Goal: Transaction & Acquisition: Purchase product/service

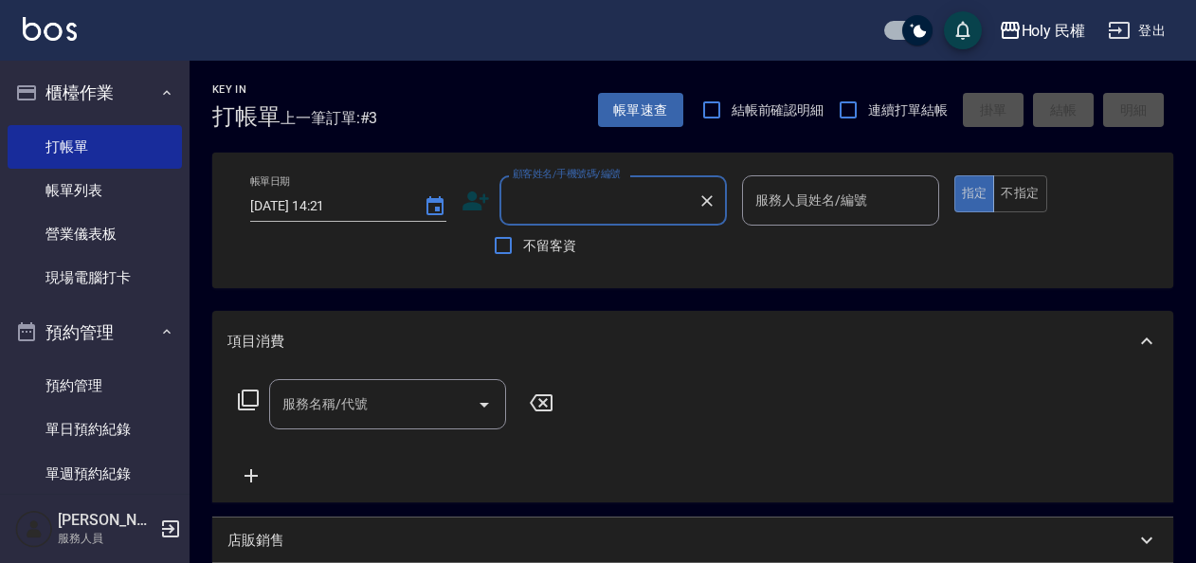
click at [65, 433] on link "單日預約紀錄" at bounding box center [95, 430] width 174 height 44
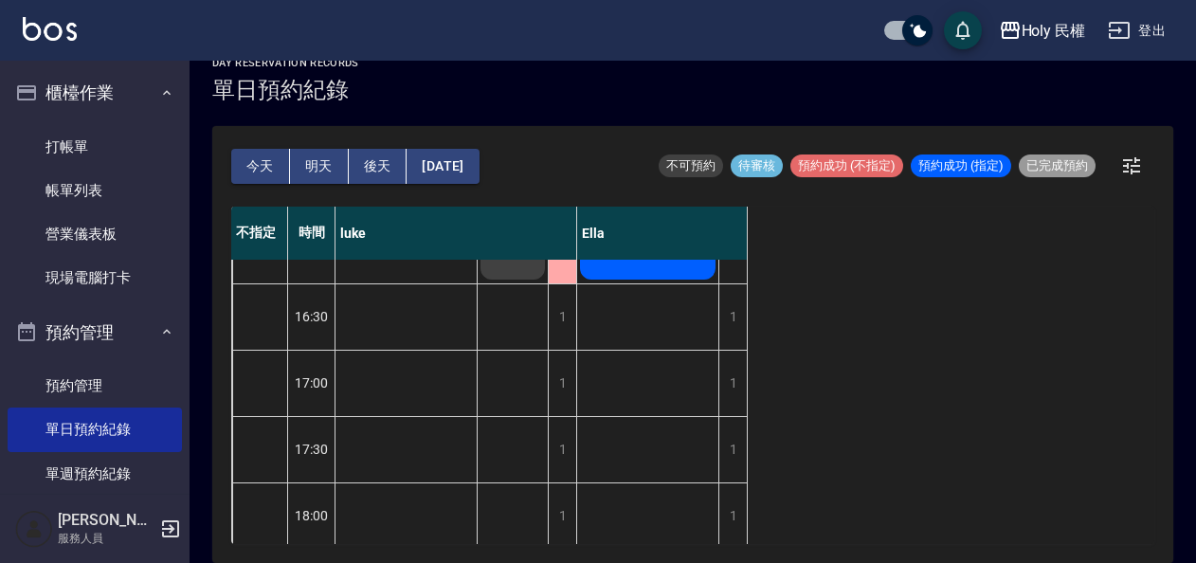
scroll to position [412, 0]
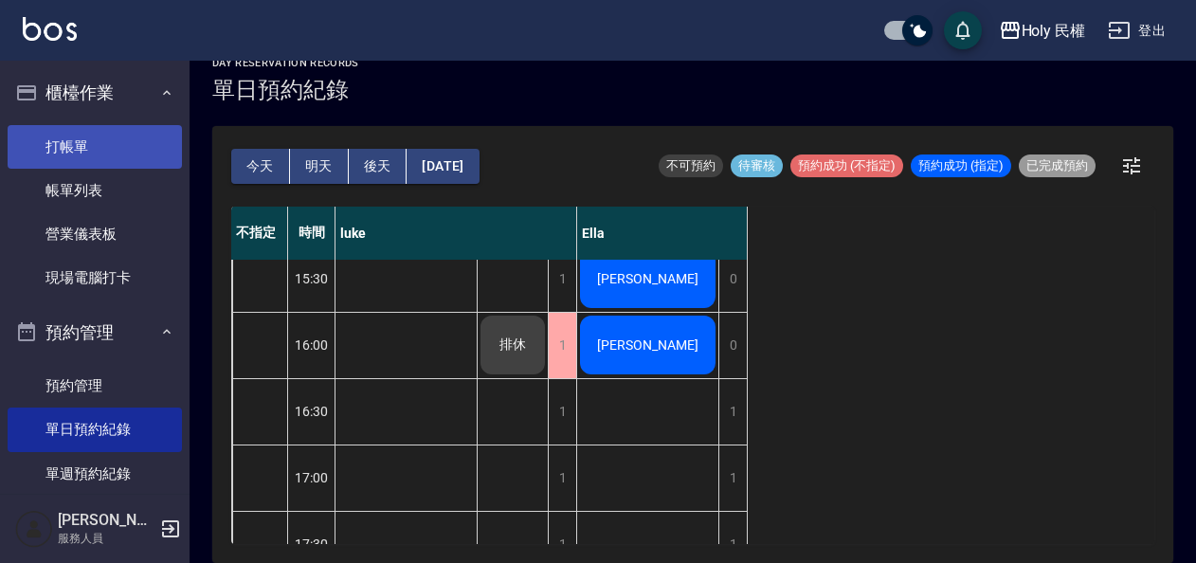
click at [74, 147] on link "打帳單" at bounding box center [95, 147] width 174 height 44
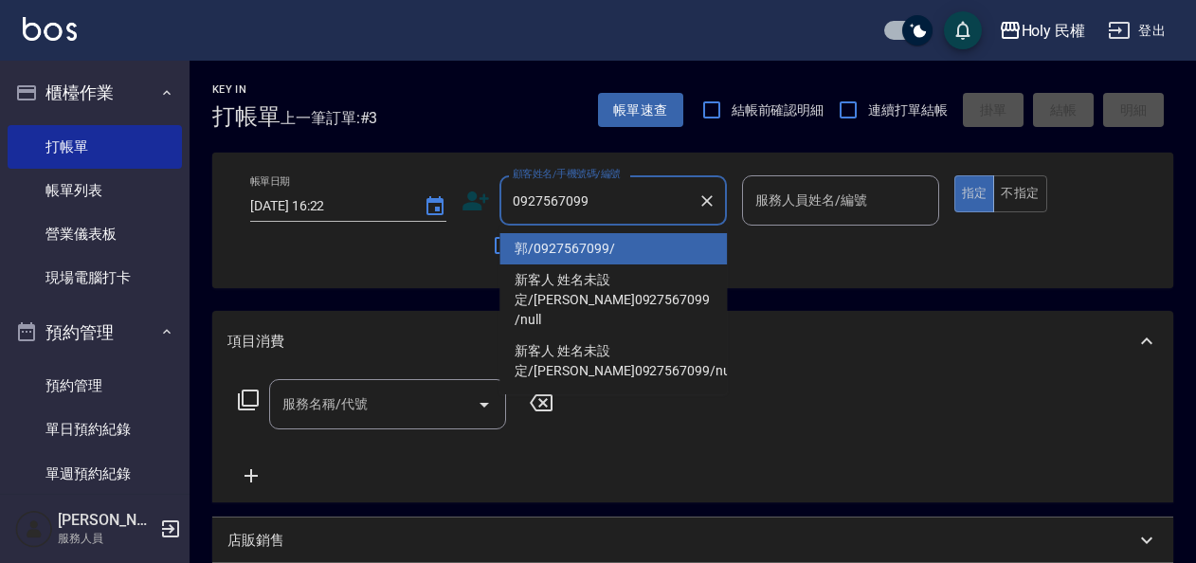
click at [625, 243] on li "郭/0927567099/" at bounding box center [612, 248] width 227 height 31
type input "郭/0927567099/"
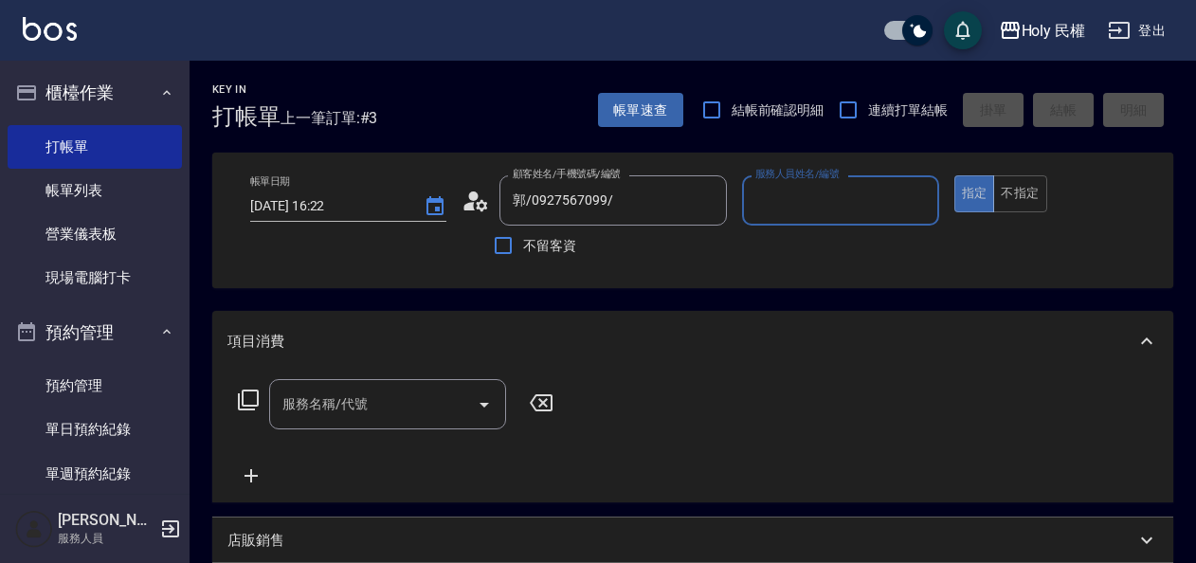
click at [828, 202] on input "服務人員姓名/編號" at bounding box center [840, 200] width 179 height 33
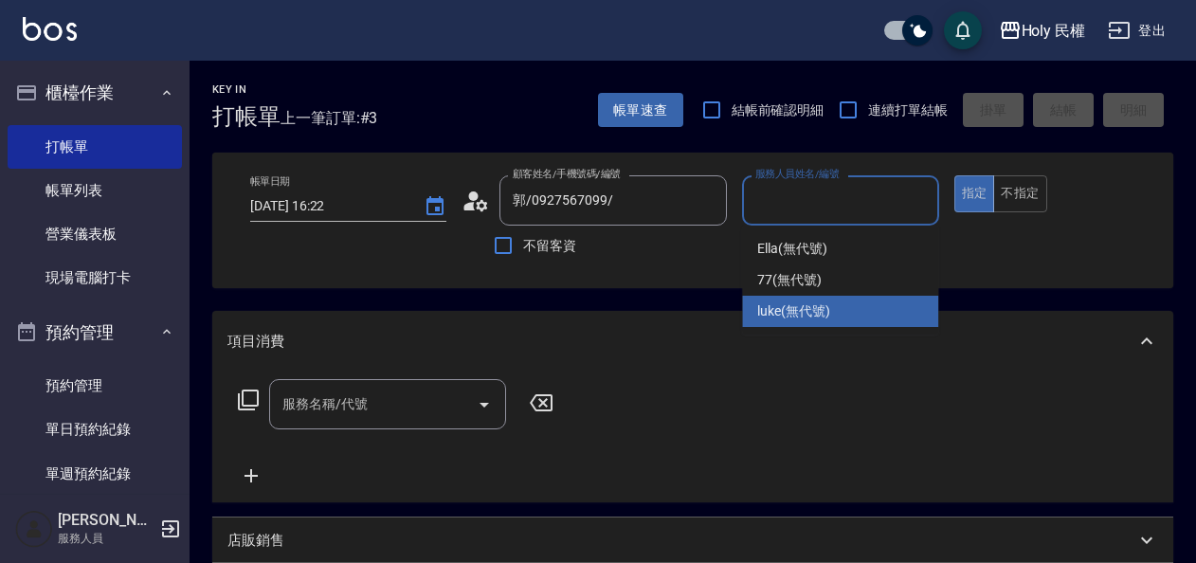
click at [813, 301] on span "luke (無代號)" at bounding box center [793, 311] width 73 height 20
type input "luke(無代號)"
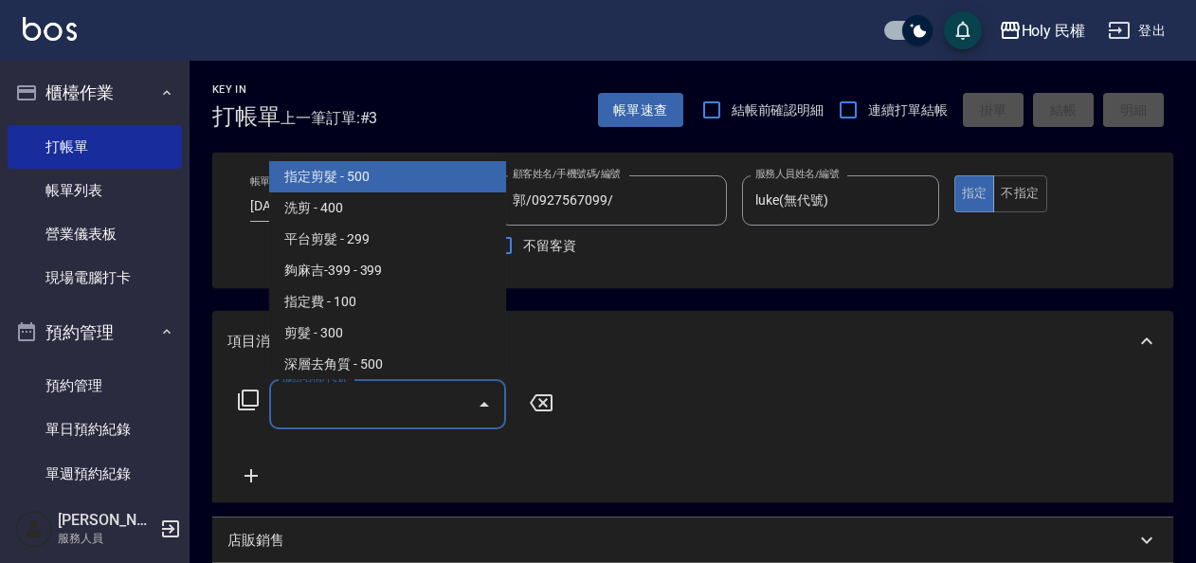
click at [395, 411] on input "服務名稱/代號" at bounding box center [373, 404] width 191 height 33
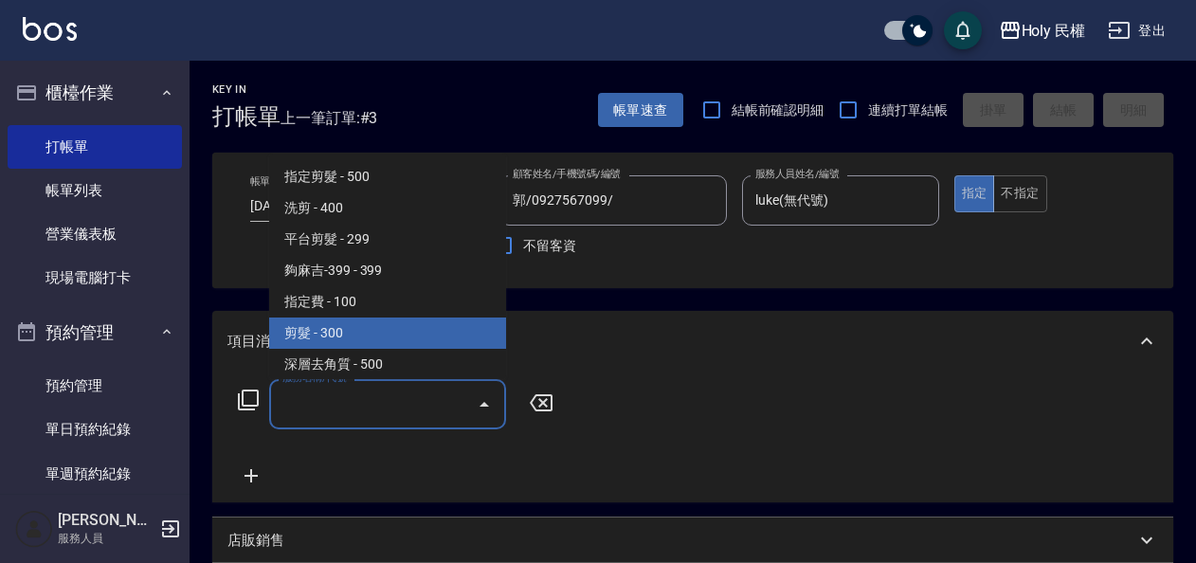
click at [349, 328] on span "剪髮 - 300" at bounding box center [387, 333] width 237 height 31
type input "剪髮(C02)"
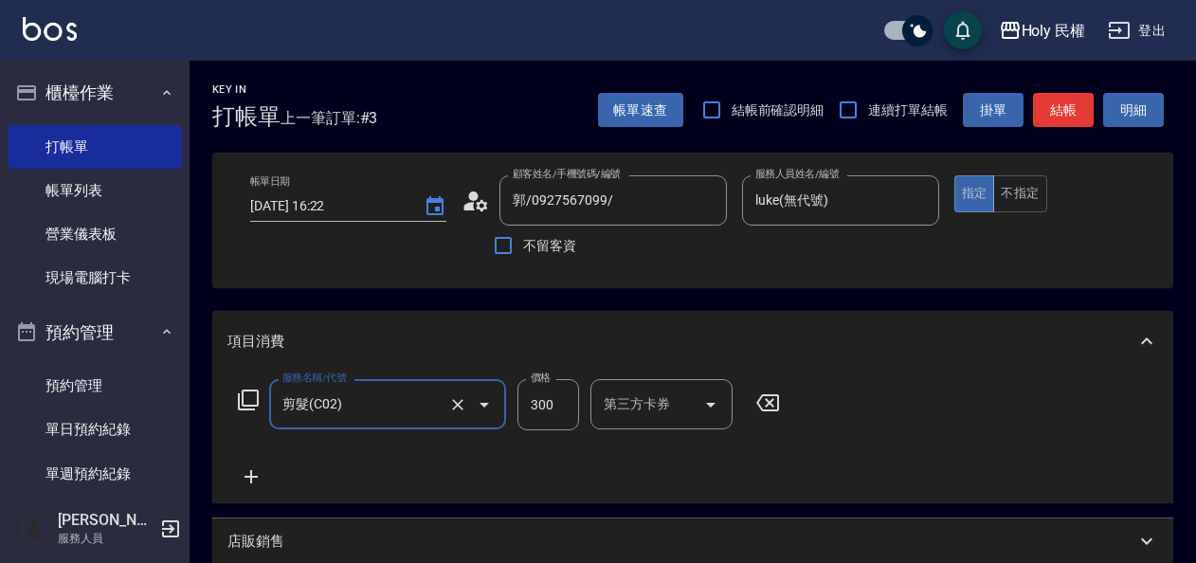
click at [1063, 112] on button "結帳" at bounding box center [1063, 110] width 61 height 35
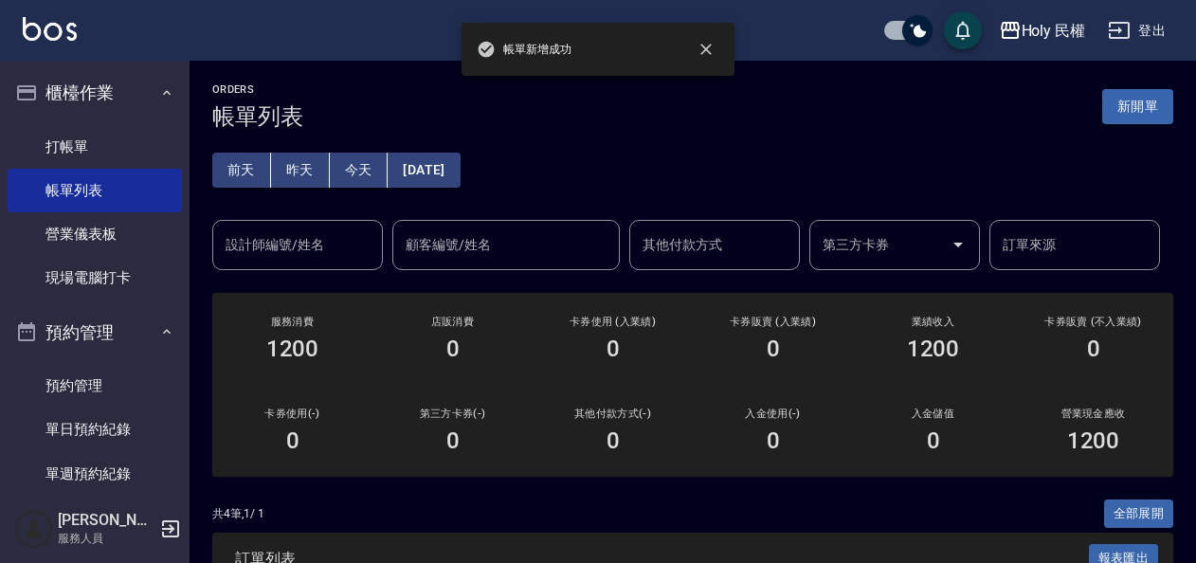
scroll to position [335, 0]
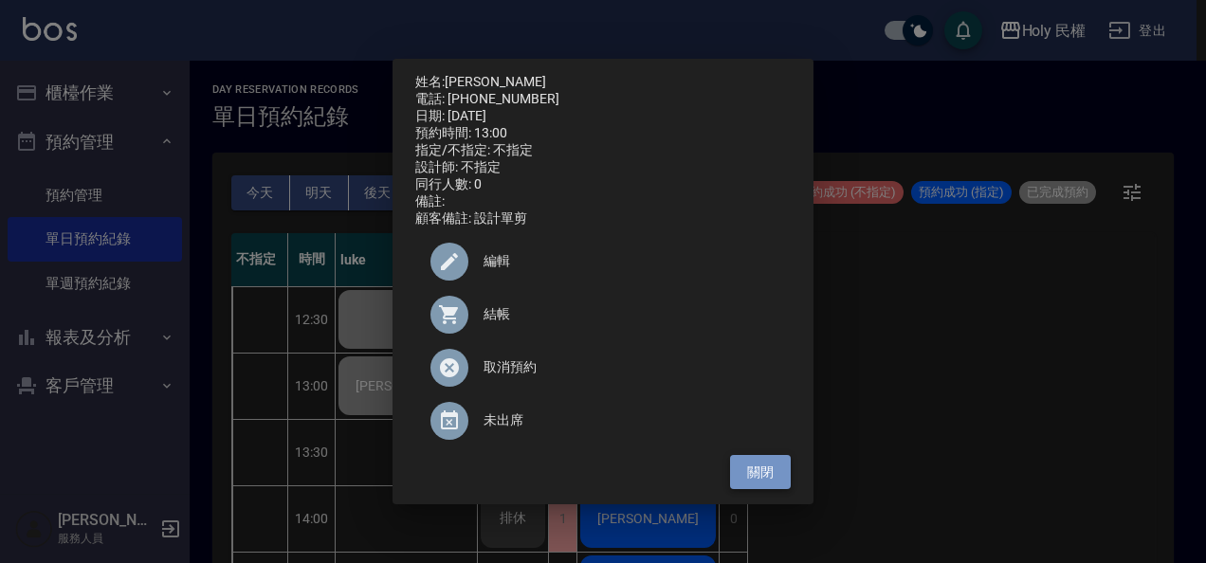
click at [756, 480] on button "關閉" at bounding box center [760, 472] width 61 height 35
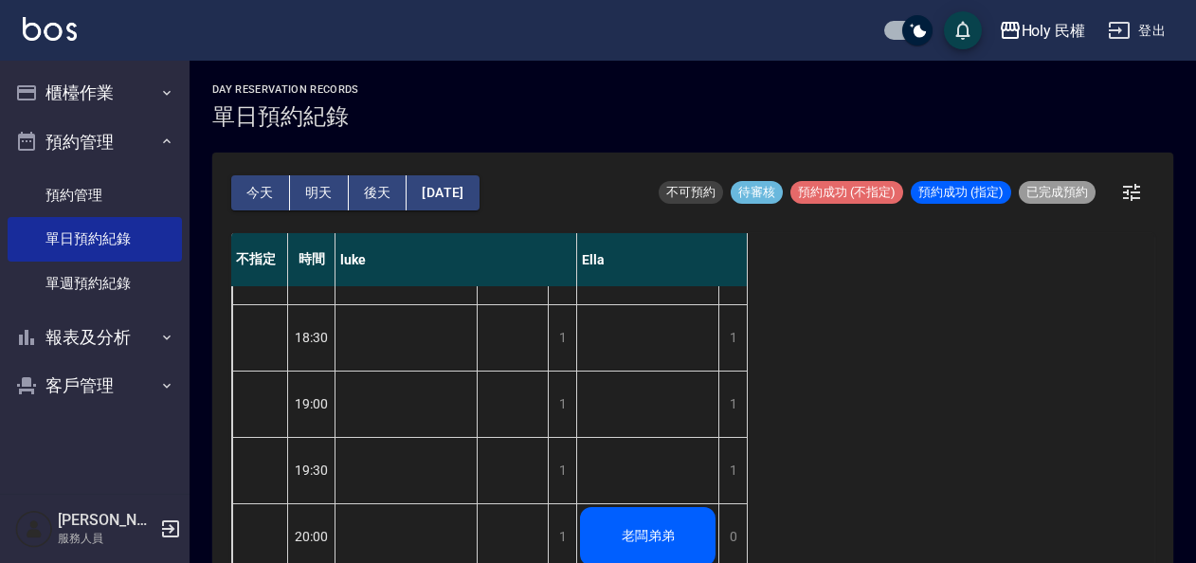
scroll to position [27, 0]
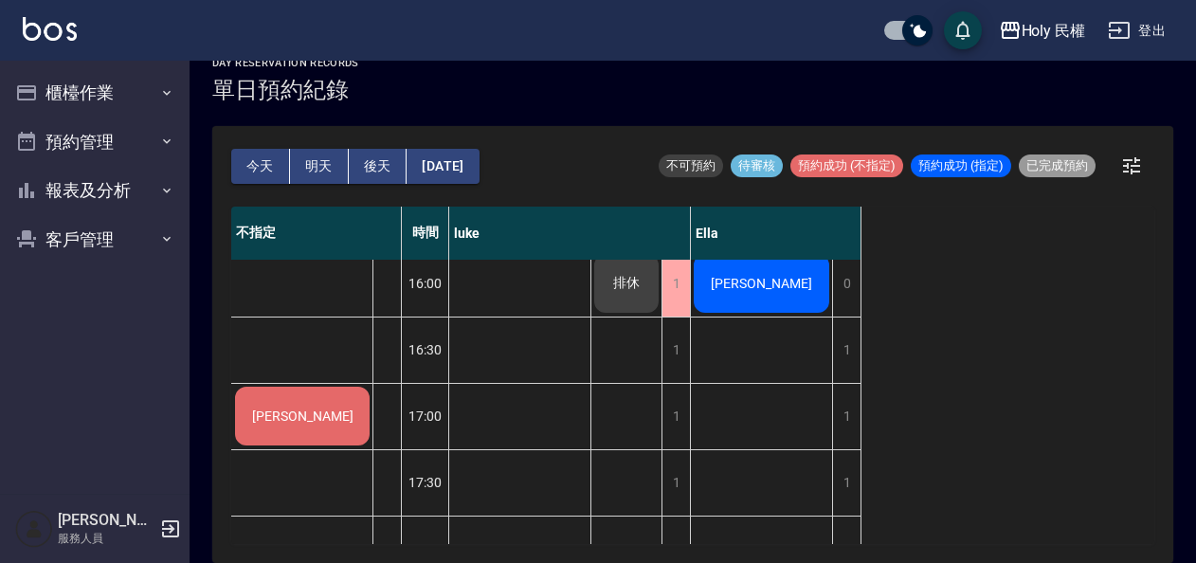
scroll to position [569, 0]
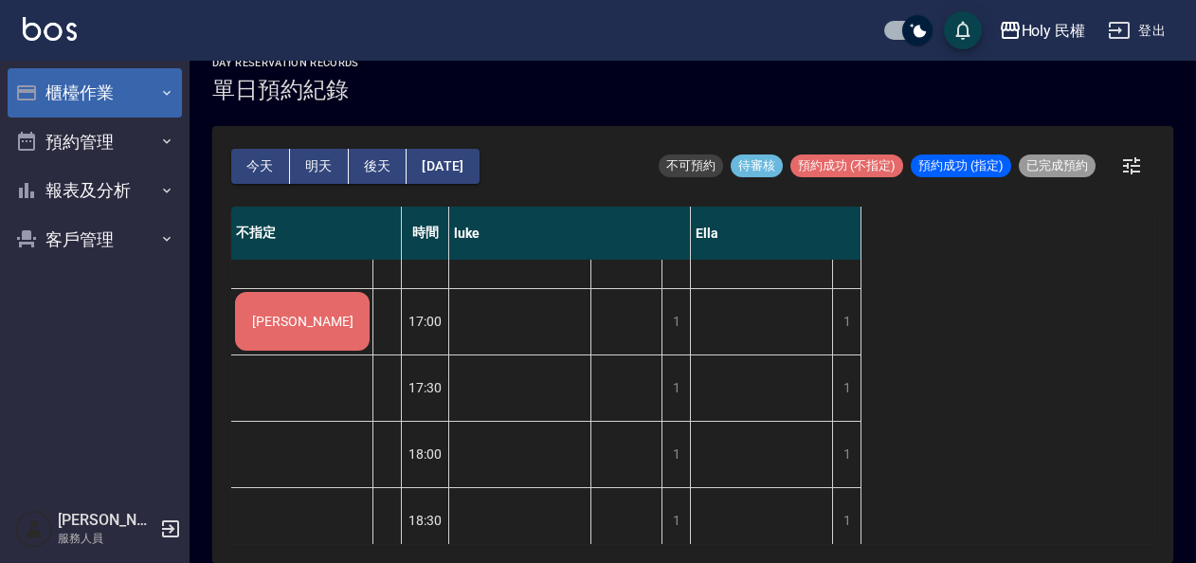
click at [131, 101] on button "櫃檯作業" at bounding box center [95, 92] width 174 height 49
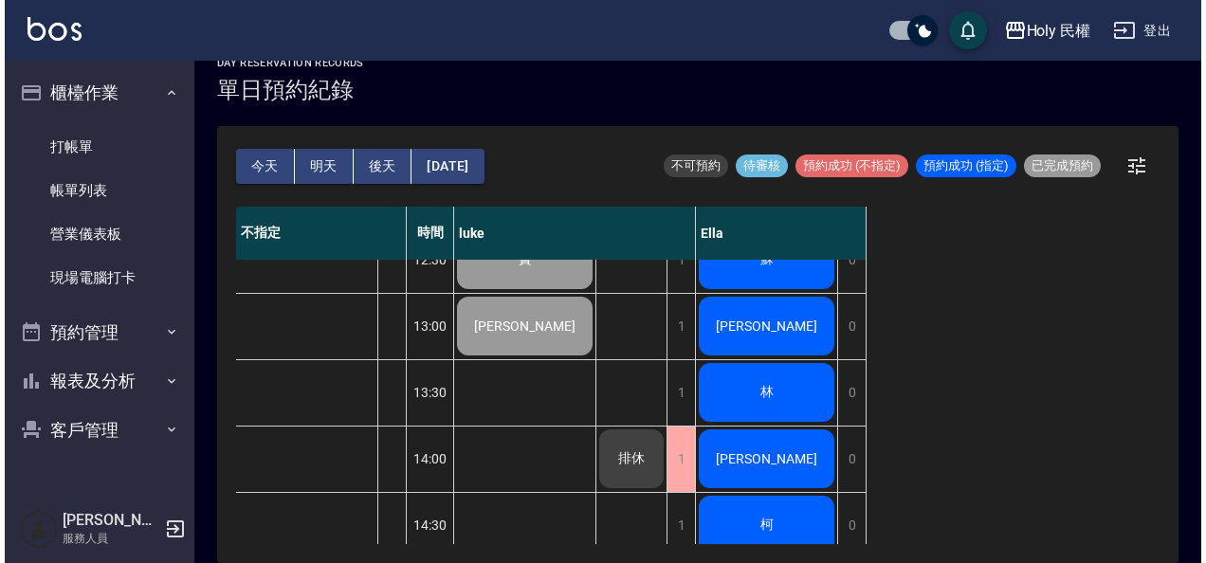
scroll to position [0, 0]
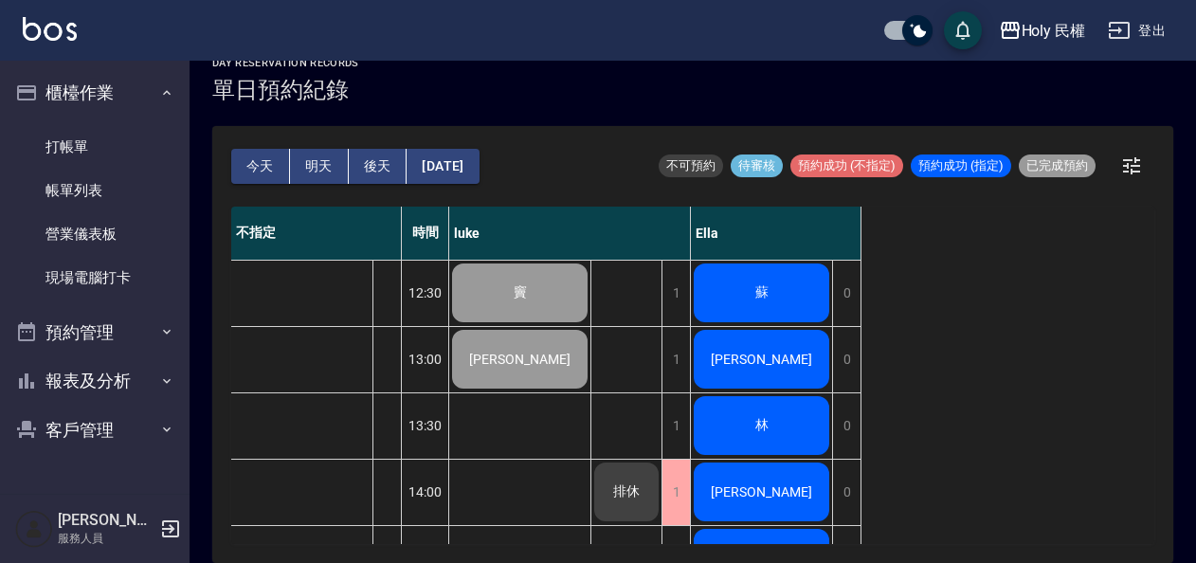
click at [791, 305] on div "蘇" at bounding box center [761, 293] width 141 height 64
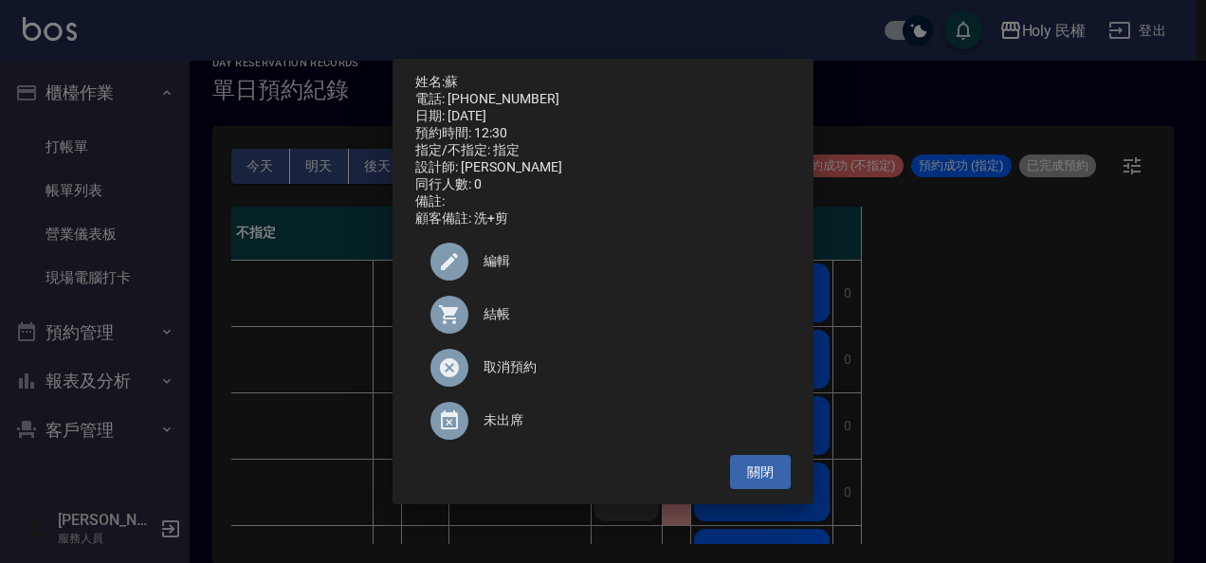
click at [615, 313] on span "結帳" at bounding box center [629, 314] width 292 height 20
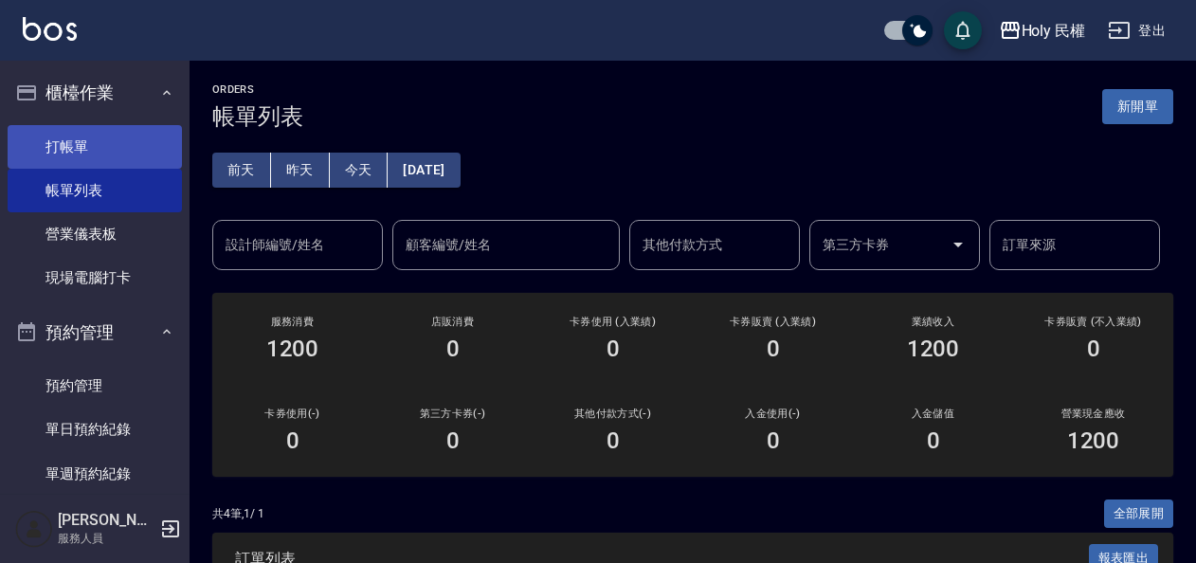
scroll to position [335, 0]
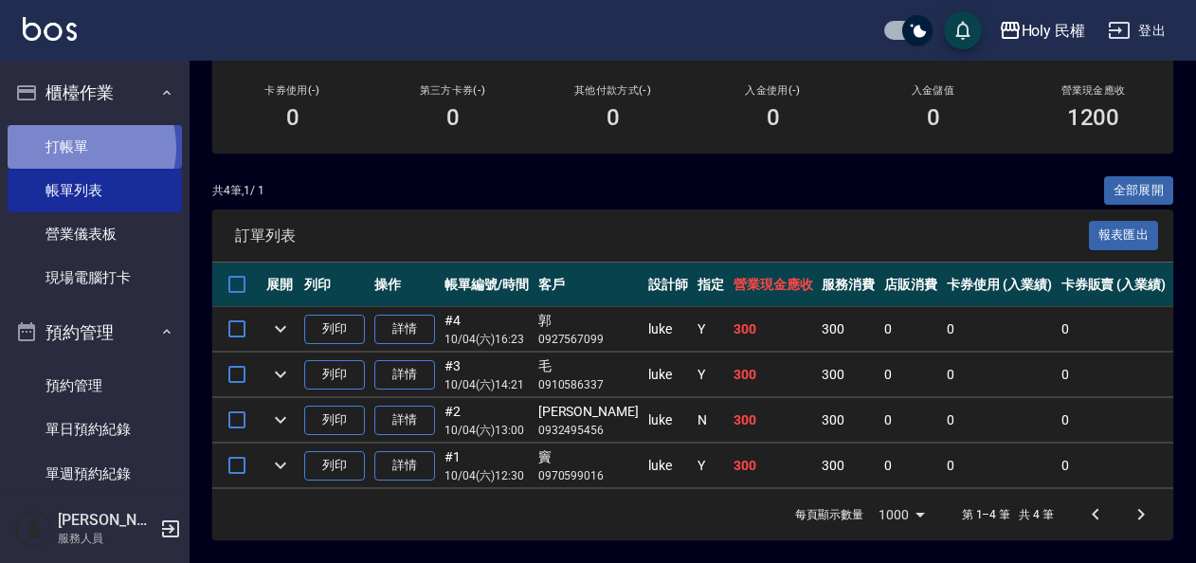
click at [81, 147] on link "打帳單" at bounding box center [95, 147] width 174 height 44
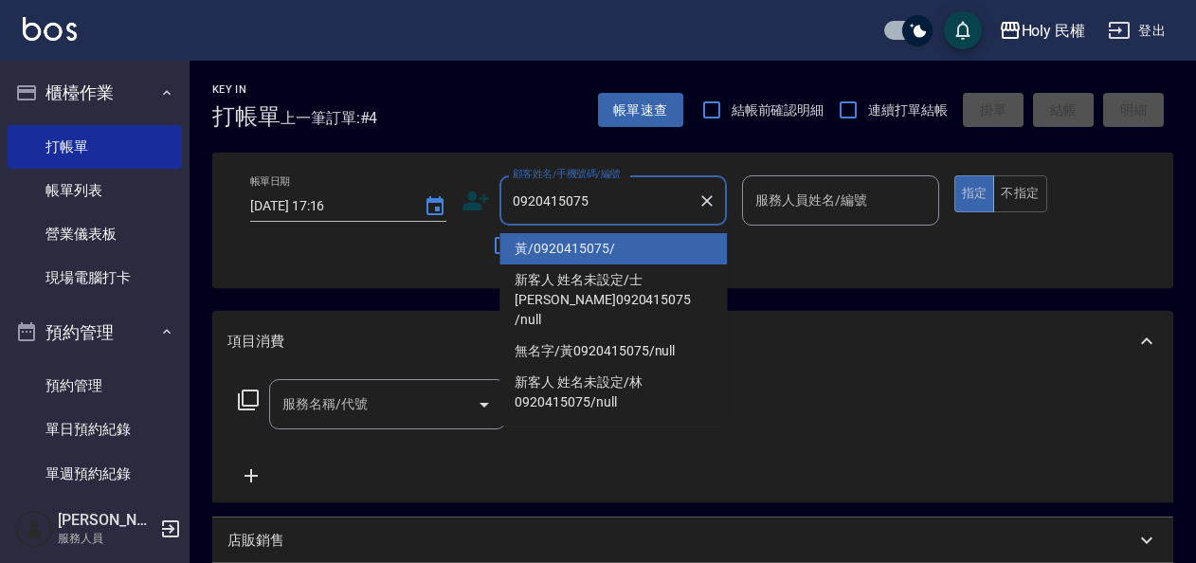
click at [605, 245] on li "黃/0920415075/" at bounding box center [612, 248] width 227 height 31
type input "黃/0920415075/"
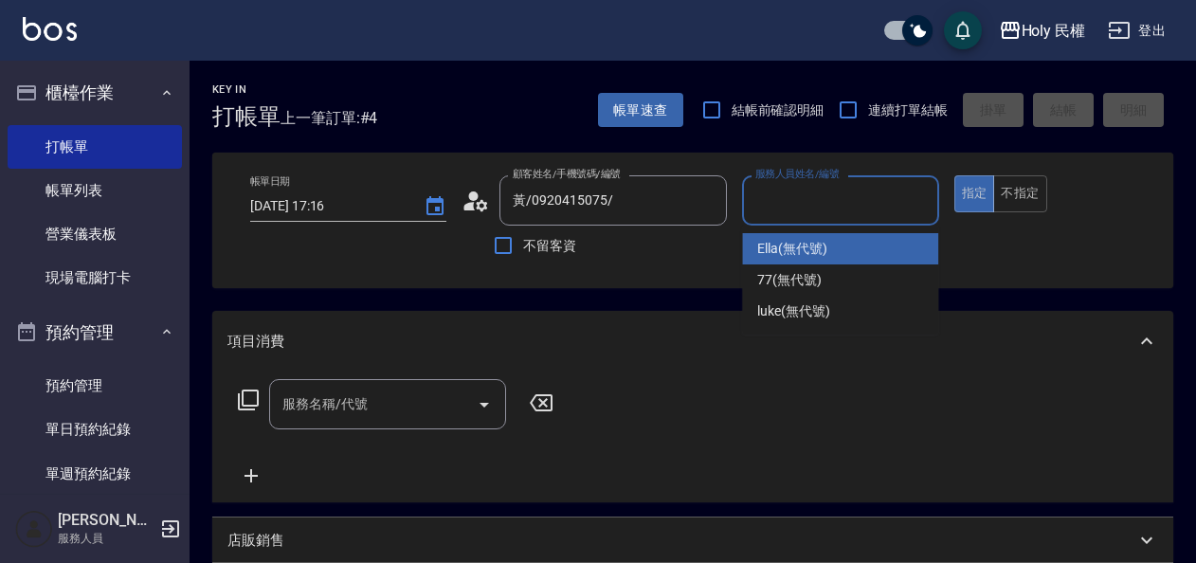
click at [796, 200] on input "服務人員姓名/編號" at bounding box center [840, 200] width 179 height 33
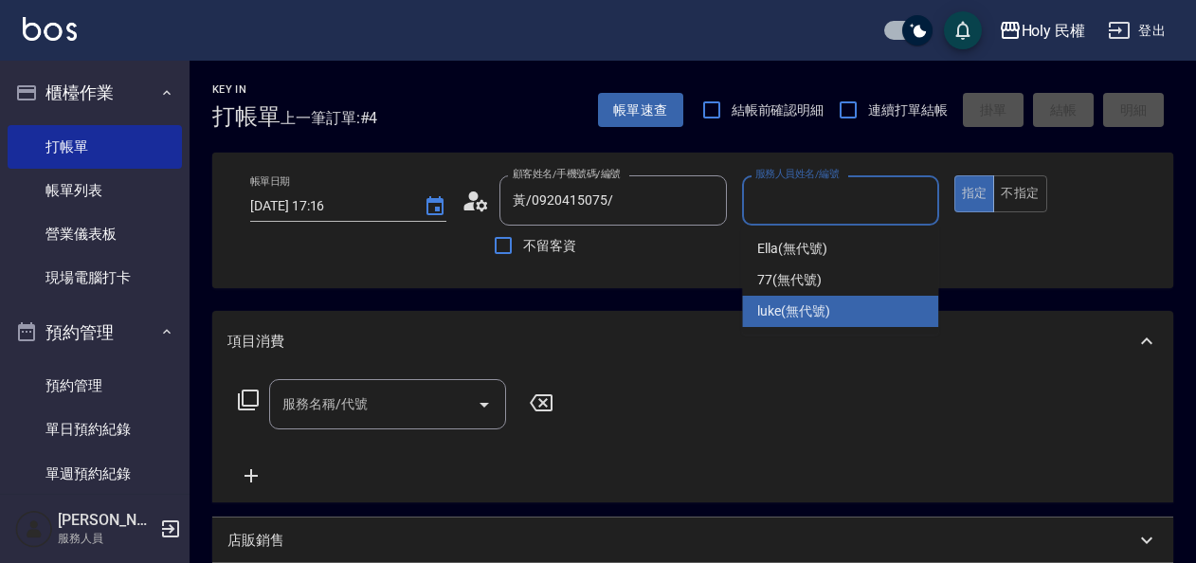
click at [811, 303] on span "luke (無代號)" at bounding box center [793, 311] width 73 height 20
type input "luke(無代號)"
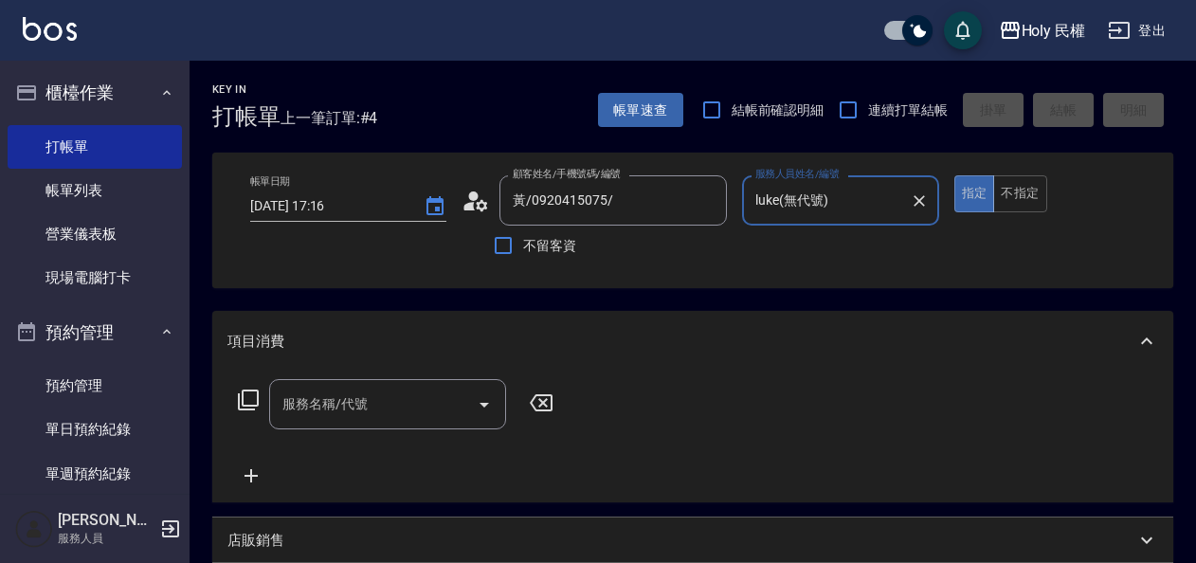
click at [352, 425] on div "服務名稱/代號" at bounding box center [387, 404] width 237 height 50
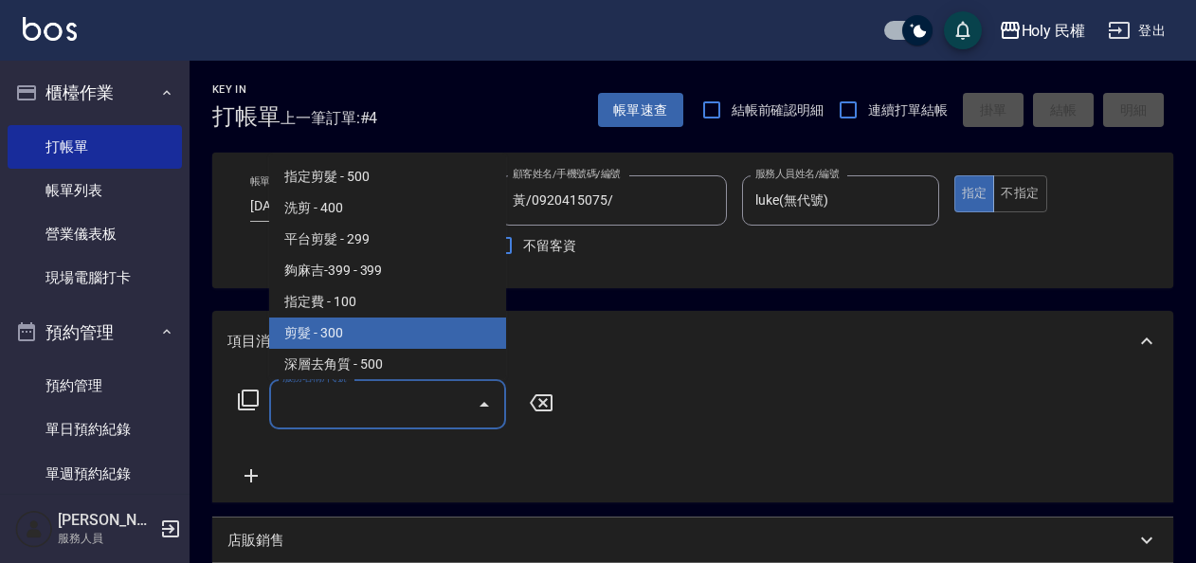
click at [347, 329] on span "剪髮 - 300" at bounding box center [387, 333] width 237 height 31
type input "剪髮(C02)"
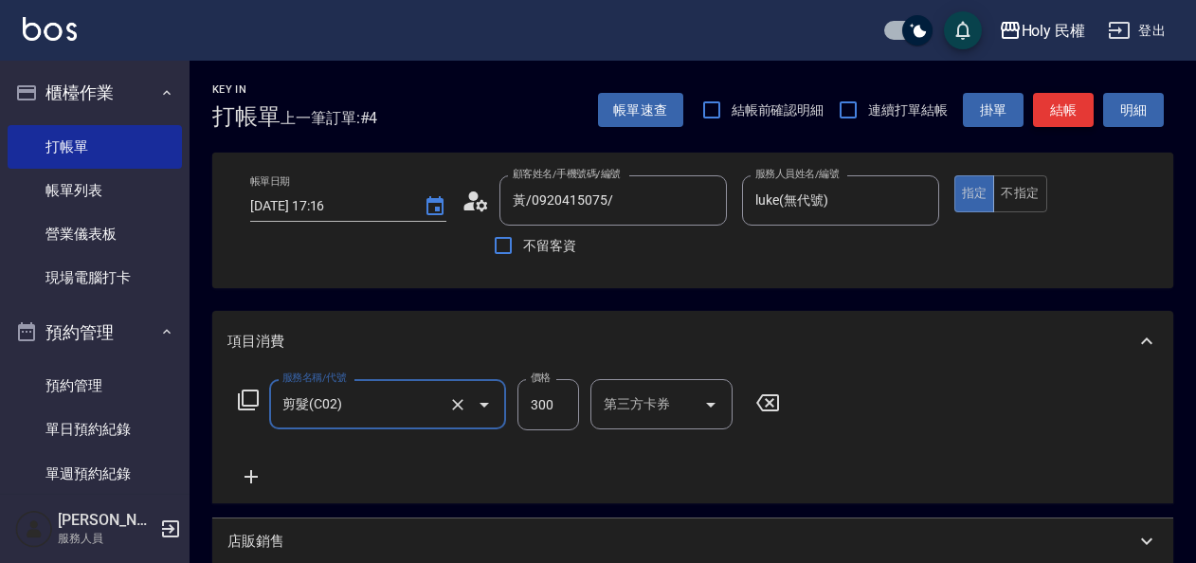
click at [1074, 118] on button "結帳" at bounding box center [1063, 110] width 61 height 35
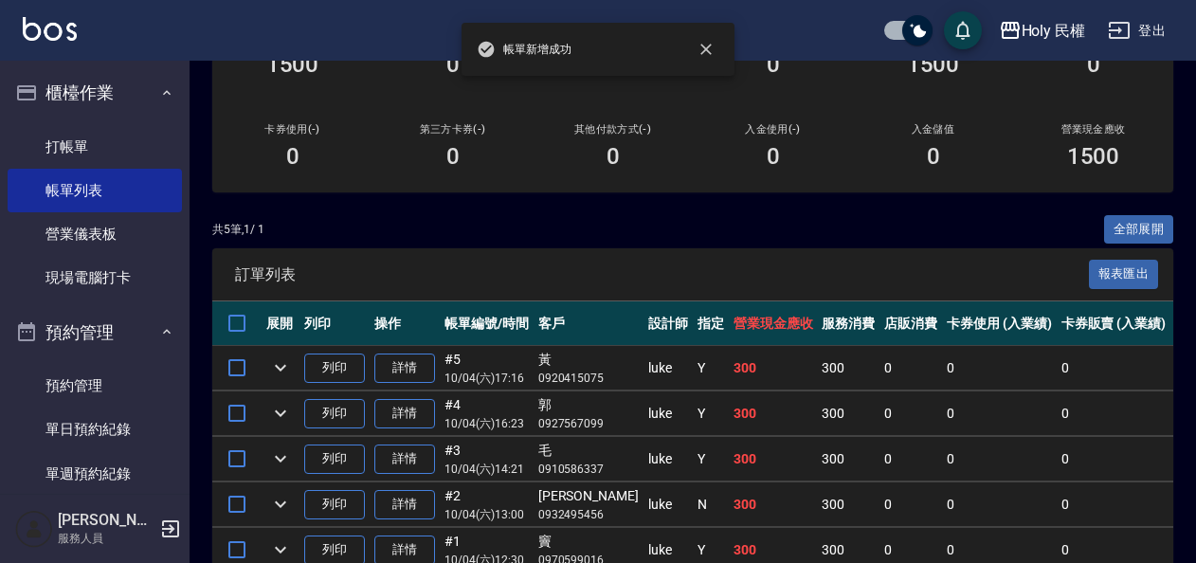
scroll to position [379, 0]
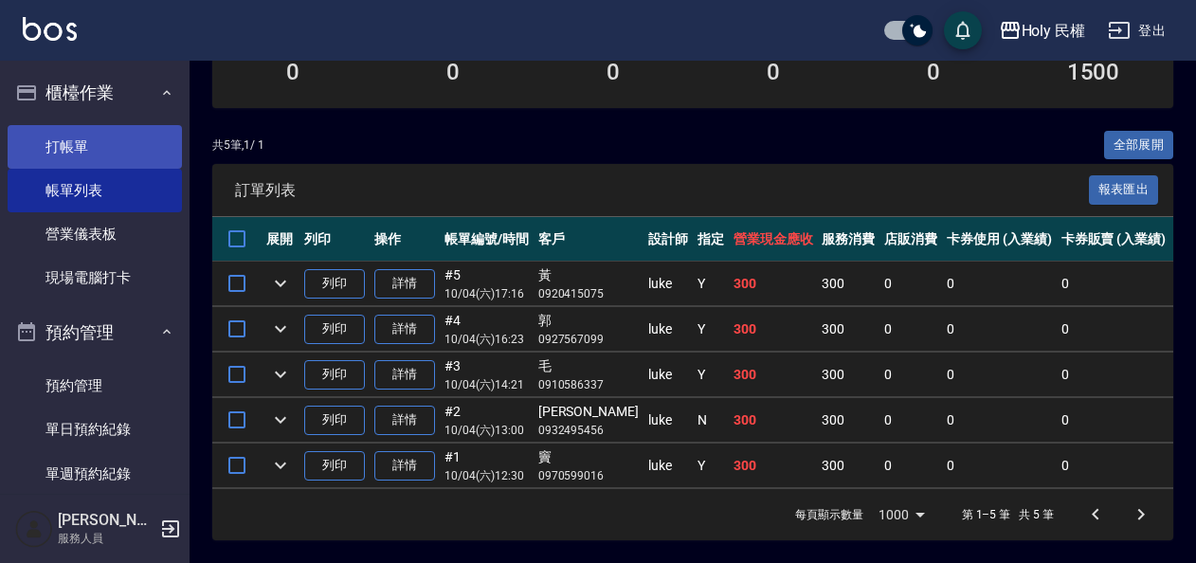
click at [93, 149] on link "打帳單" at bounding box center [95, 147] width 174 height 44
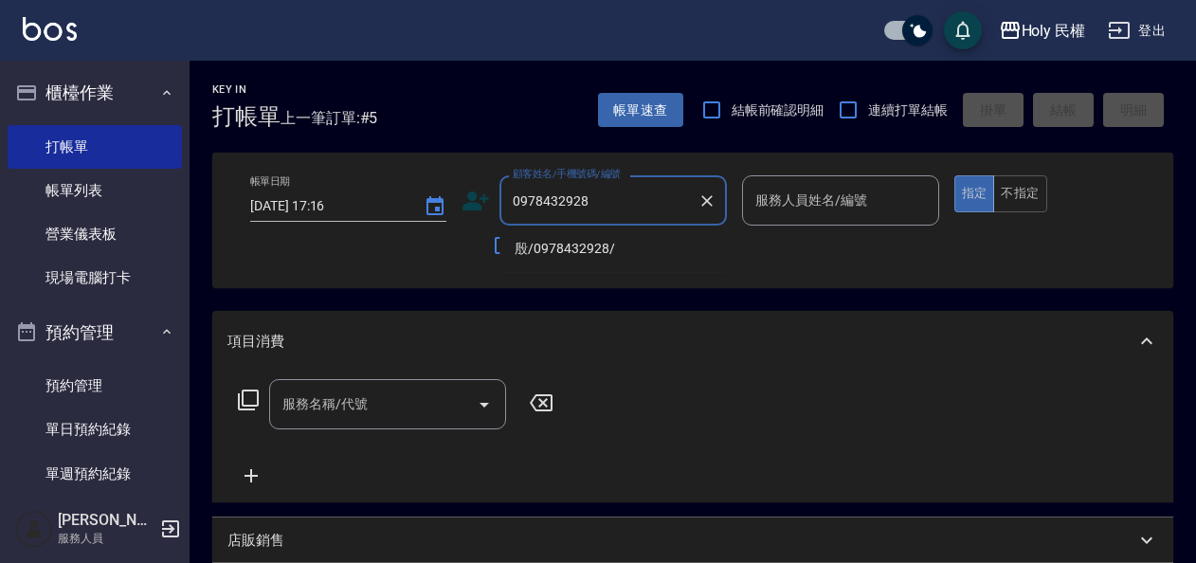
click at [631, 249] on li "殷/0978432928/" at bounding box center [612, 248] width 227 height 31
type input "殷/0978432928/"
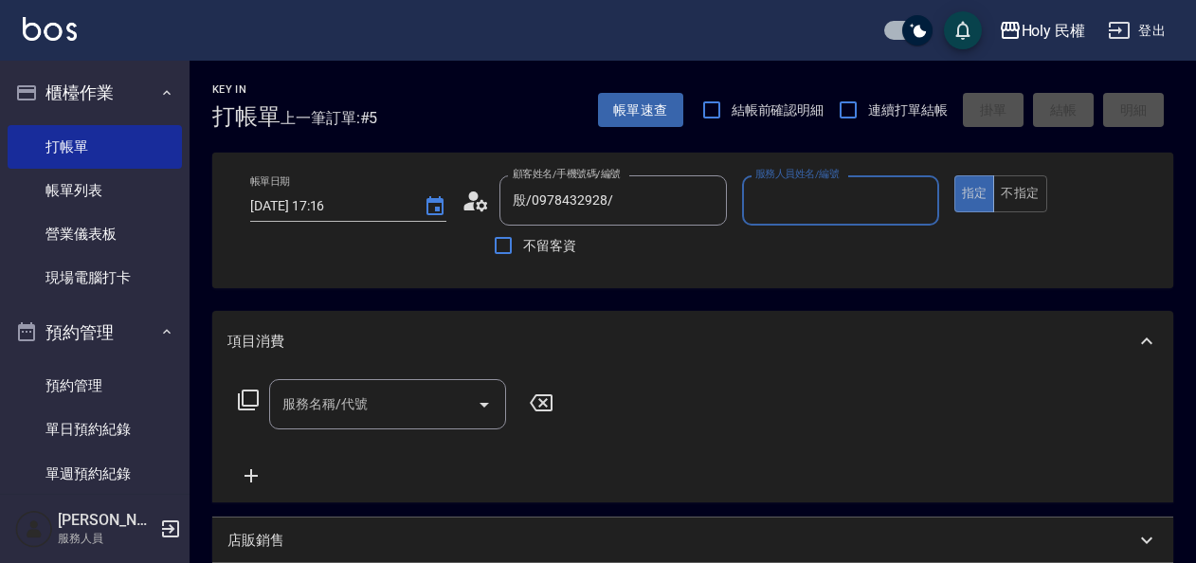
click at [802, 209] on input "服務人員姓名/編號" at bounding box center [840, 200] width 179 height 33
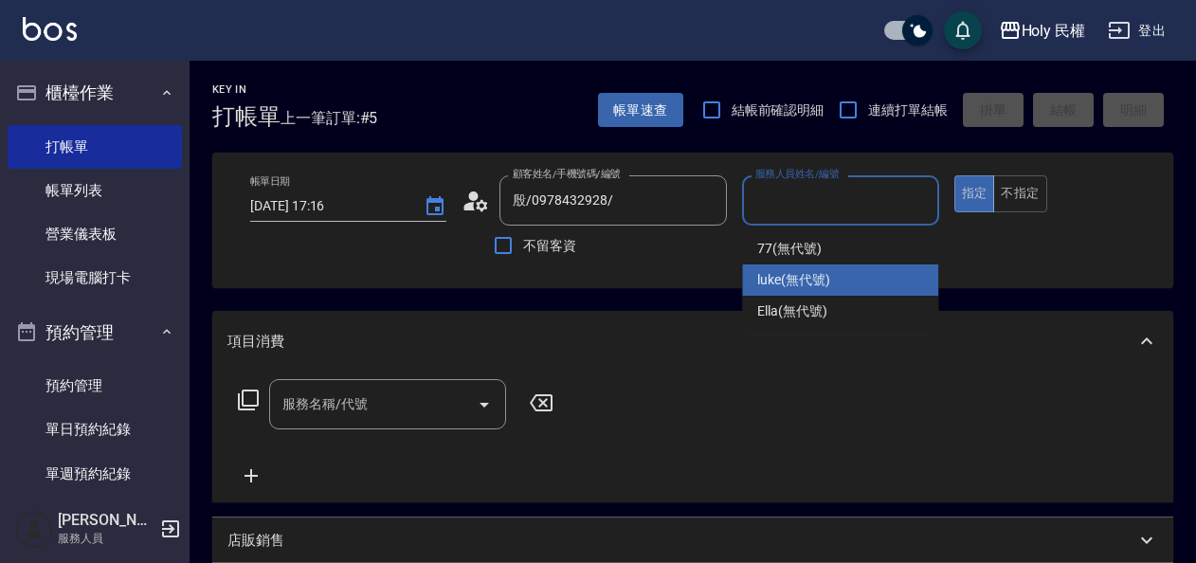
click at [806, 272] on span "luke (無代號)" at bounding box center [793, 280] width 73 height 20
type input "luke(無代號)"
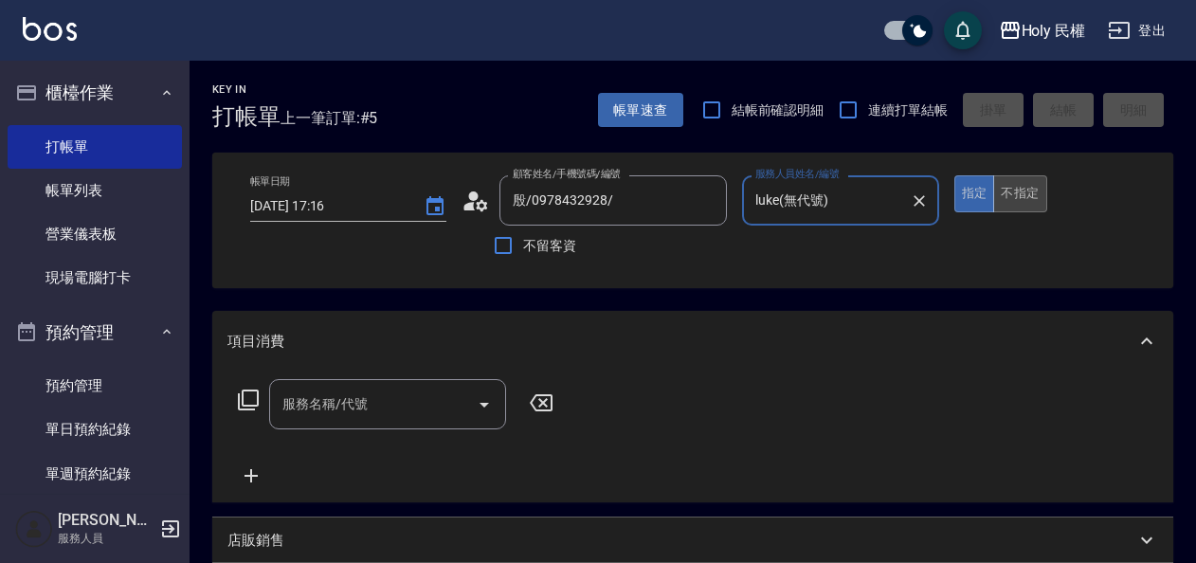
click at [1020, 202] on button "不指定" at bounding box center [1019, 193] width 53 height 37
click at [390, 409] on input "服務名稱/代號" at bounding box center [373, 404] width 191 height 33
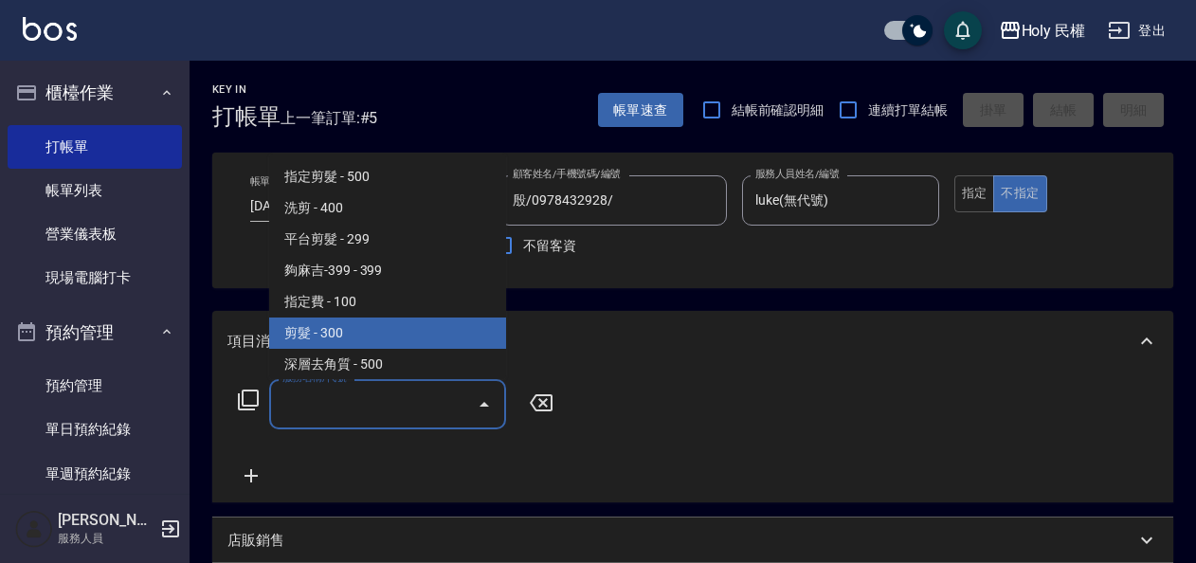
click at [347, 339] on span "剪髮 - 300" at bounding box center [387, 333] width 237 height 31
type input "剪髮(C02)"
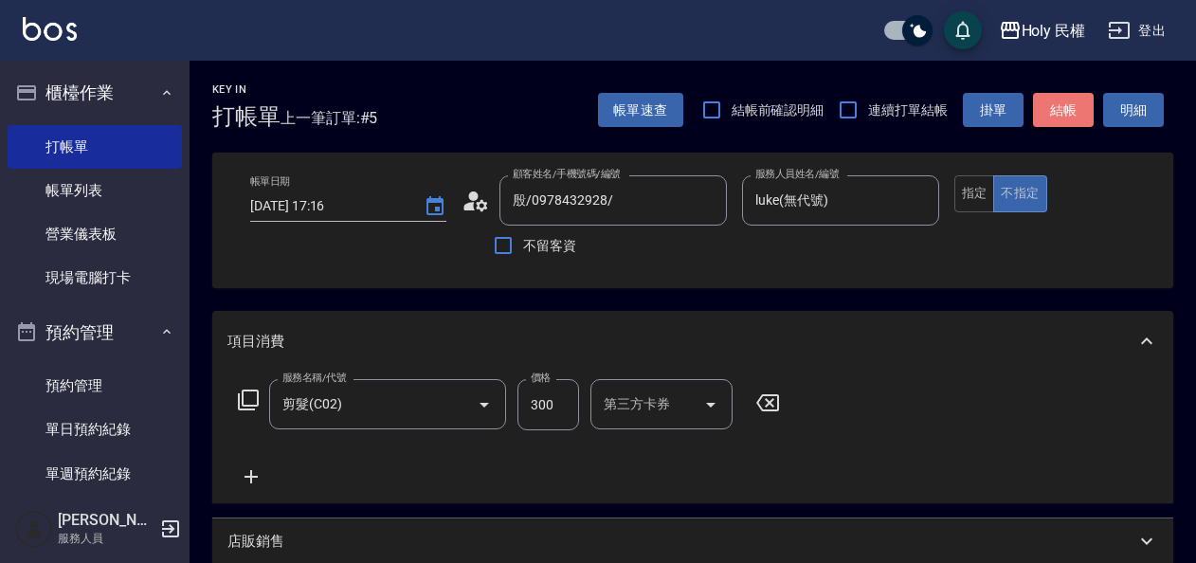
click at [1062, 118] on button "結帳" at bounding box center [1063, 110] width 61 height 35
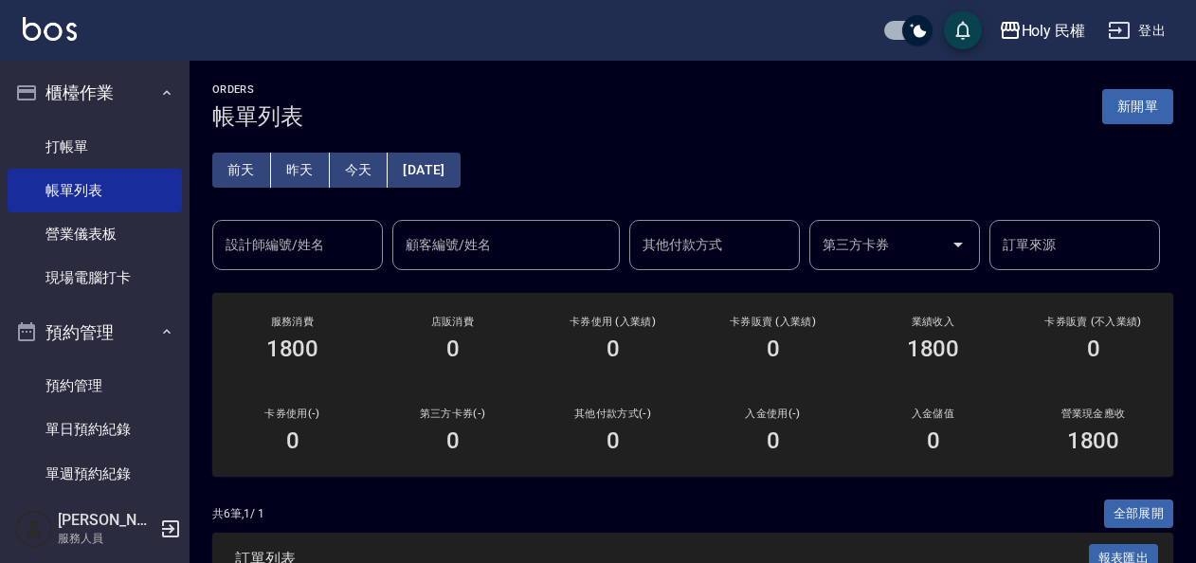
scroll to position [425, 0]
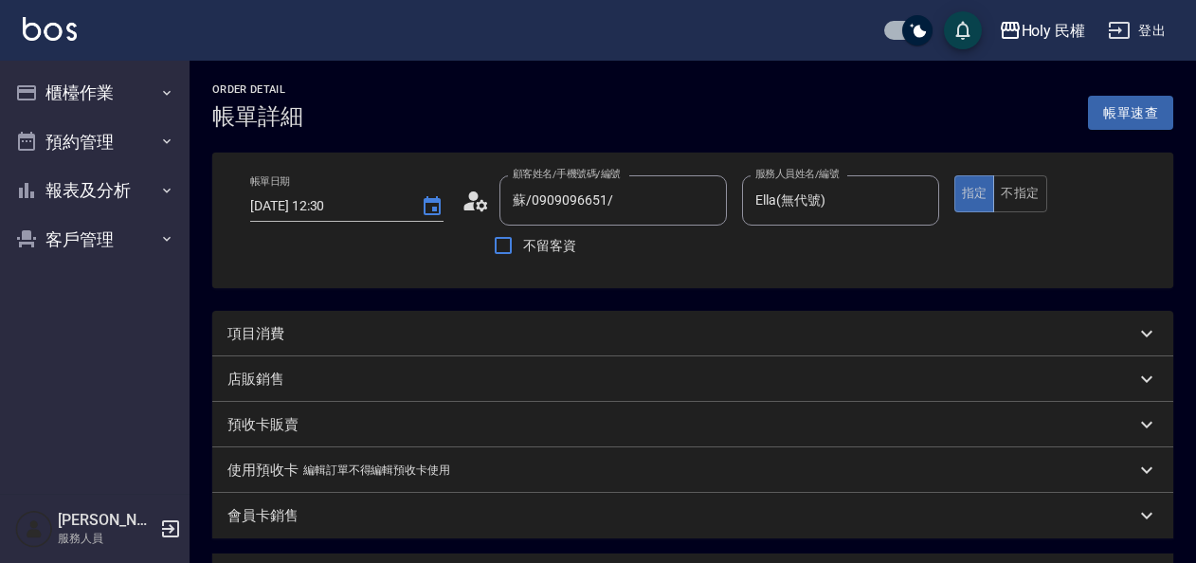
click at [350, 349] on div "項目消費" at bounding box center [692, 333] width 961 height 45
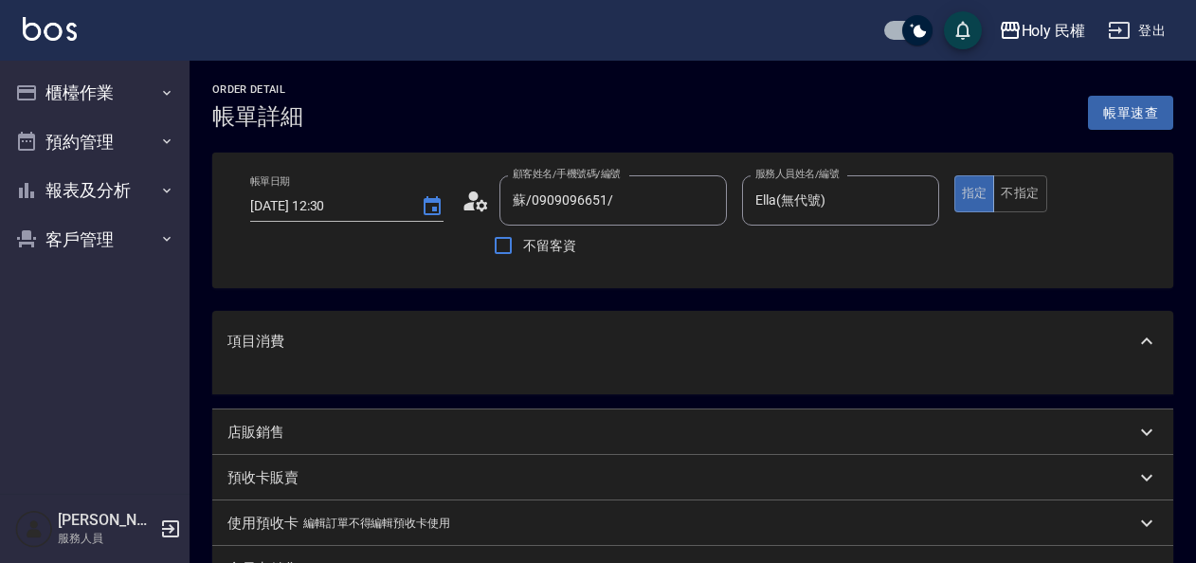
click at [450, 343] on div "項目消費" at bounding box center [681, 342] width 908 height 20
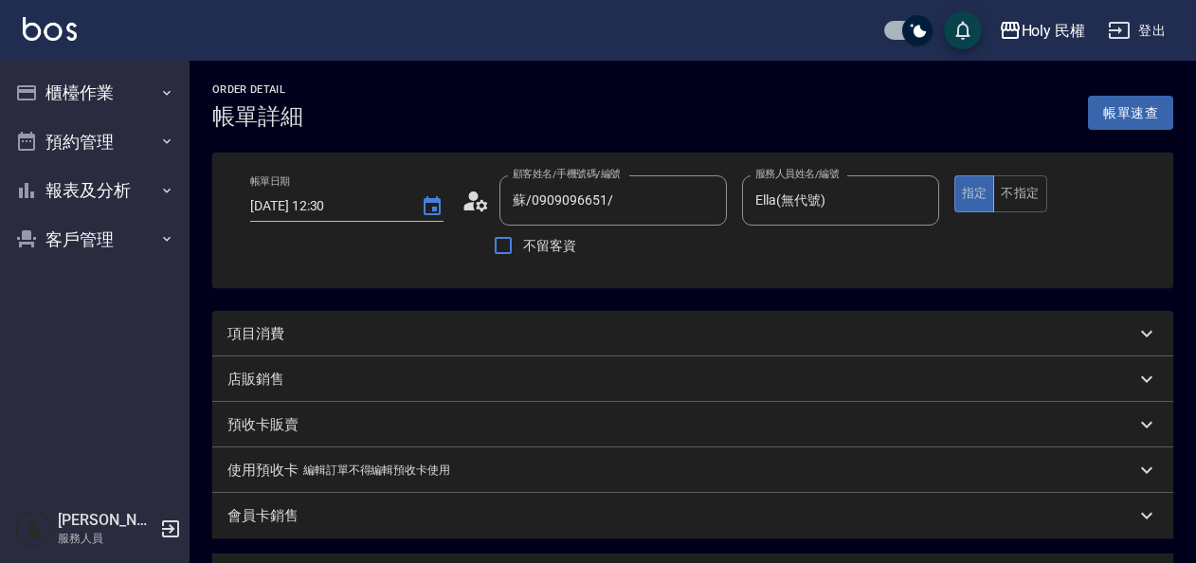
click at [1150, 333] on icon at bounding box center [1146, 334] width 11 height 7
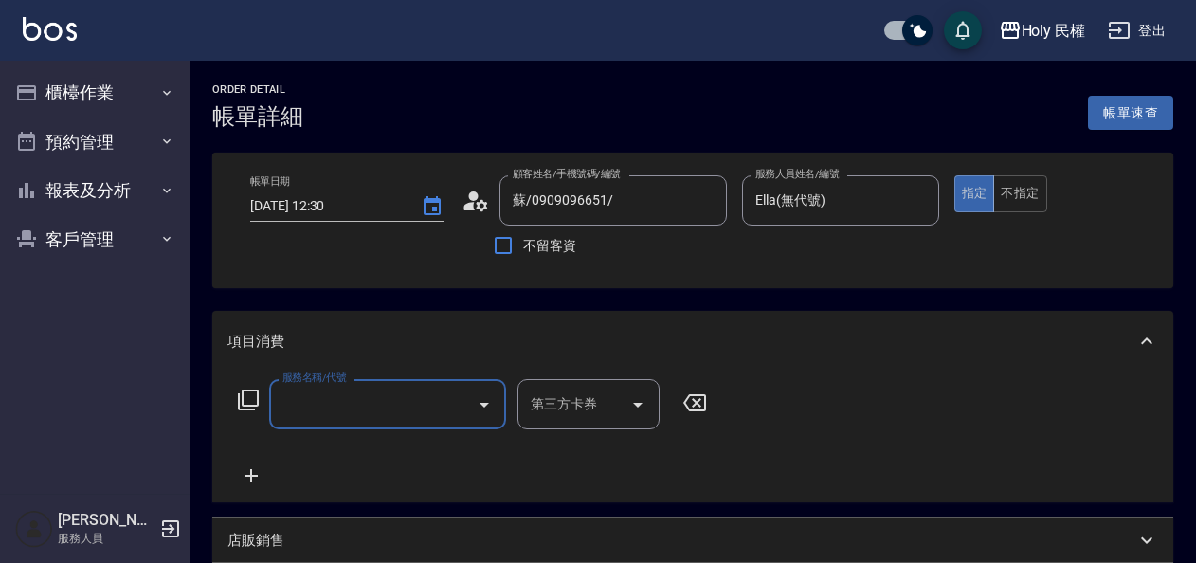
click at [429, 400] on input "服務名稱/代號" at bounding box center [373, 404] width 191 height 33
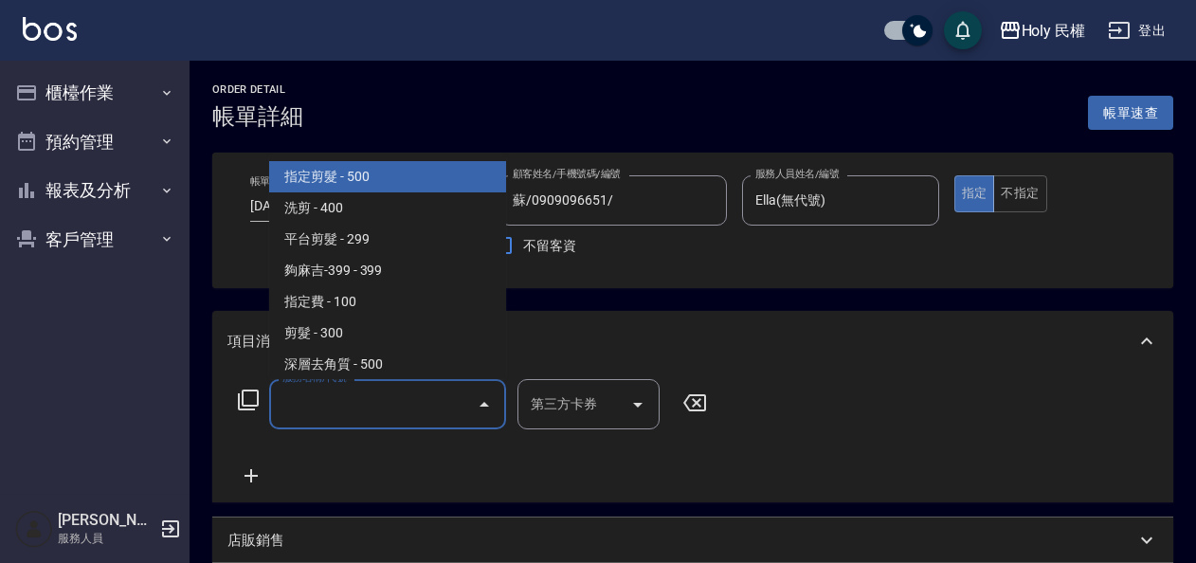
click at [381, 171] on span "指定剪髮 - 500" at bounding box center [387, 176] width 237 height 31
type input "指定剪髮(1)"
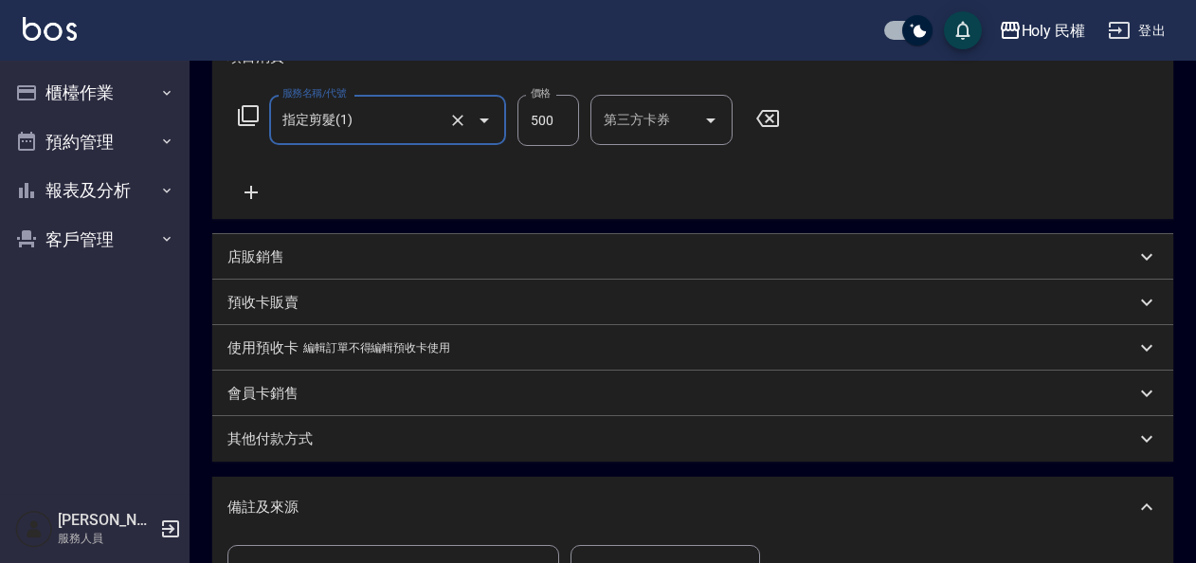
scroll to position [558, 0]
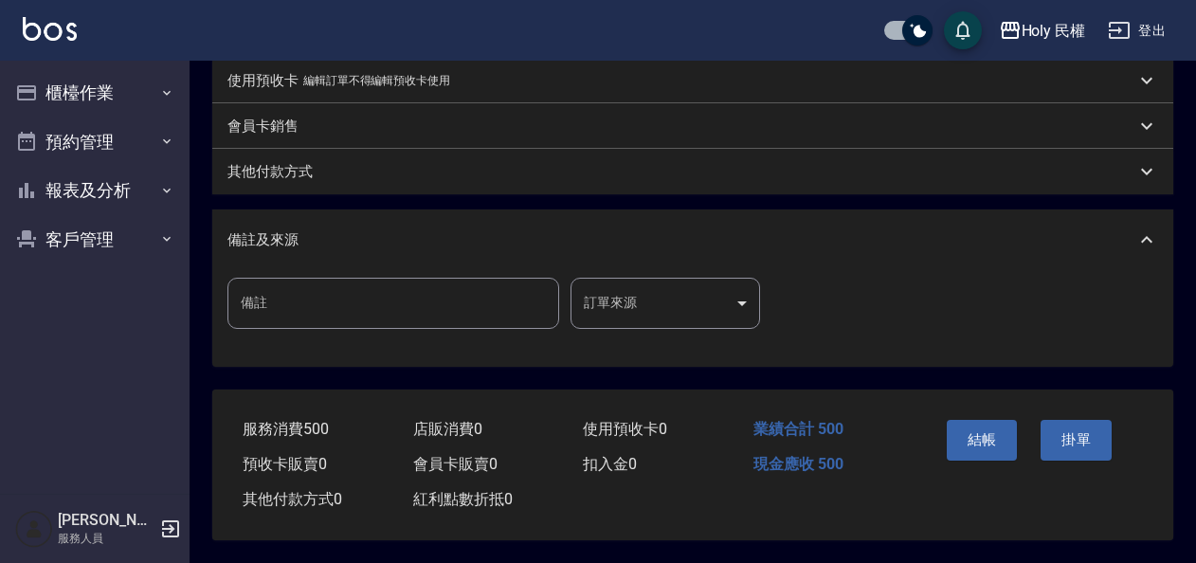
click at [619, 298] on body "Holy 民權 登出 櫃檯作業 打帳單 帳單列表 營業儀表板 現場電腦打卡 預約管理 預約管理 單日預約紀錄 單週預約紀錄 報表及分析 報表目錄 店家日報表 …" at bounding box center [598, 5] width 1196 height 1115
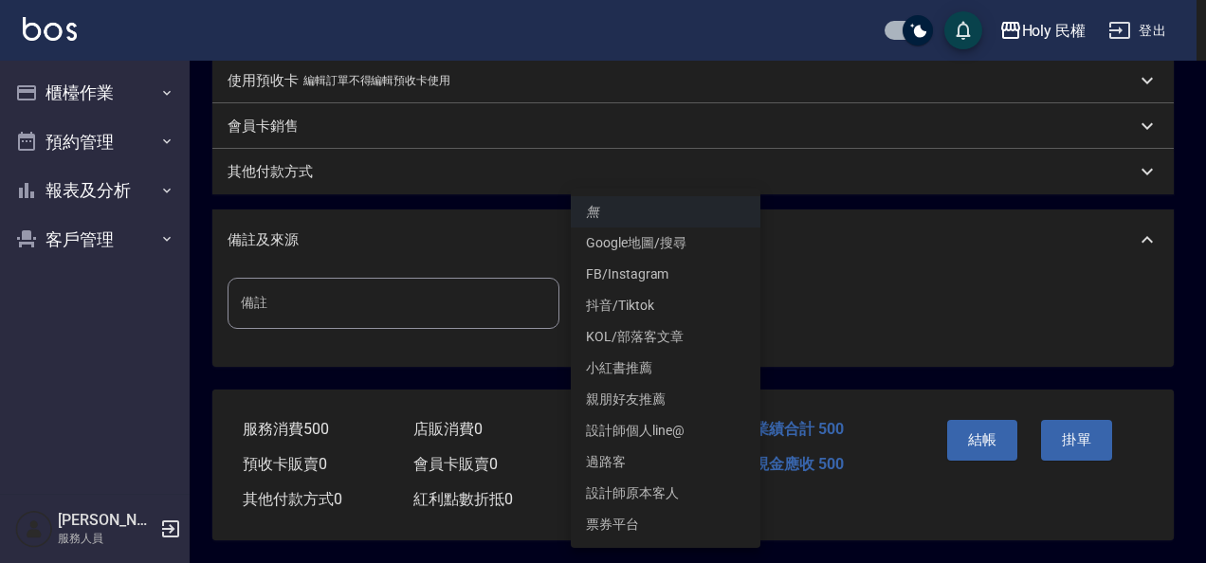
click at [655, 491] on li "設計師原本客人" at bounding box center [666, 493] width 190 height 31
type input "設計師原本客人"
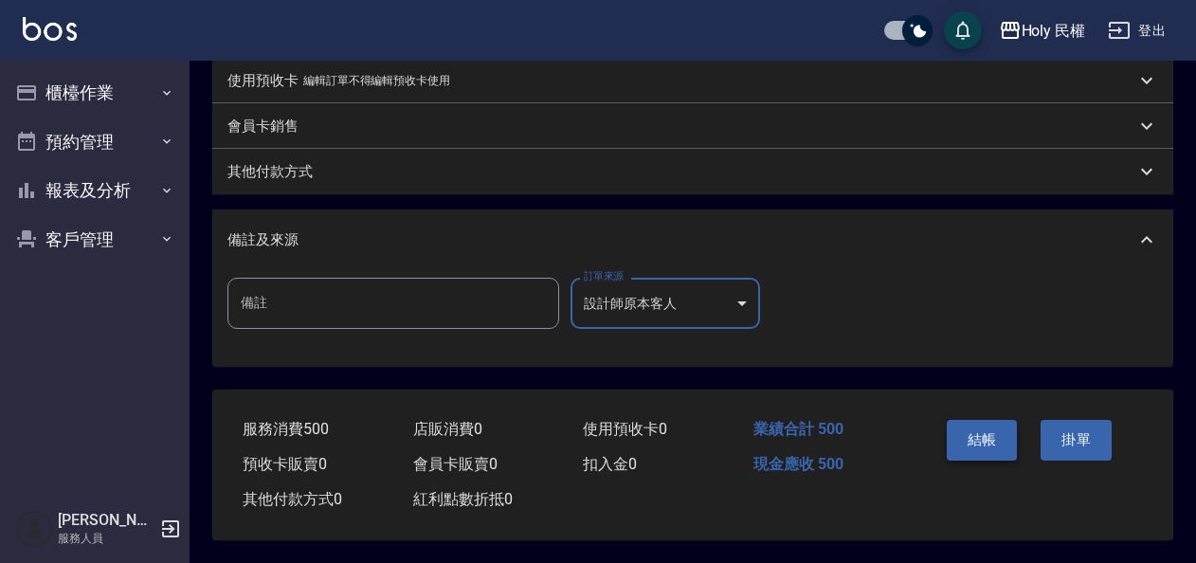
click at [999, 432] on button "結帳" at bounding box center [982, 440] width 71 height 40
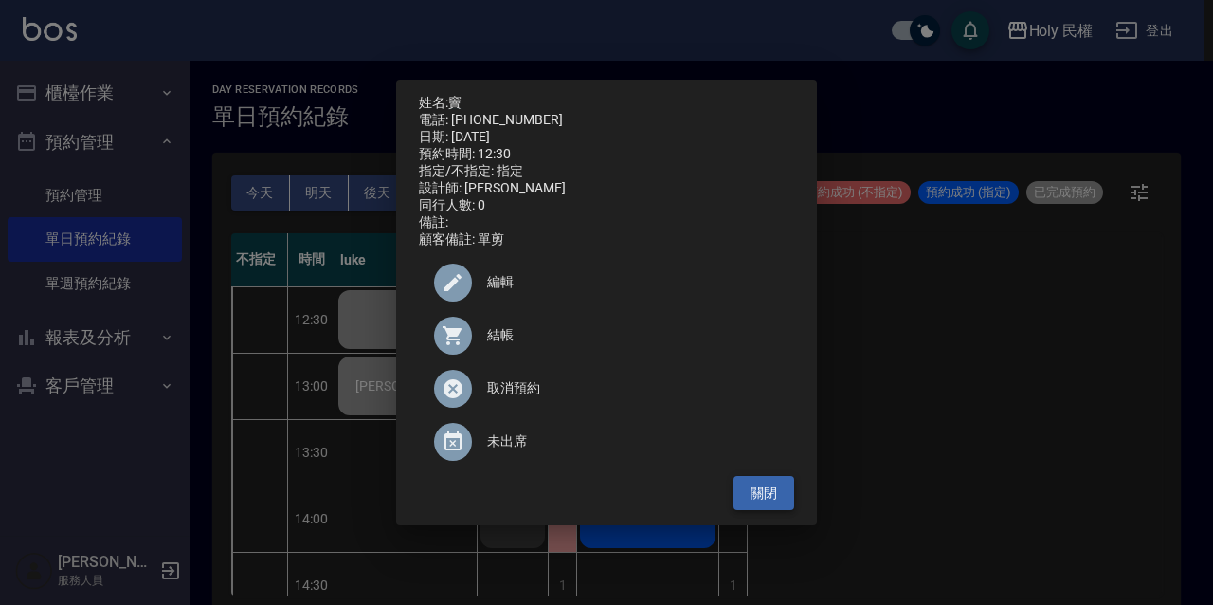
click at [765, 503] on button "關閉" at bounding box center [764, 493] width 61 height 35
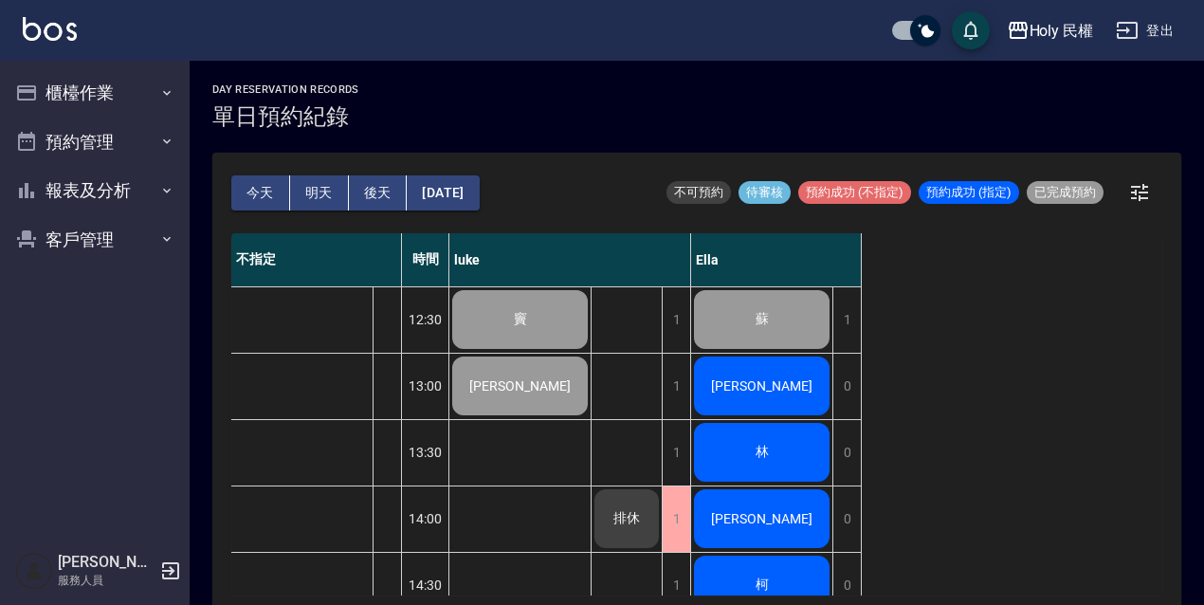
click at [736, 384] on div "[PERSON_NAME]" at bounding box center [761, 386] width 141 height 64
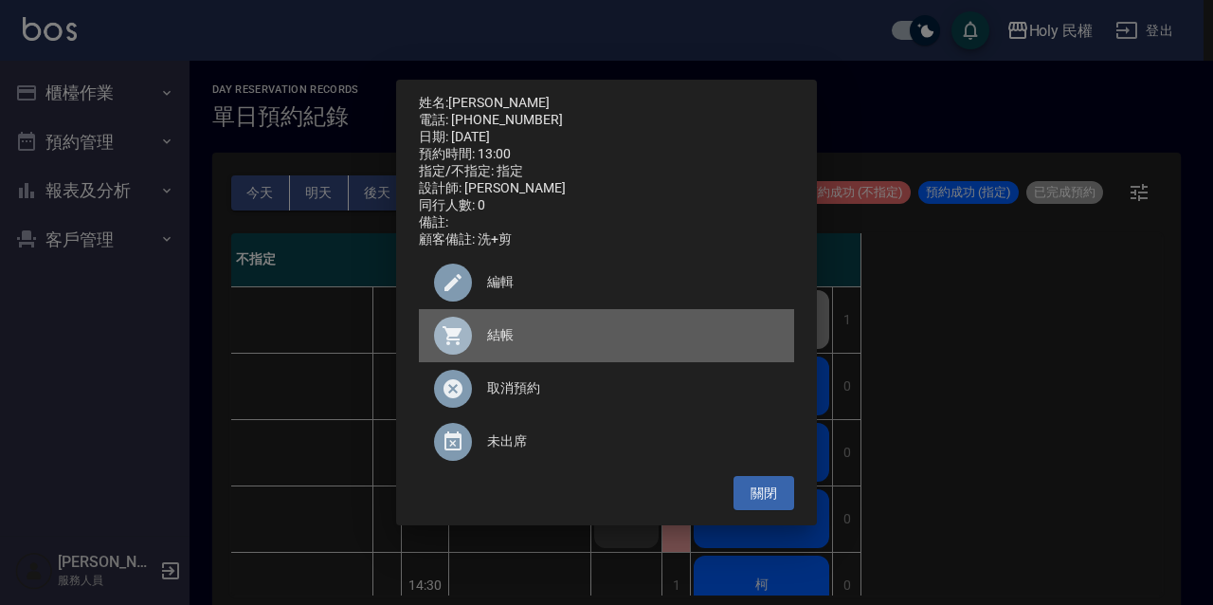
click at [516, 327] on div "結帳" at bounding box center [606, 335] width 375 height 53
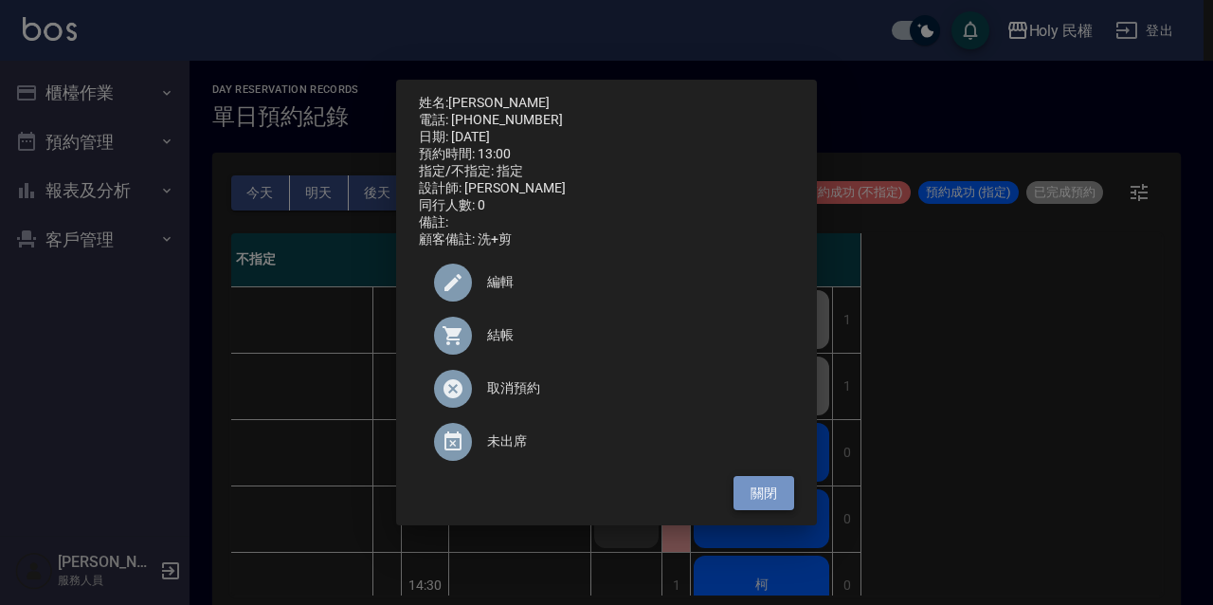
click at [747, 500] on button "關閉" at bounding box center [764, 493] width 61 height 35
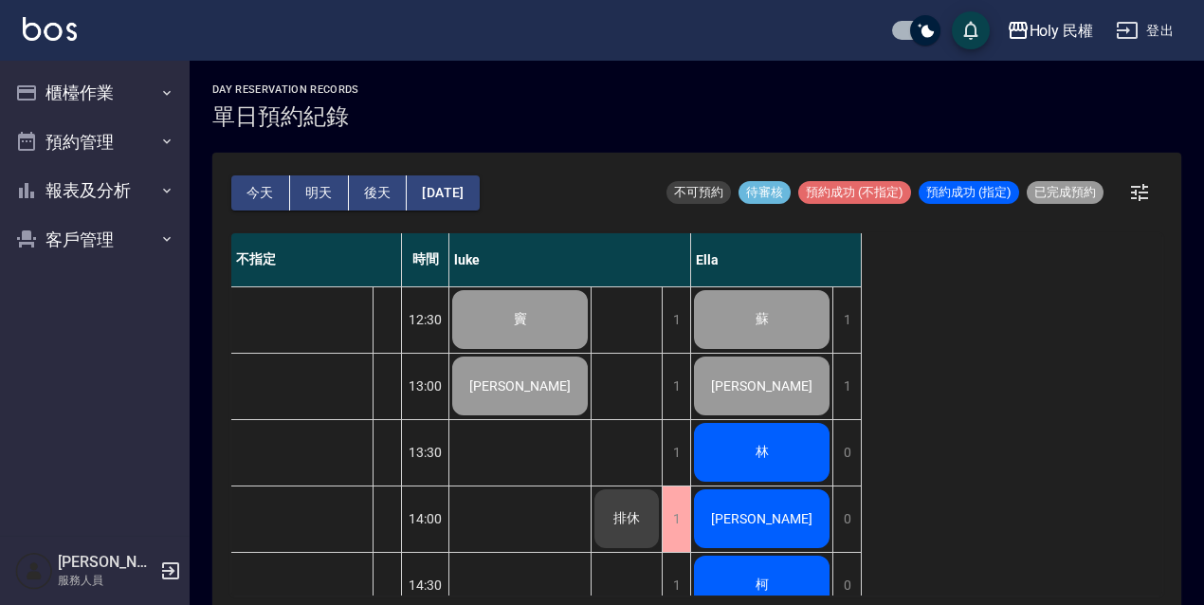
click at [752, 459] on span "林" at bounding box center [762, 452] width 21 height 17
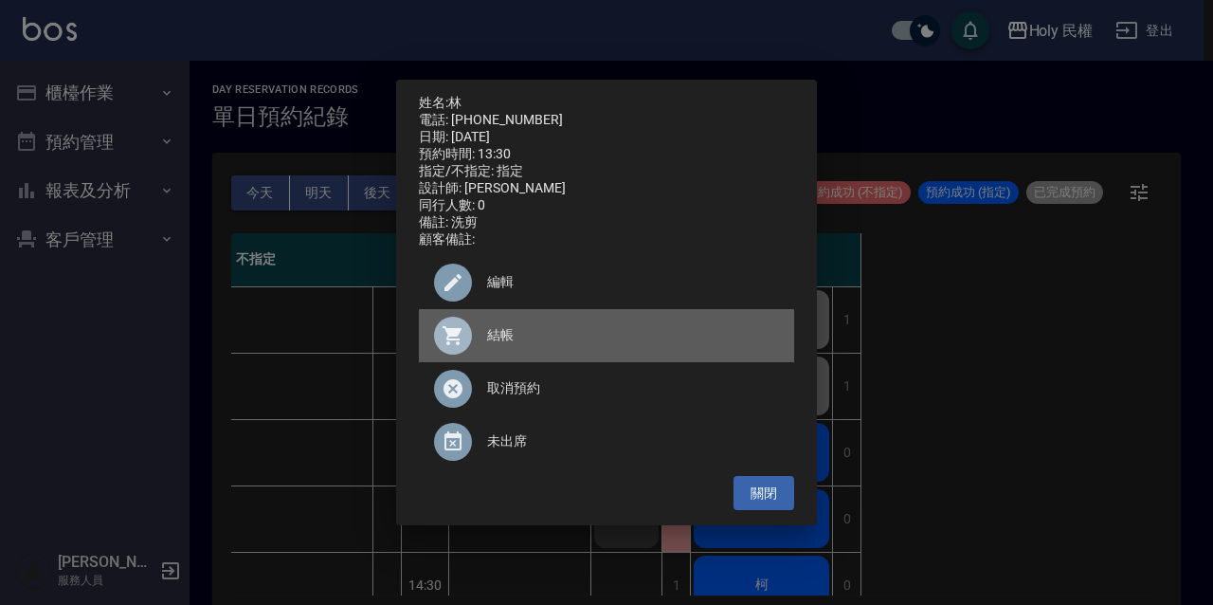
click at [606, 339] on span "結帳" at bounding box center [633, 335] width 292 height 20
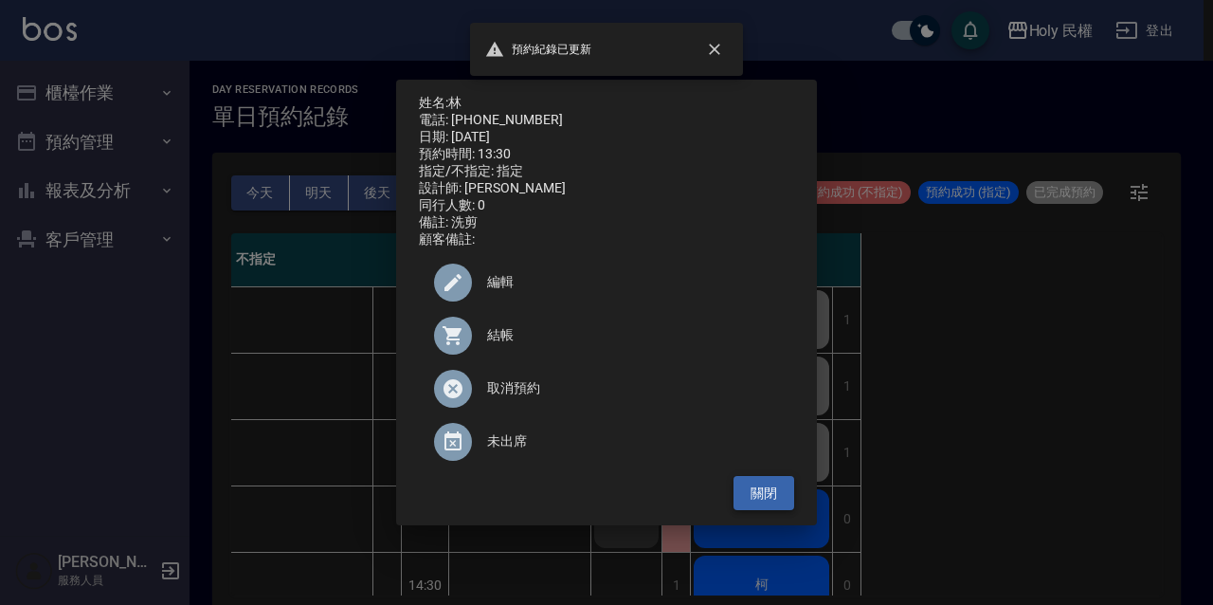
click at [747, 499] on button "關閉" at bounding box center [764, 493] width 61 height 35
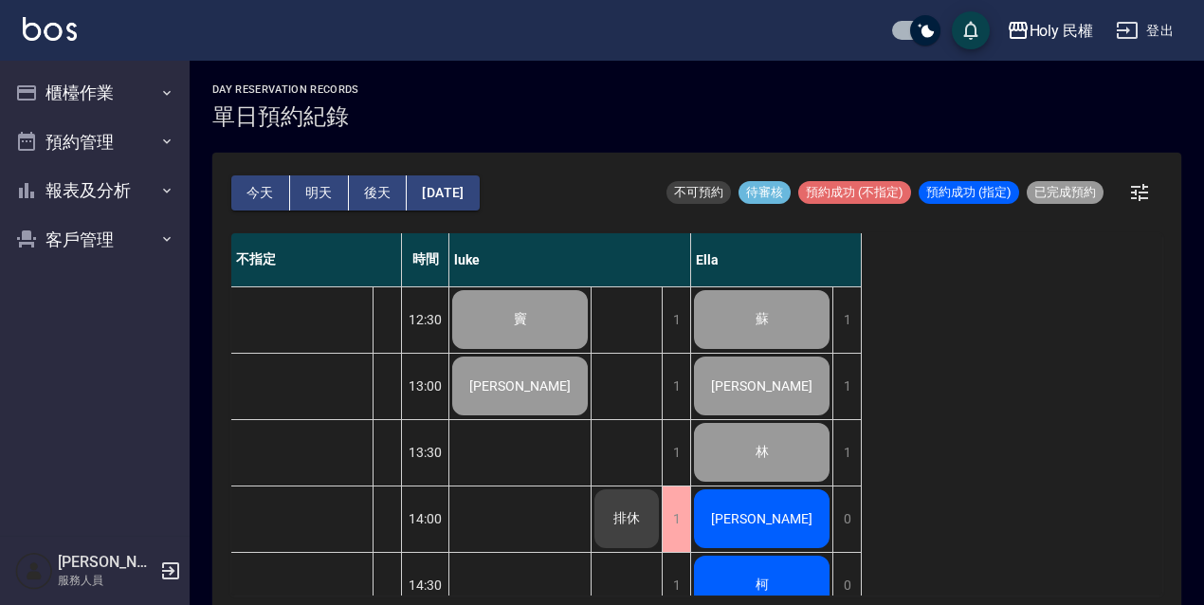
scroll to position [95, 0]
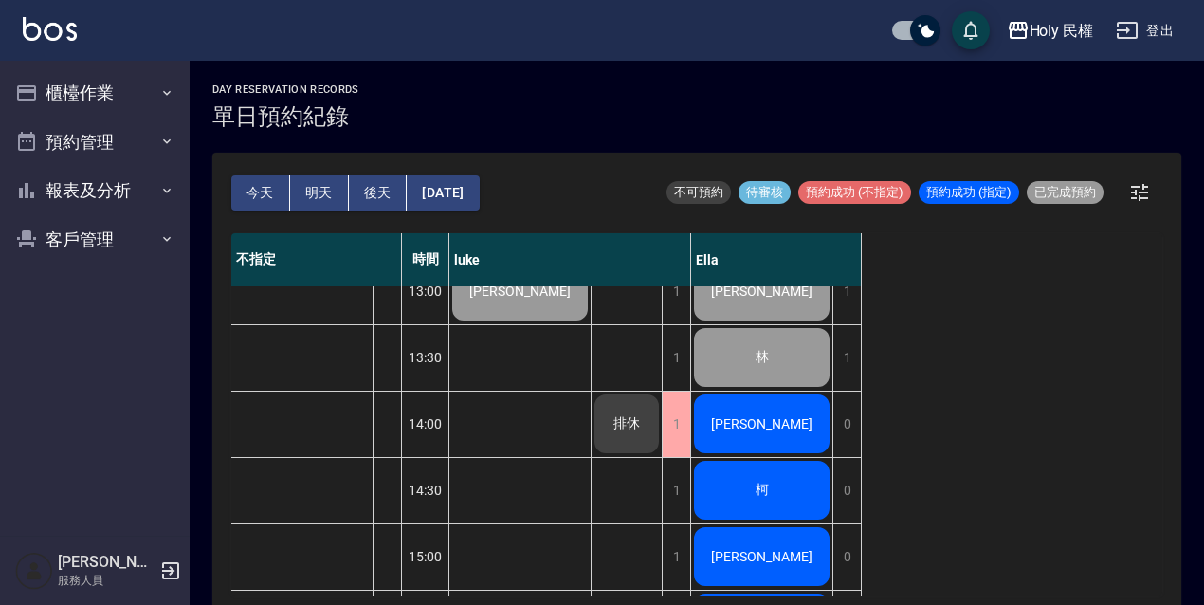
click at [788, 413] on div "[PERSON_NAME]" at bounding box center [761, 423] width 141 height 64
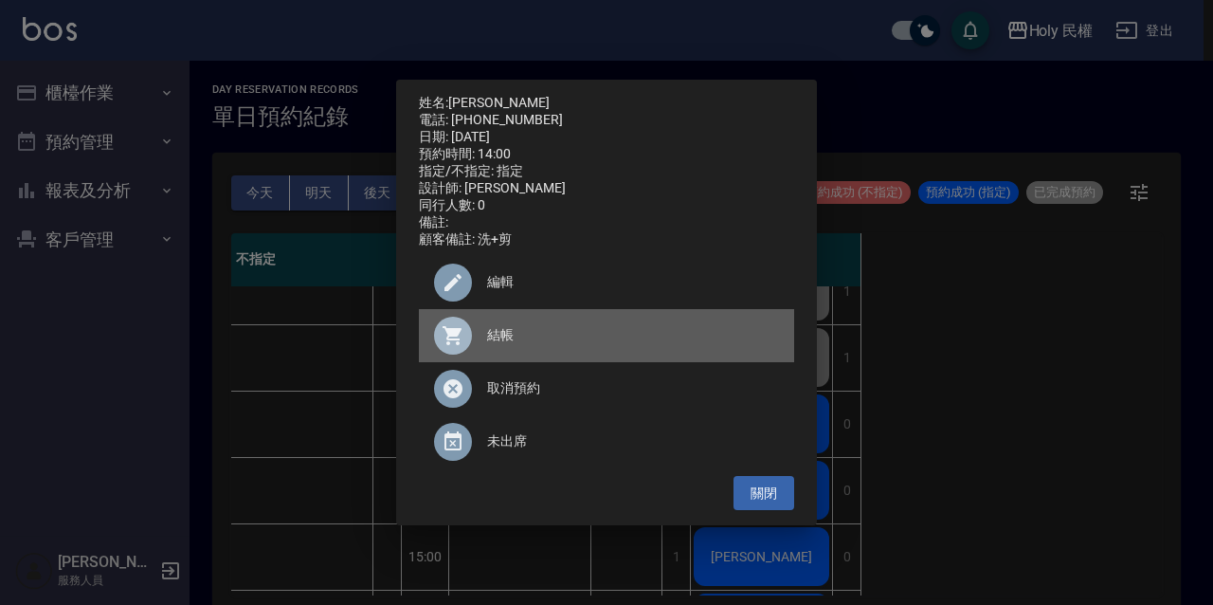
click at [579, 342] on span "結帳" at bounding box center [633, 335] width 292 height 20
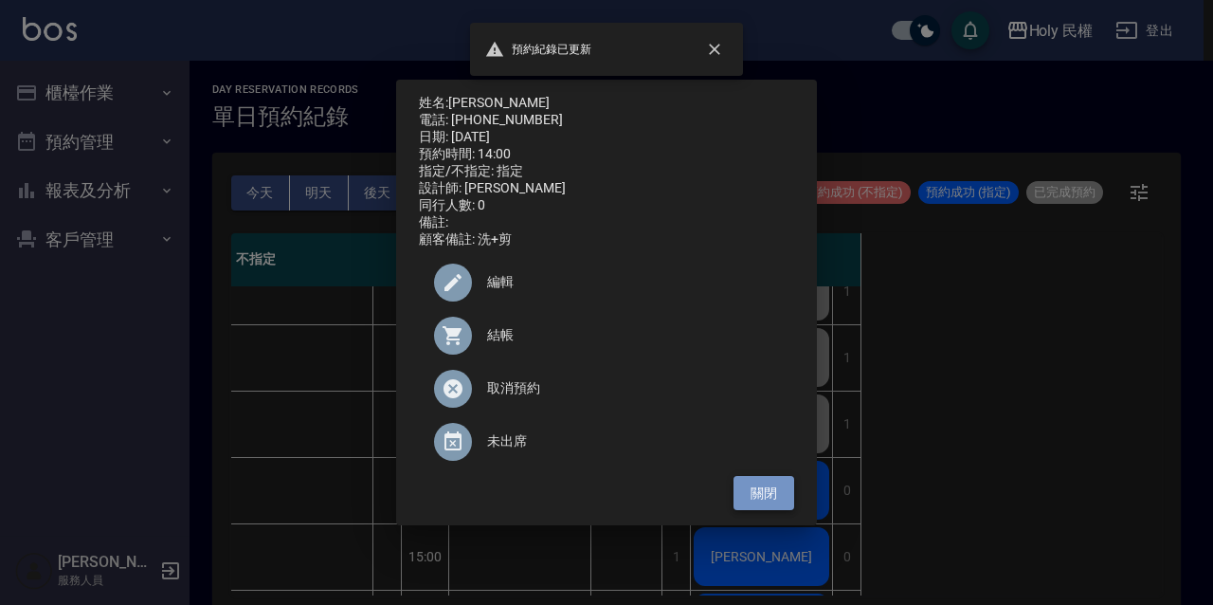
click at [781, 511] on button "關閉" at bounding box center [764, 493] width 61 height 35
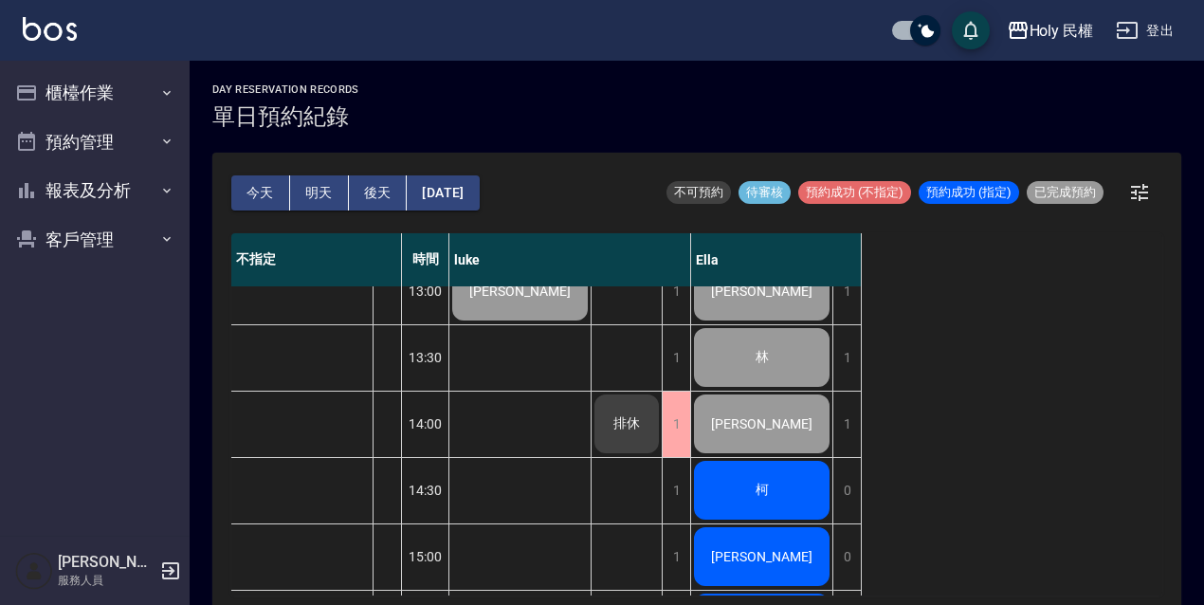
click at [774, 496] on div "柯" at bounding box center [761, 490] width 141 height 64
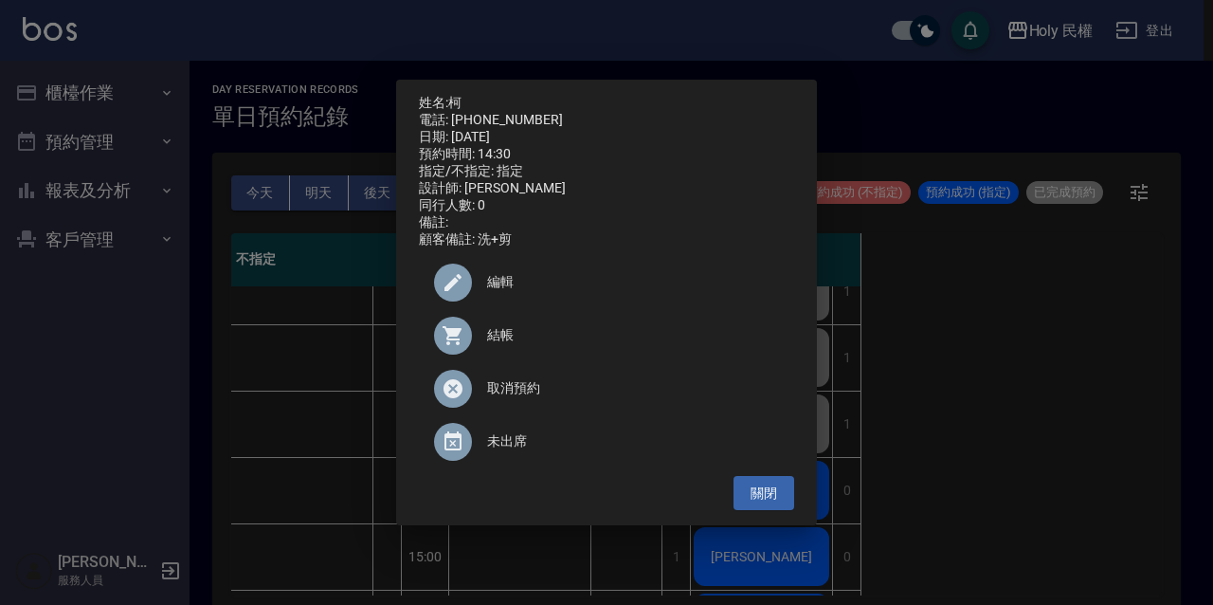
click at [507, 345] on span "結帳" at bounding box center [633, 335] width 292 height 20
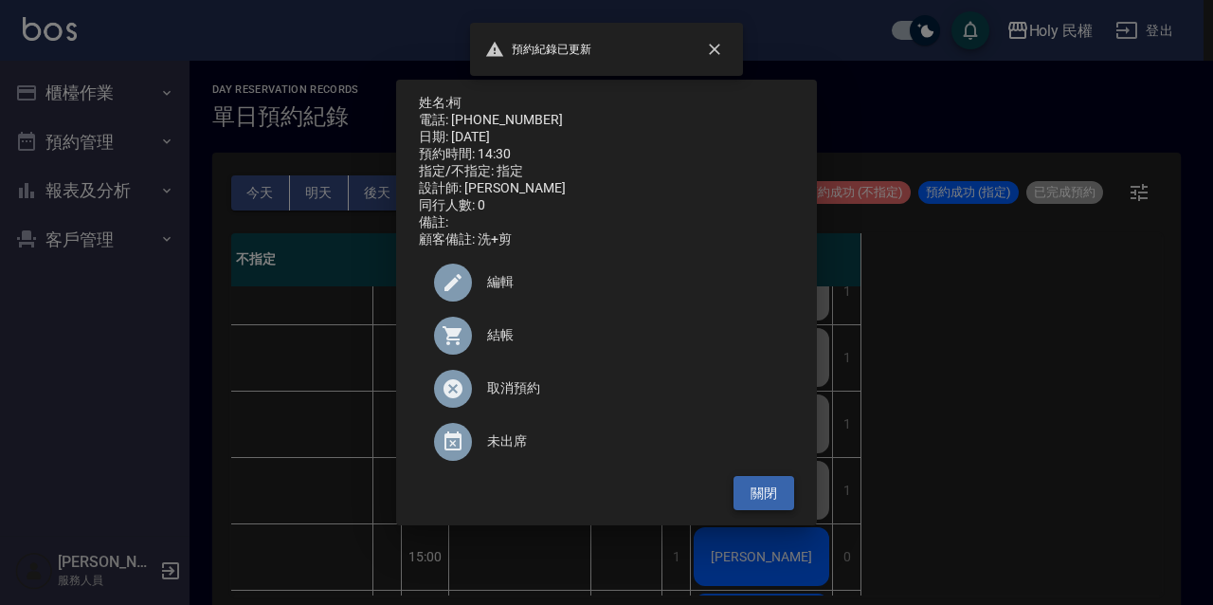
click at [779, 497] on button "關閉" at bounding box center [764, 493] width 61 height 35
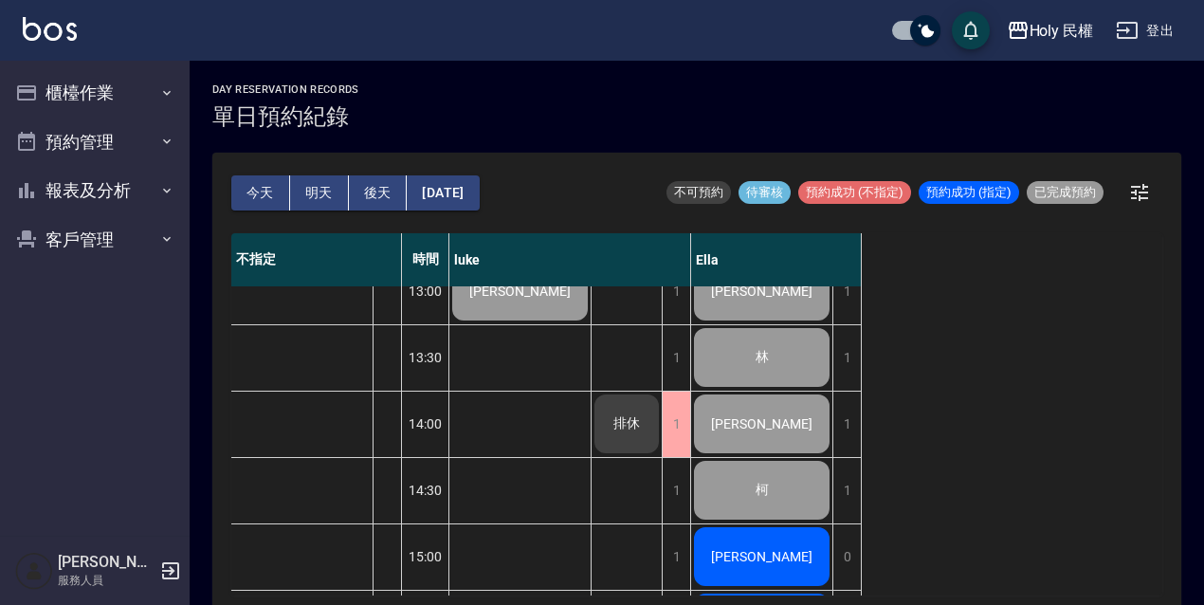
click at [779, 559] on div "[PERSON_NAME]" at bounding box center [761, 556] width 141 height 64
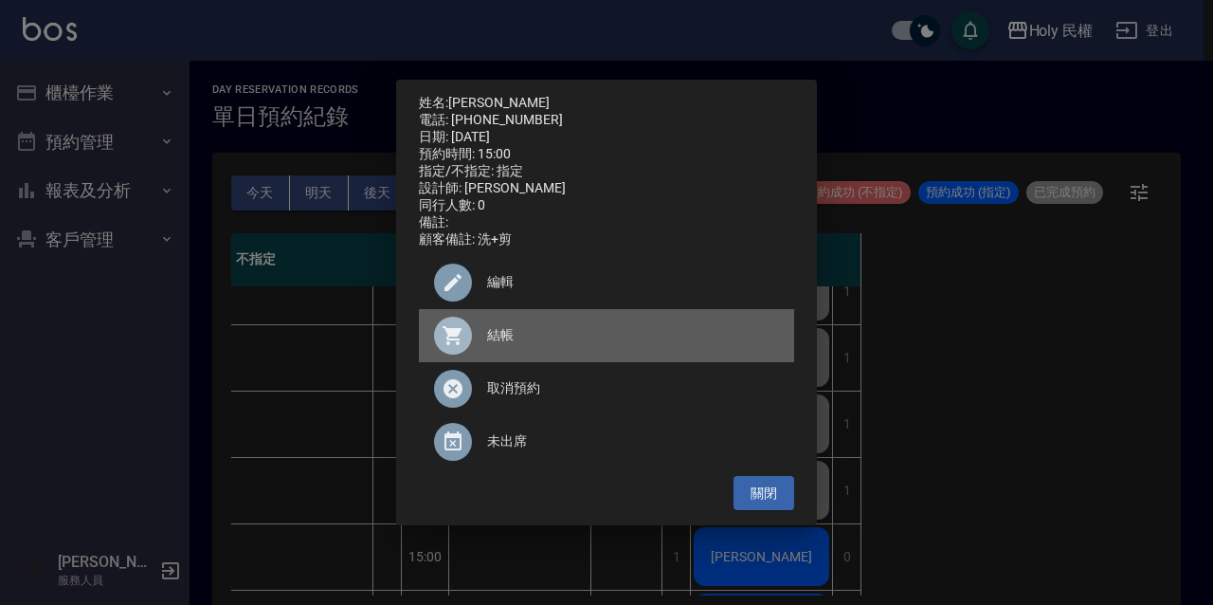
click at [533, 336] on span "結帳" at bounding box center [633, 335] width 292 height 20
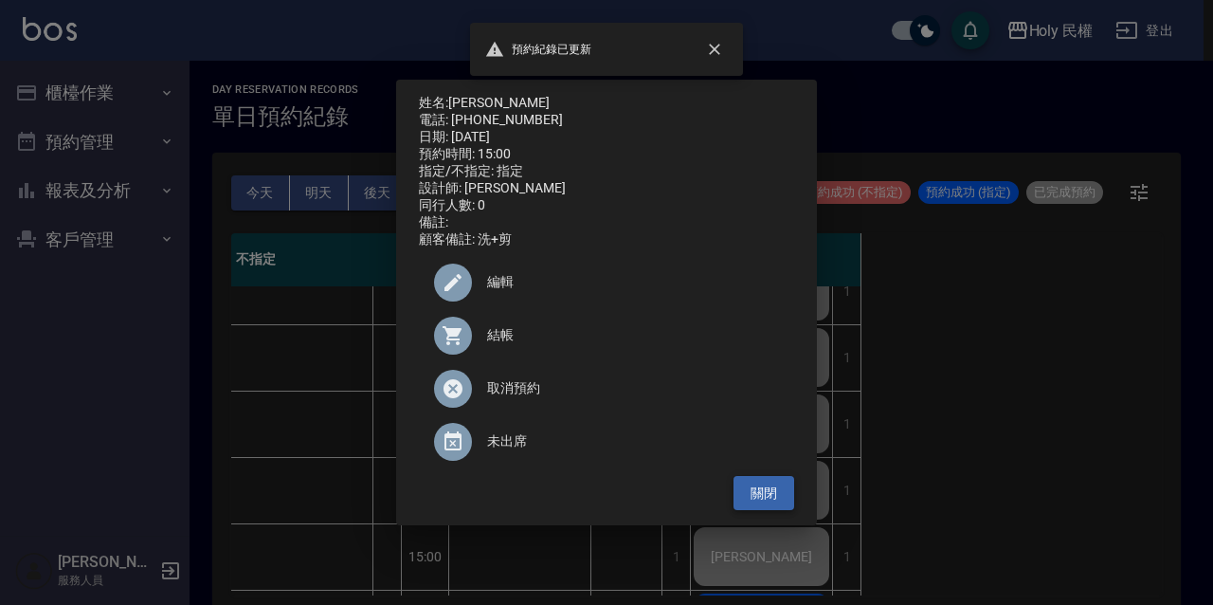
click at [756, 511] on button "關閉" at bounding box center [764, 493] width 61 height 35
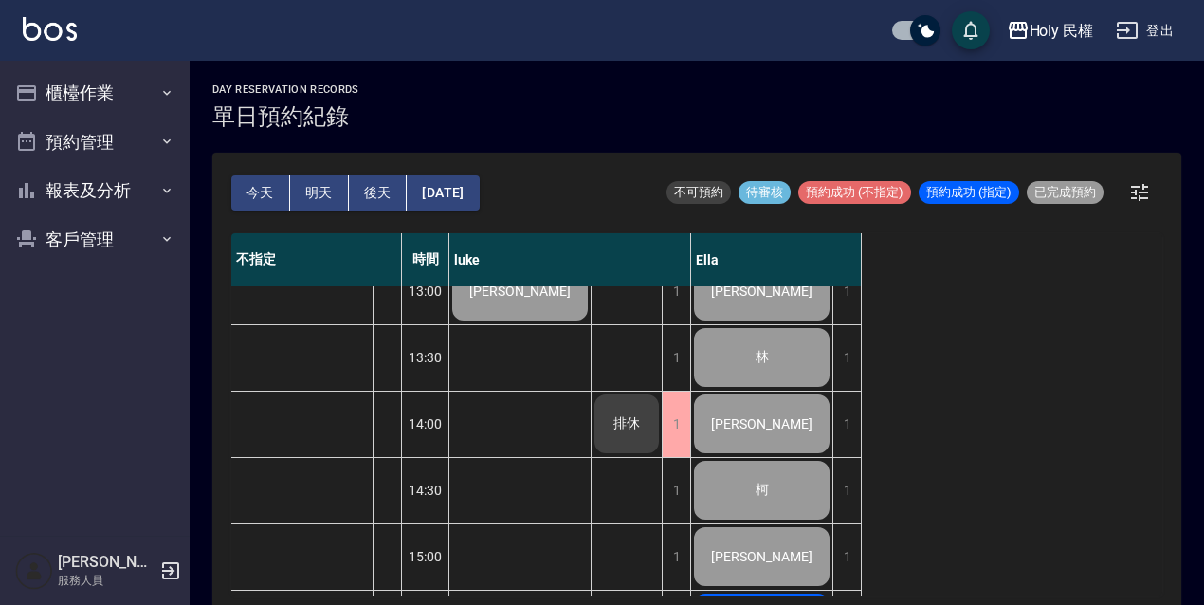
scroll to position [190, 0]
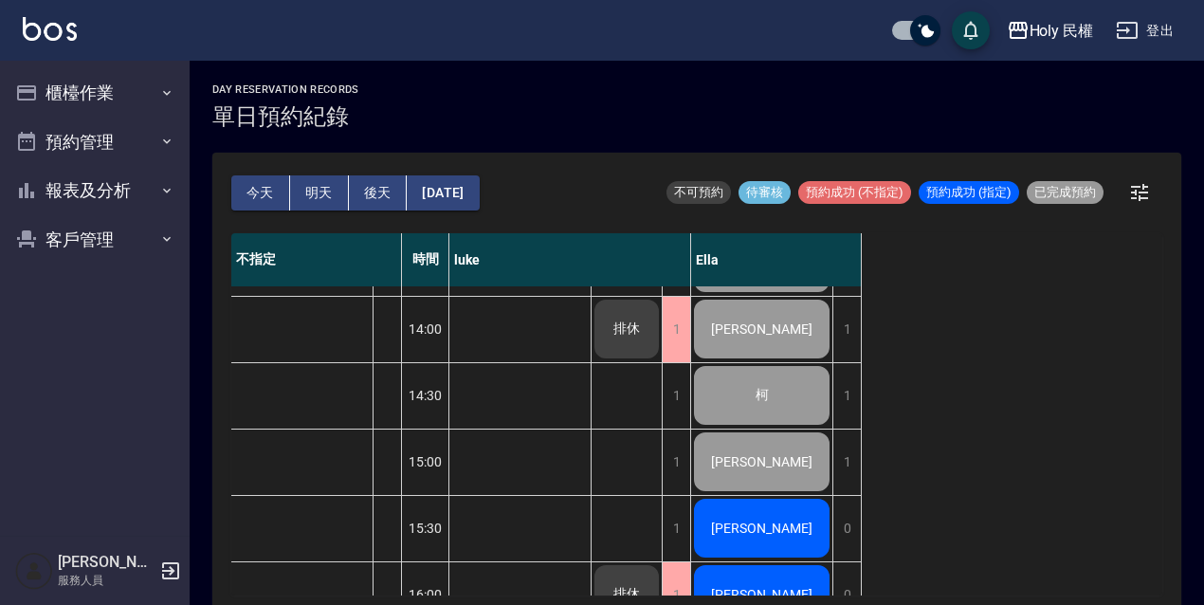
click at [748, 500] on div "[PERSON_NAME]" at bounding box center [761, 528] width 141 height 64
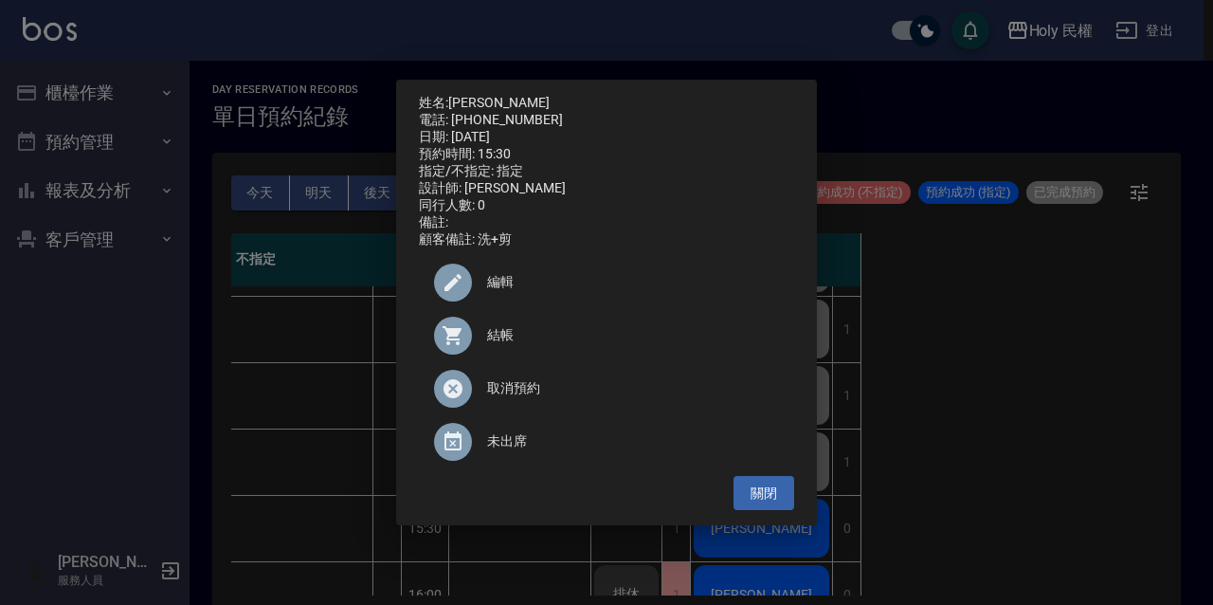
click at [552, 343] on span "結帳" at bounding box center [633, 335] width 292 height 20
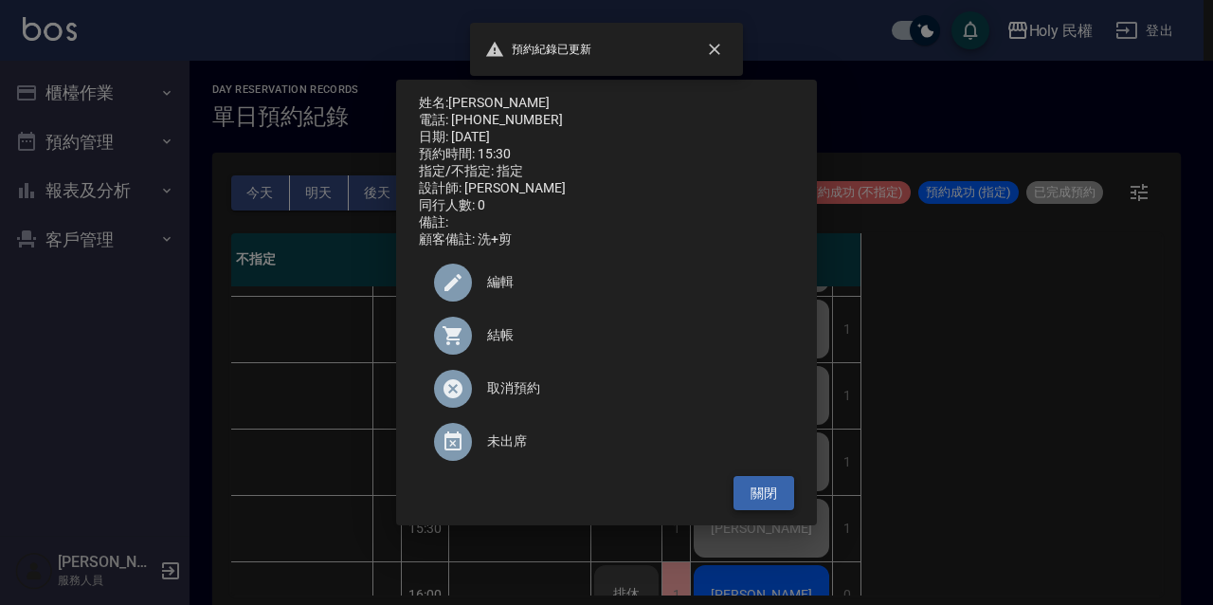
click at [763, 504] on button "關閉" at bounding box center [764, 493] width 61 height 35
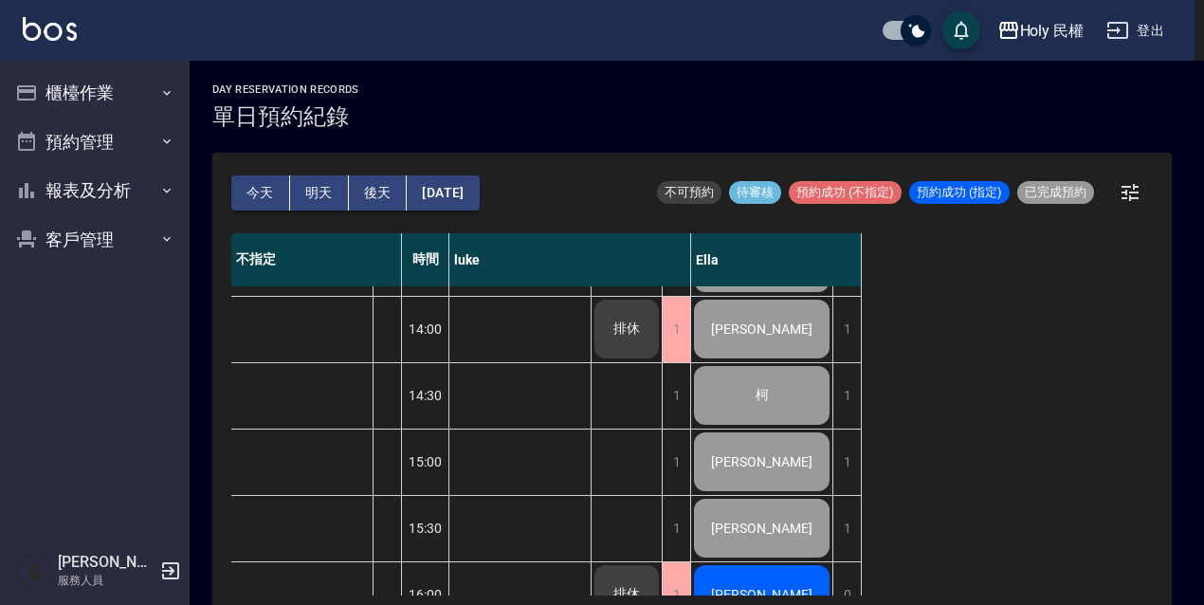
scroll to position [284, 0]
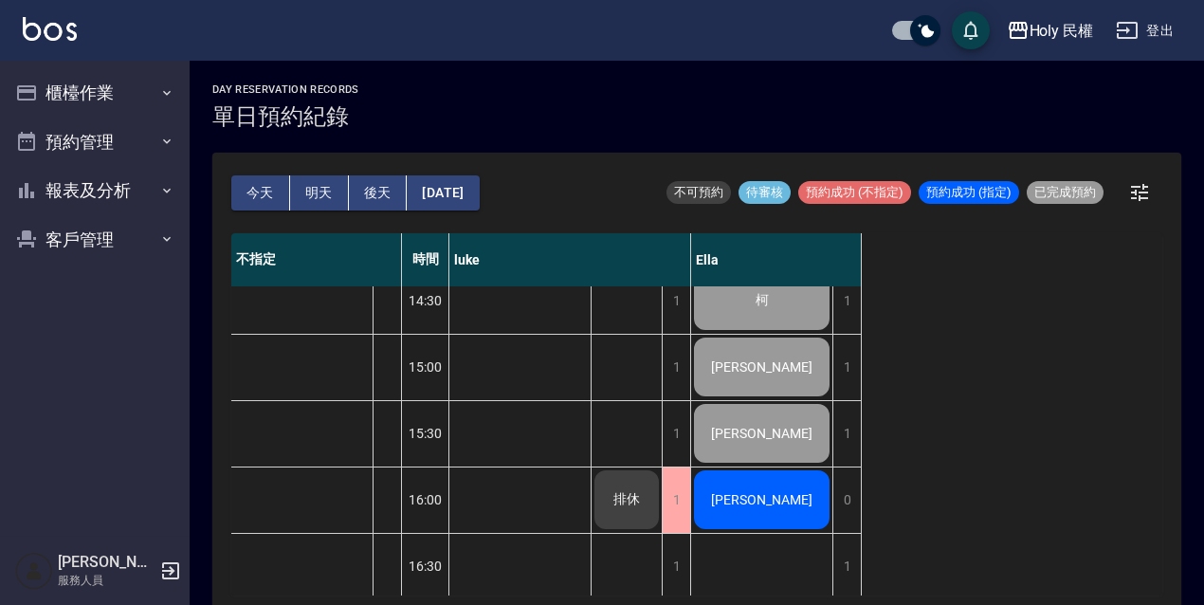
click at [759, 493] on span "[PERSON_NAME]" at bounding box center [761, 499] width 109 height 15
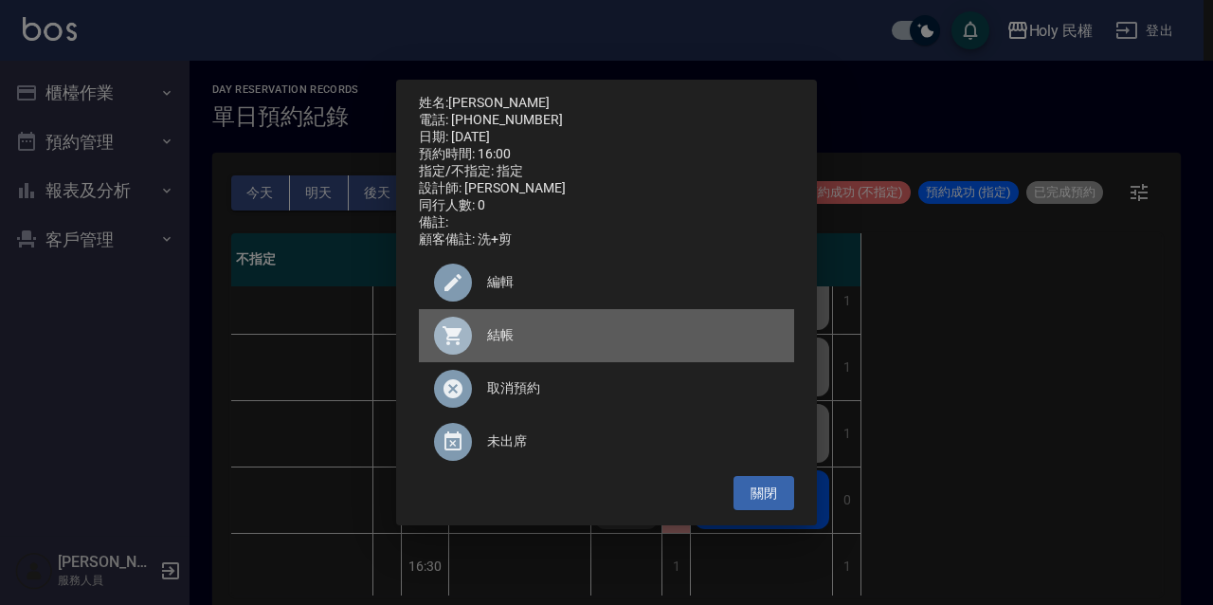
click at [533, 343] on span "結帳" at bounding box center [633, 335] width 292 height 20
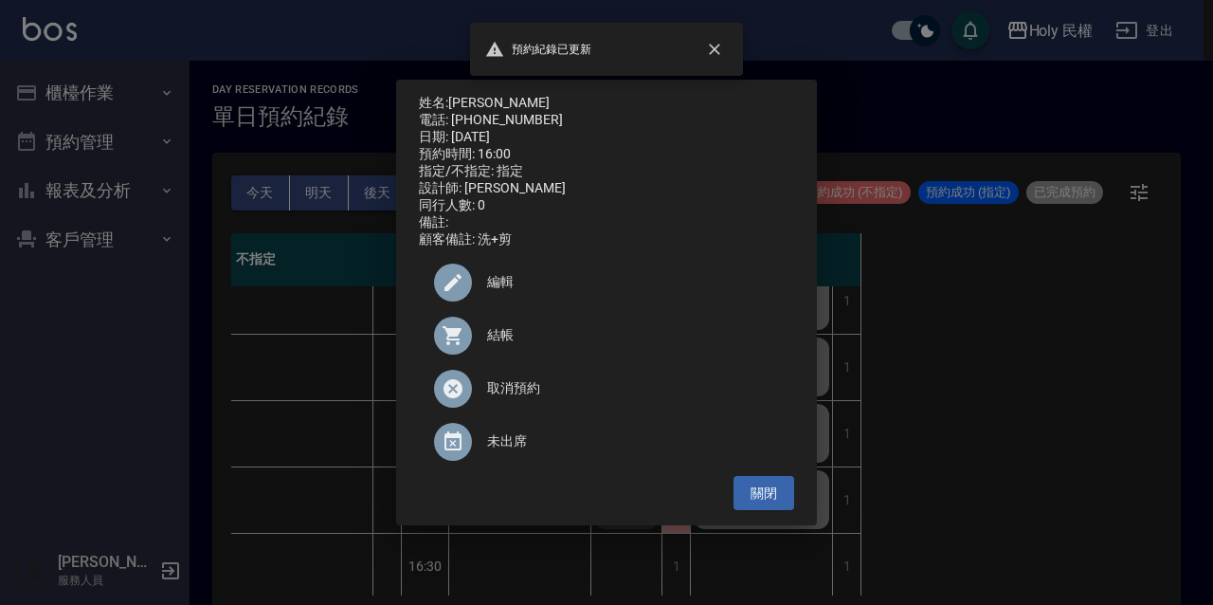
click at [758, 519] on div "姓名: 楊 電話: 0980783898 日期: 2025/10/04 預約時間: 16:00 指定/不指定: 指定 設計師: Ella 同行人數: 0 備註…" at bounding box center [606, 303] width 421 height 446
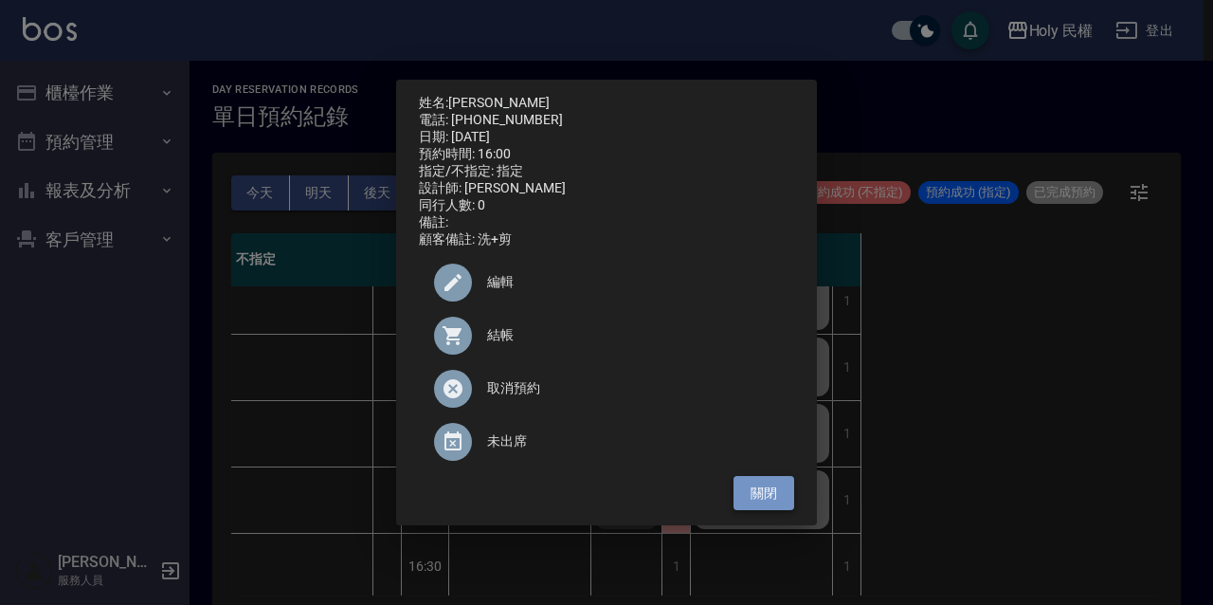
click at [758, 511] on button "關閉" at bounding box center [764, 493] width 61 height 35
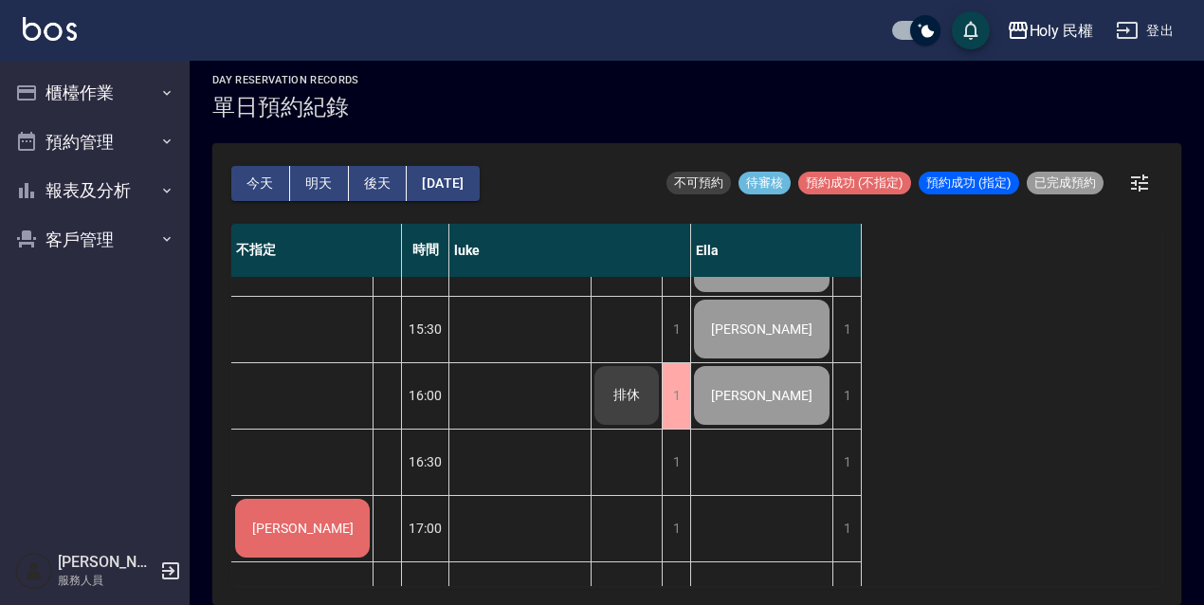
scroll to position [474, 0]
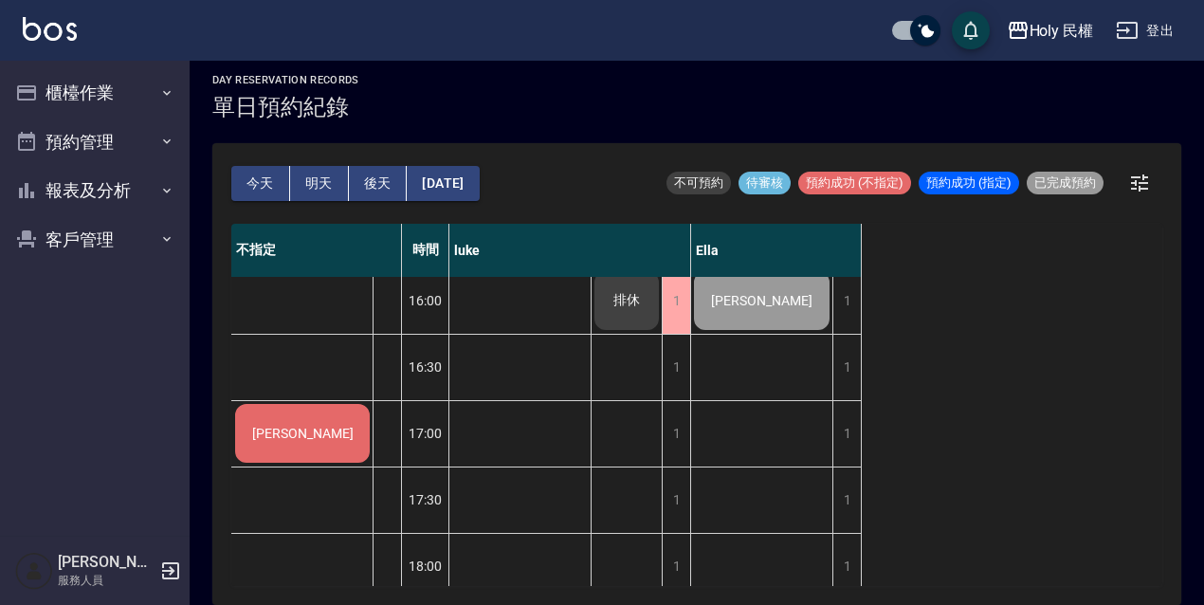
click at [335, 451] on div "[PERSON_NAME]" at bounding box center [302, 433] width 140 height 64
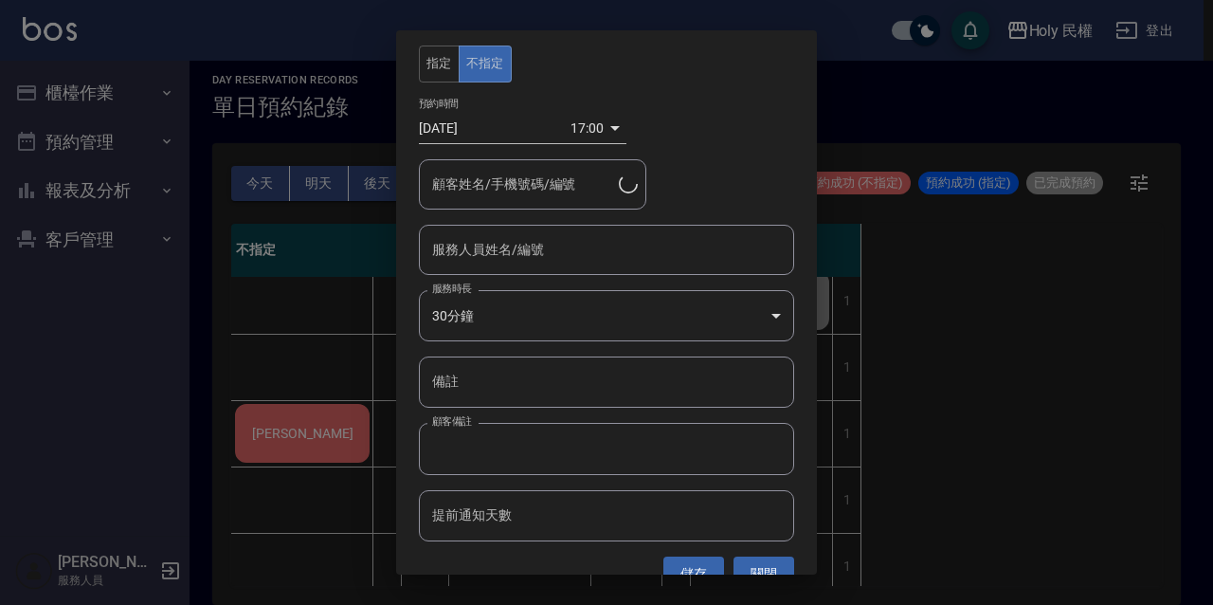
type input "張時造/0956951015"
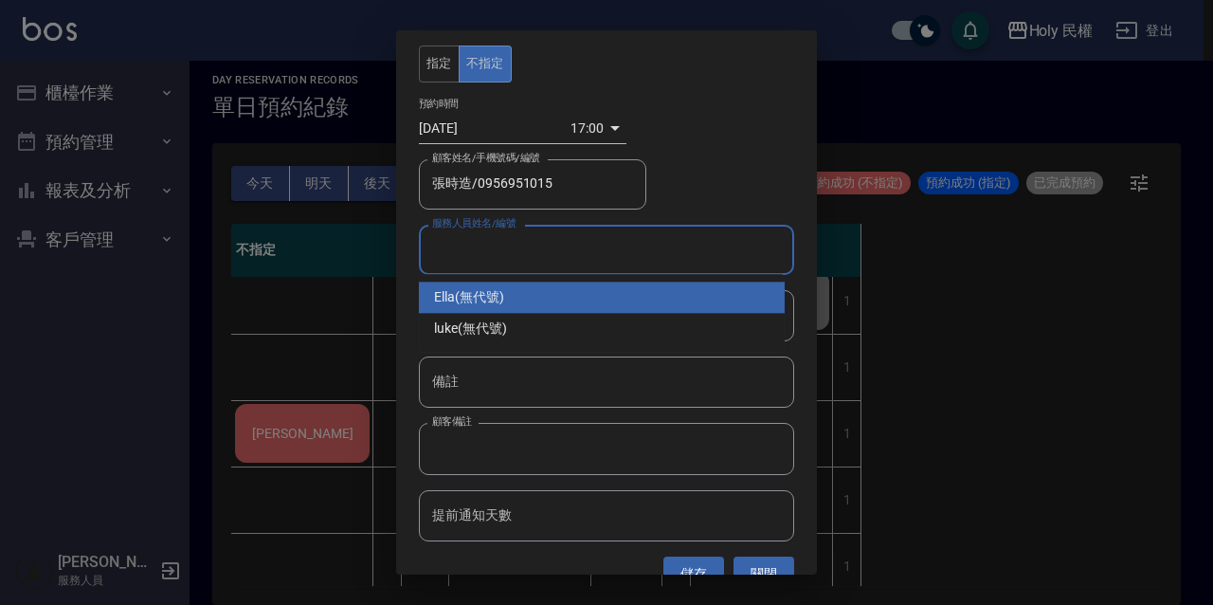
click at [508, 244] on input "服務人員姓名/編號" at bounding box center [606, 249] width 358 height 33
click at [510, 292] on div "Ella (無代號)" at bounding box center [602, 296] width 366 height 31
type input "Ella(無代號)"
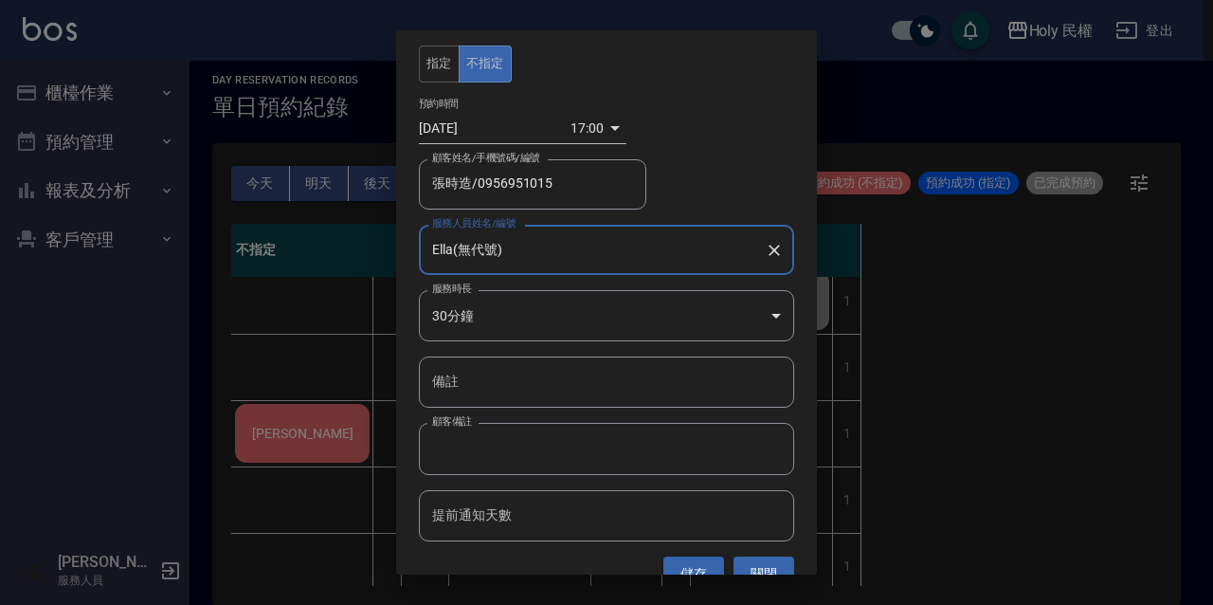
click at [698, 558] on button "儲存" at bounding box center [693, 573] width 61 height 35
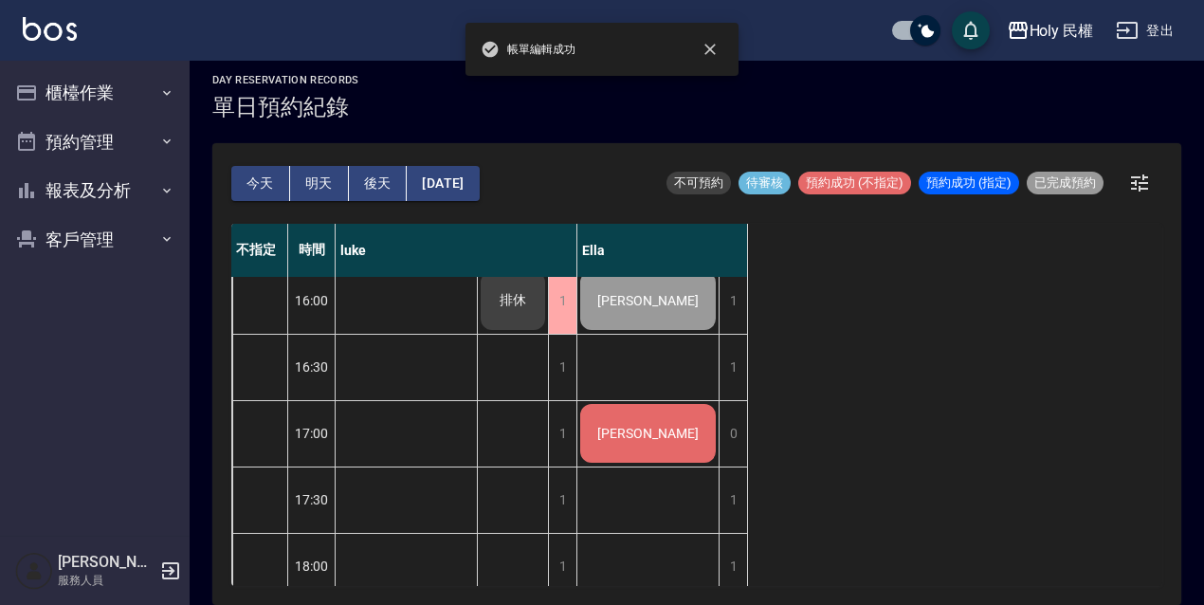
click at [679, 444] on div "[PERSON_NAME]" at bounding box center [647, 433] width 141 height 64
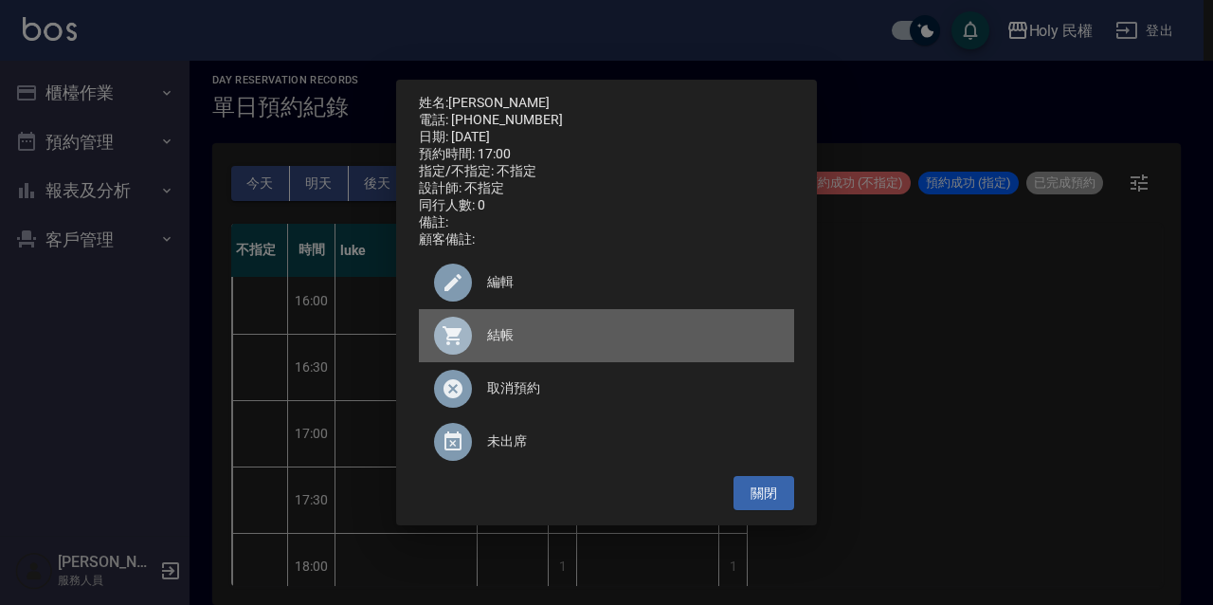
click at [590, 330] on div "結帳" at bounding box center [606, 335] width 375 height 53
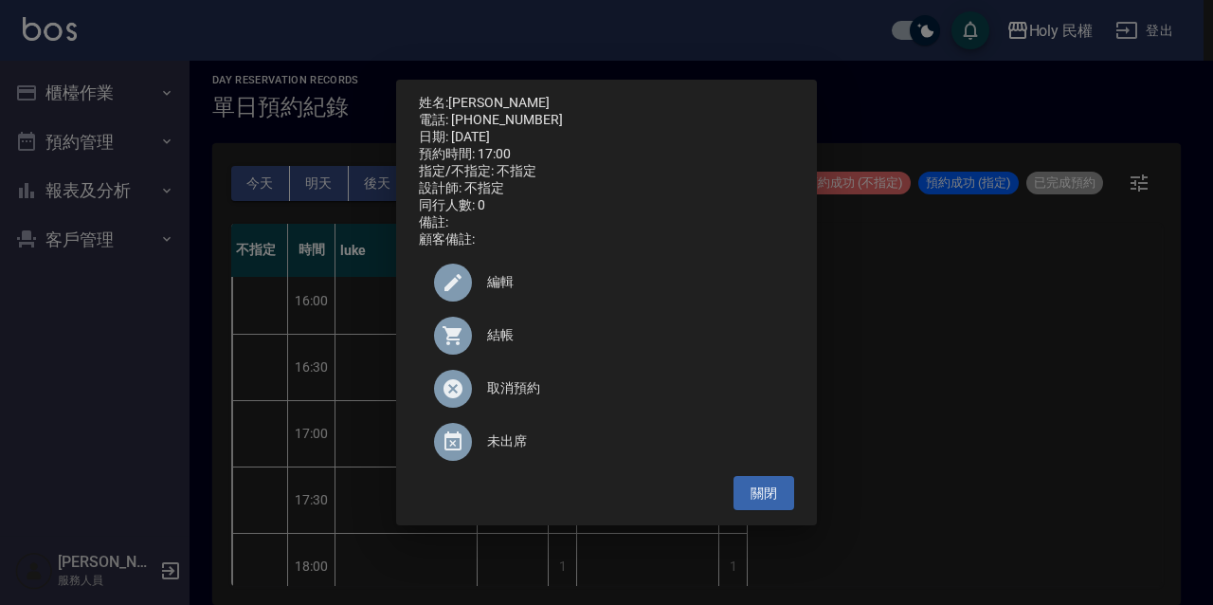
click at [731, 496] on div "關閉" at bounding box center [606, 493] width 375 height 35
click at [771, 491] on button "關閉" at bounding box center [764, 493] width 61 height 35
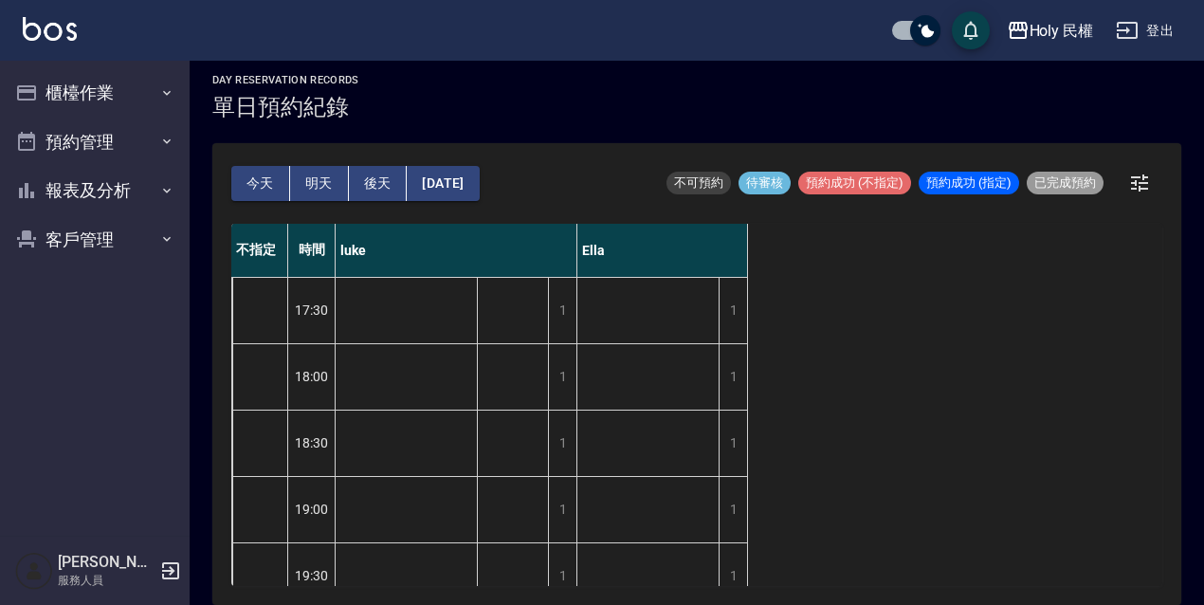
scroll to position [767, 0]
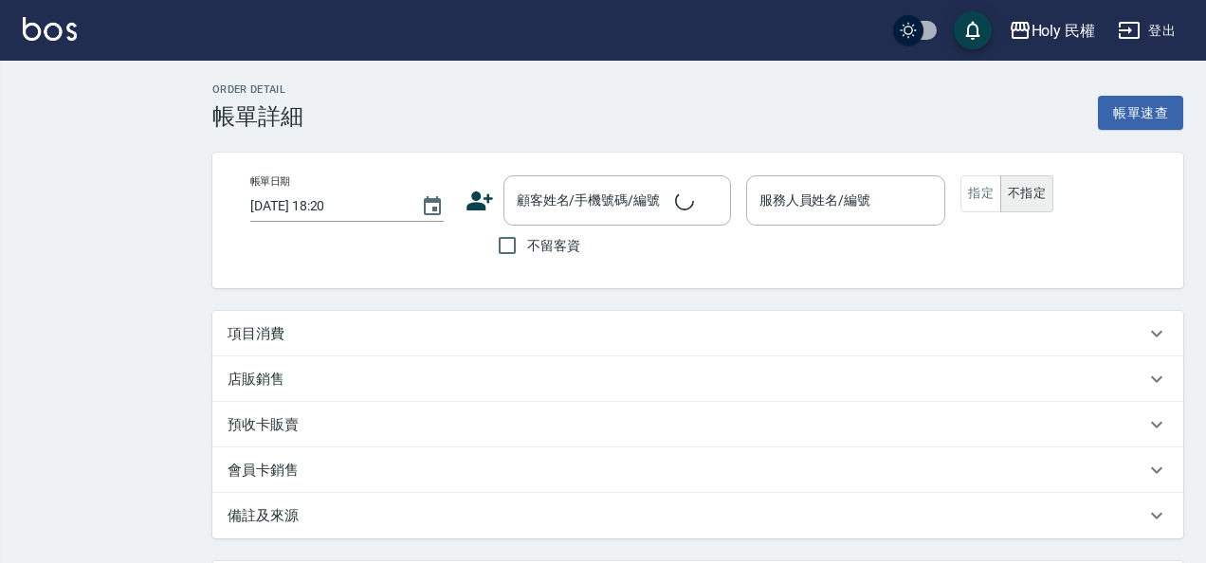
checkbox input "true"
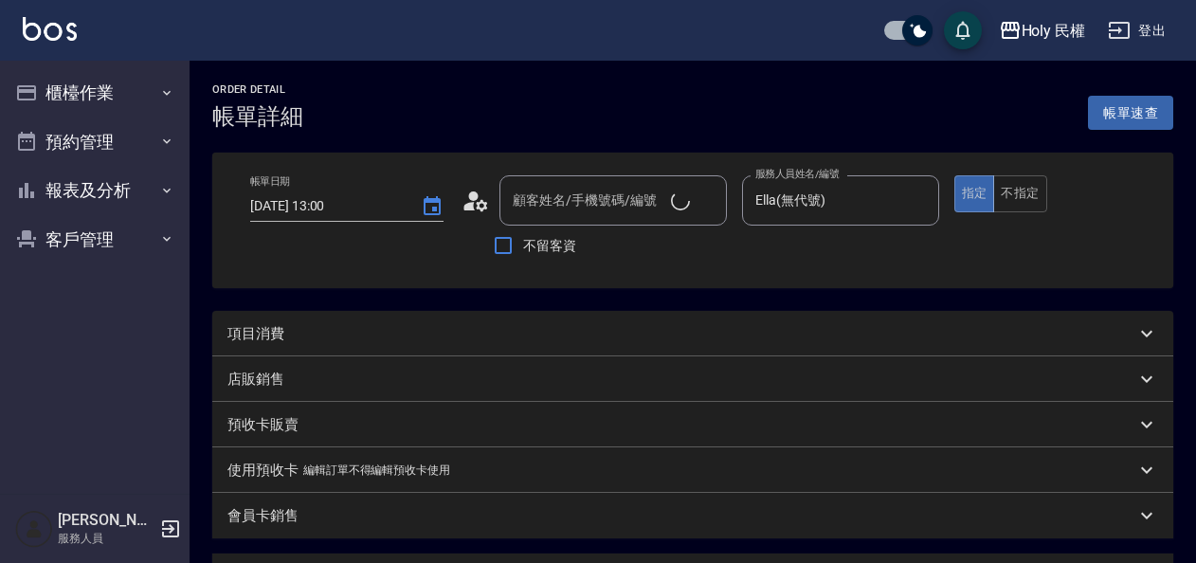
type input "[DATE] 13:00"
type input "Ella(無代號)"
type input "[PERSON_NAME]/0926109081/null"
click at [476, 337] on div "項目消費" at bounding box center [681, 334] width 908 height 20
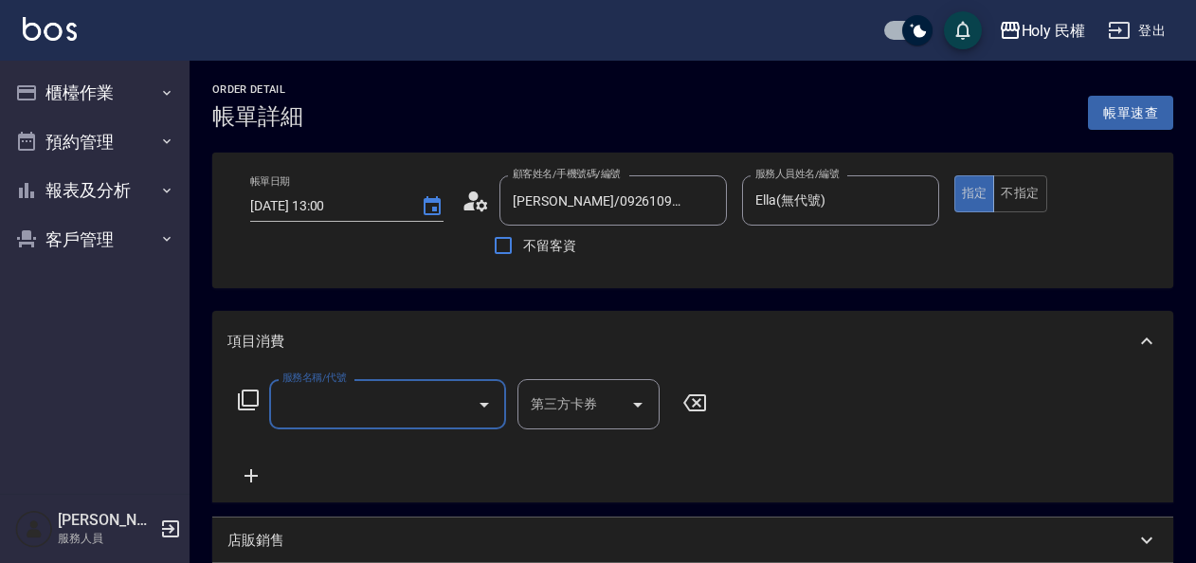
click at [447, 392] on input "服務名稱/代號" at bounding box center [373, 404] width 191 height 33
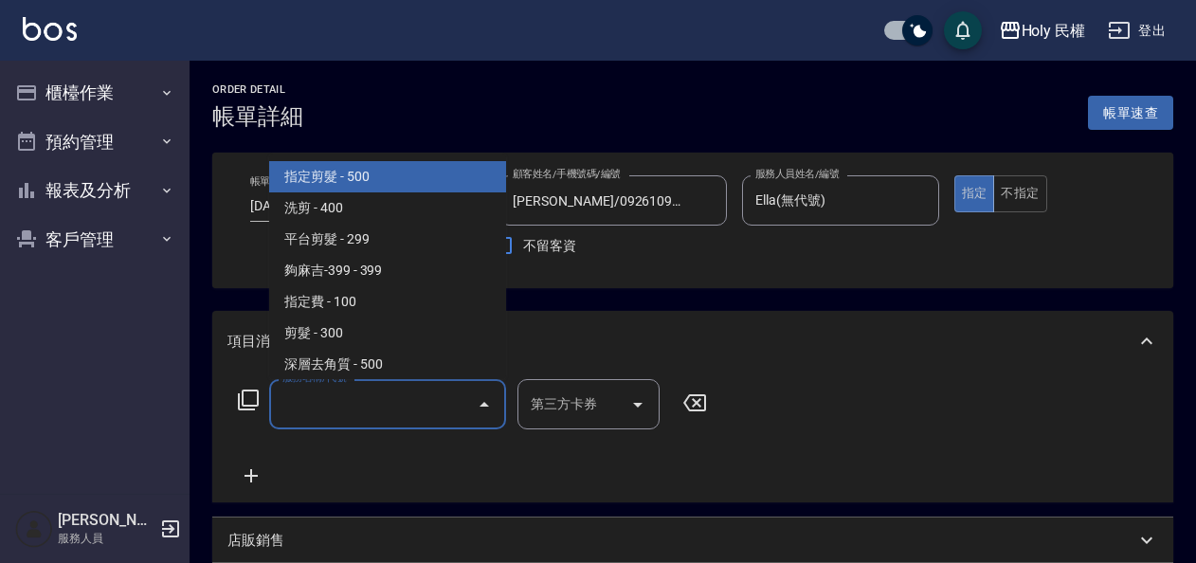
click at [419, 174] on span "指定剪髮 - 500" at bounding box center [387, 176] width 237 height 31
type input "指定剪髮(1)"
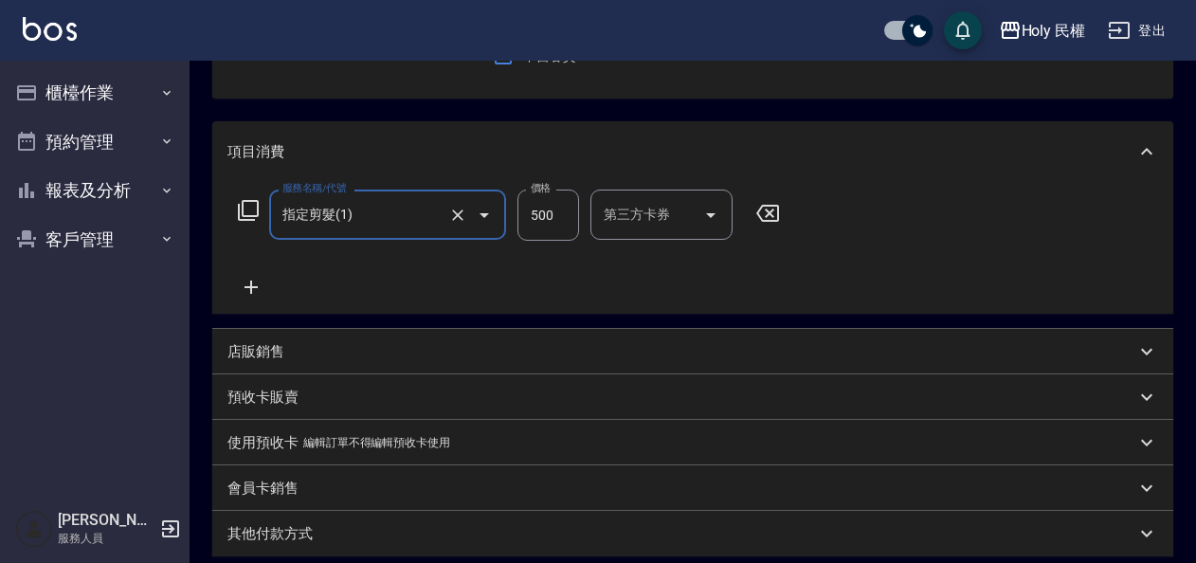
scroll to position [379, 0]
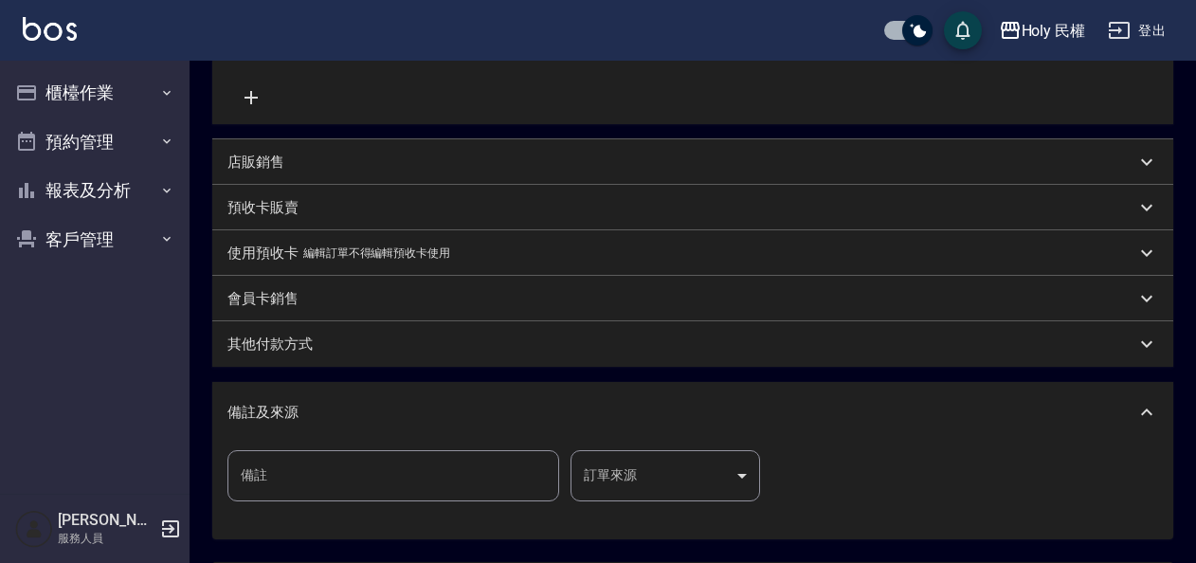
click at [654, 483] on body "Holy 民權 登出 櫃檯作業 打帳單 帳單列表 營業儀表板 現場電腦打卡 預約管理 預約管理 單日預約紀錄 單週預約紀錄 報表及分析 報表目錄 店家日報表 …" at bounding box center [598, 178] width 1196 height 1115
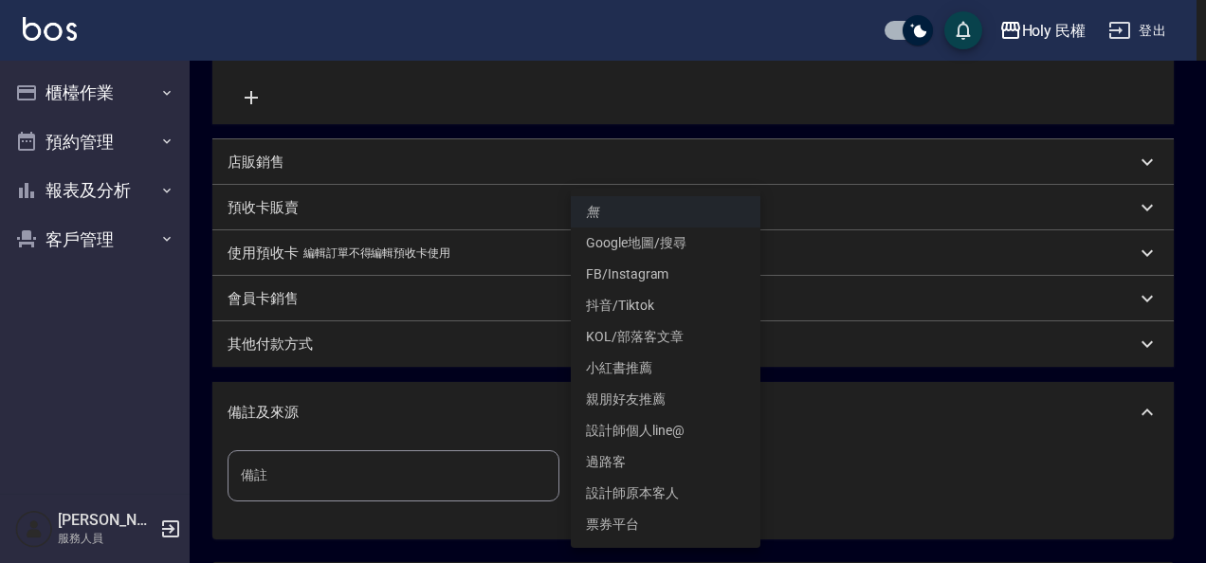
click at [663, 491] on li "設計師原本客人" at bounding box center [666, 493] width 190 height 31
type input "設計師原本客人"
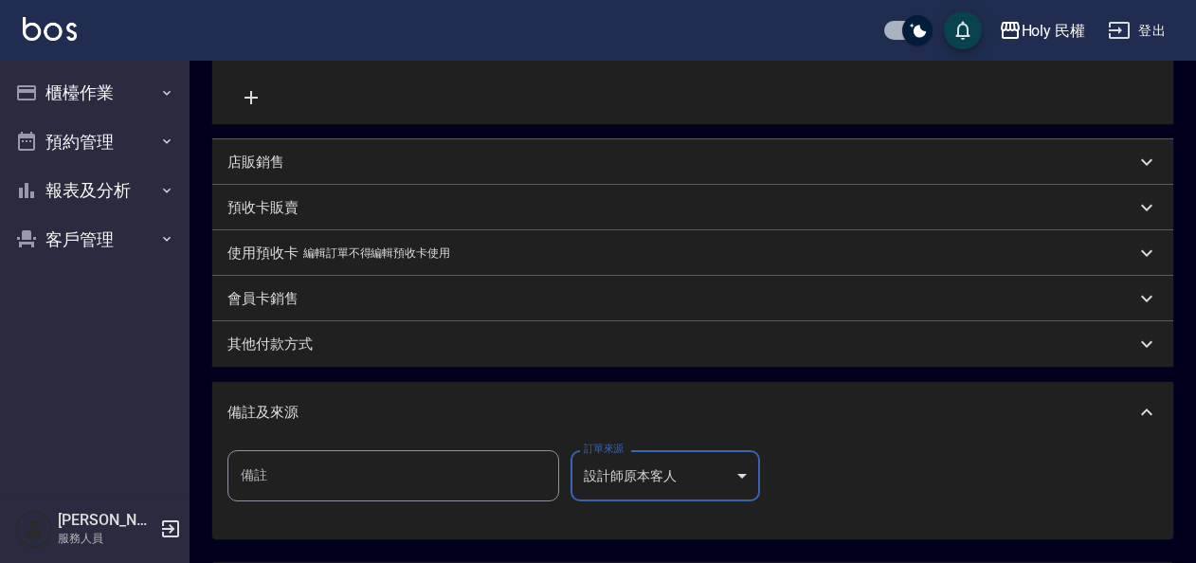
scroll to position [558, 0]
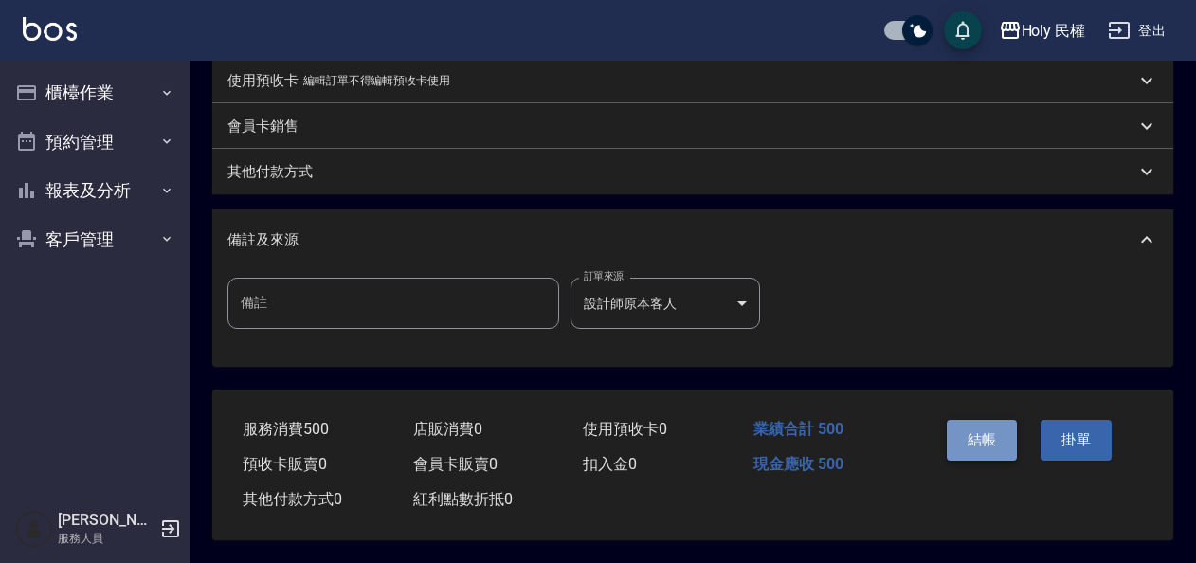
click at [961, 441] on button "結帳" at bounding box center [982, 440] width 71 height 40
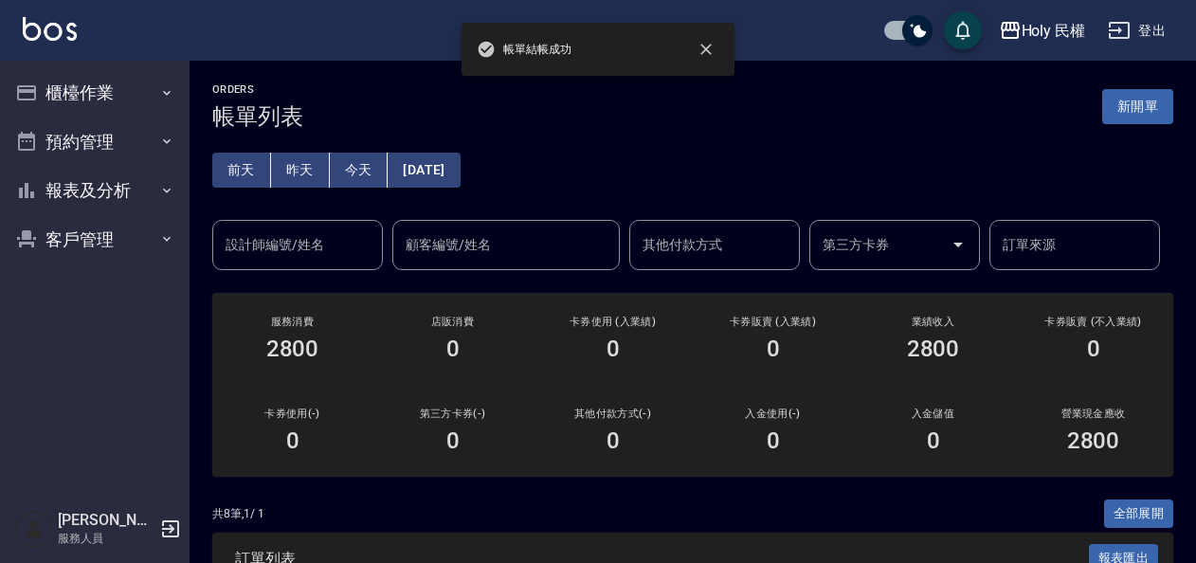
scroll to position [190, 0]
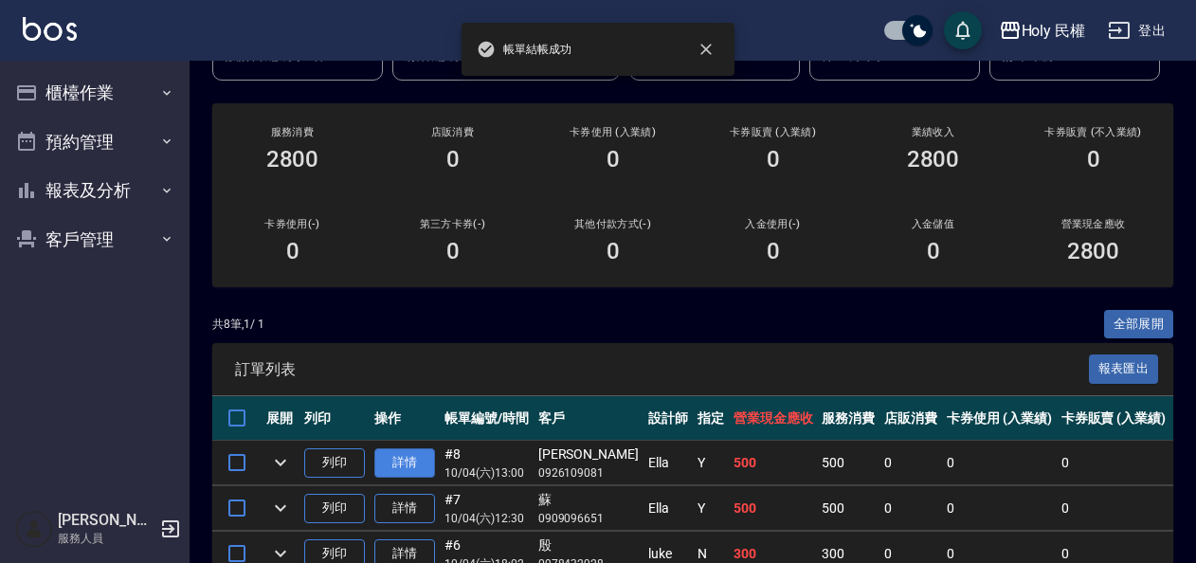
click at [413, 464] on link "詳情" at bounding box center [404, 462] width 61 height 29
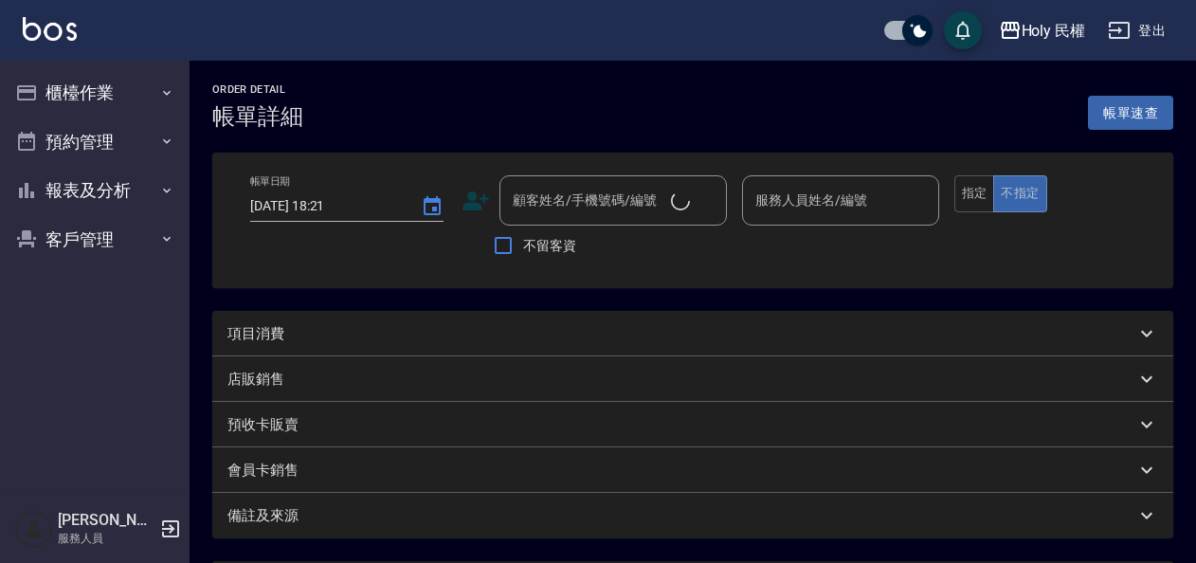
type input "2025/10/04 13:00"
type input "Ella(無代號)"
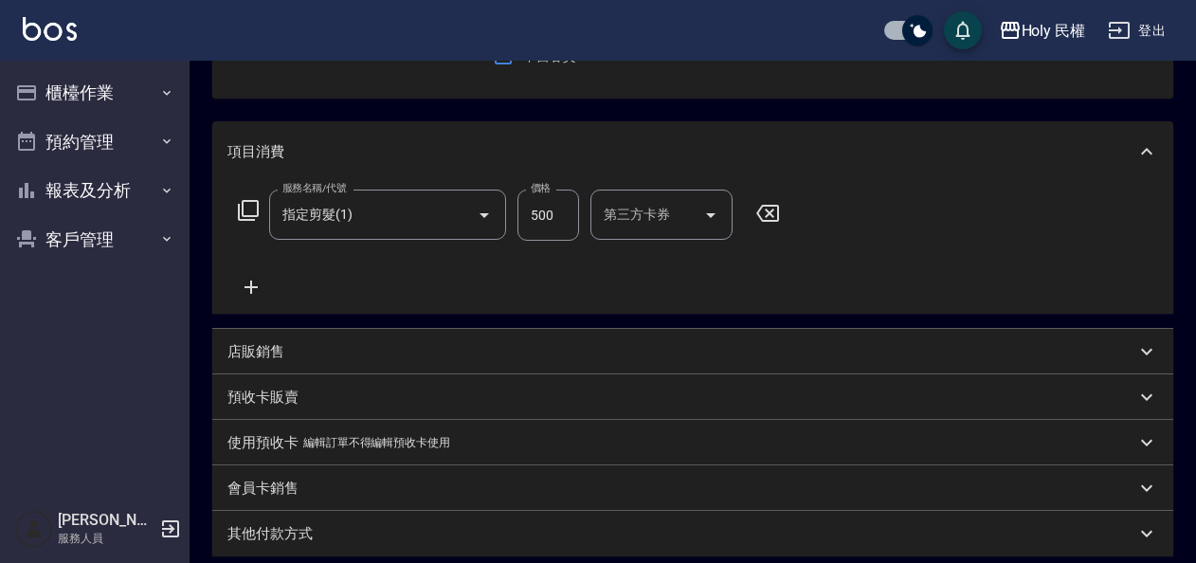
type input "劉沛含/0926109081/null"
type input "指定剪髮(1)"
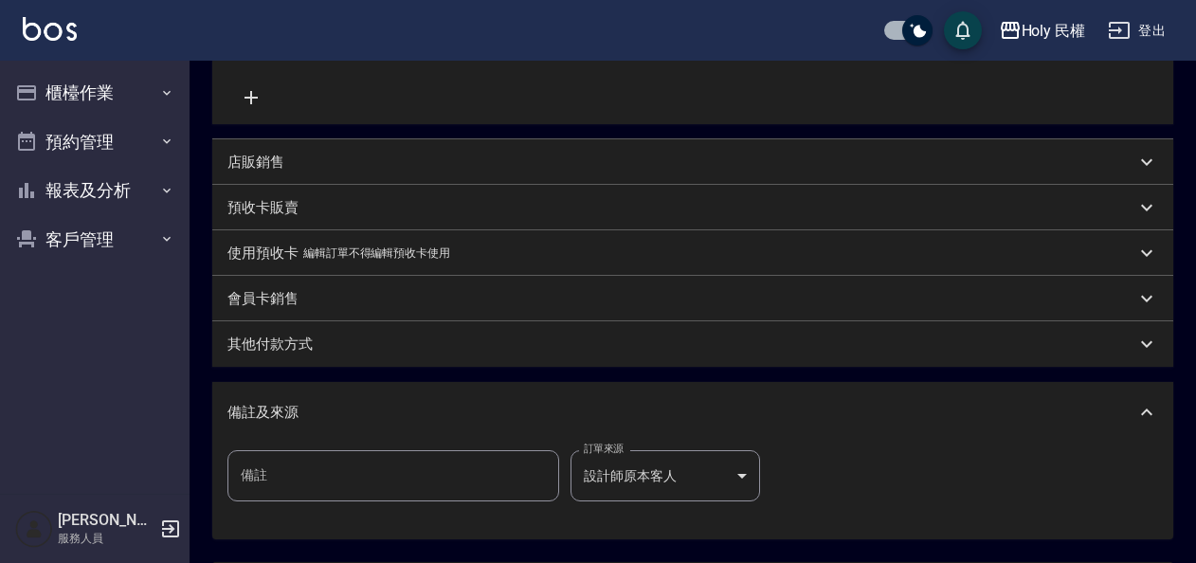
click at [684, 473] on body "Holy 民權 登出 櫃檯作業 打帳單 帳單列表 營業儀表板 現場電腦打卡 預約管理 預約管理 單日預約紀錄 單週預約紀錄 報表及分析 報表目錄 店家日報表 …" at bounding box center [598, 178] width 1196 height 1115
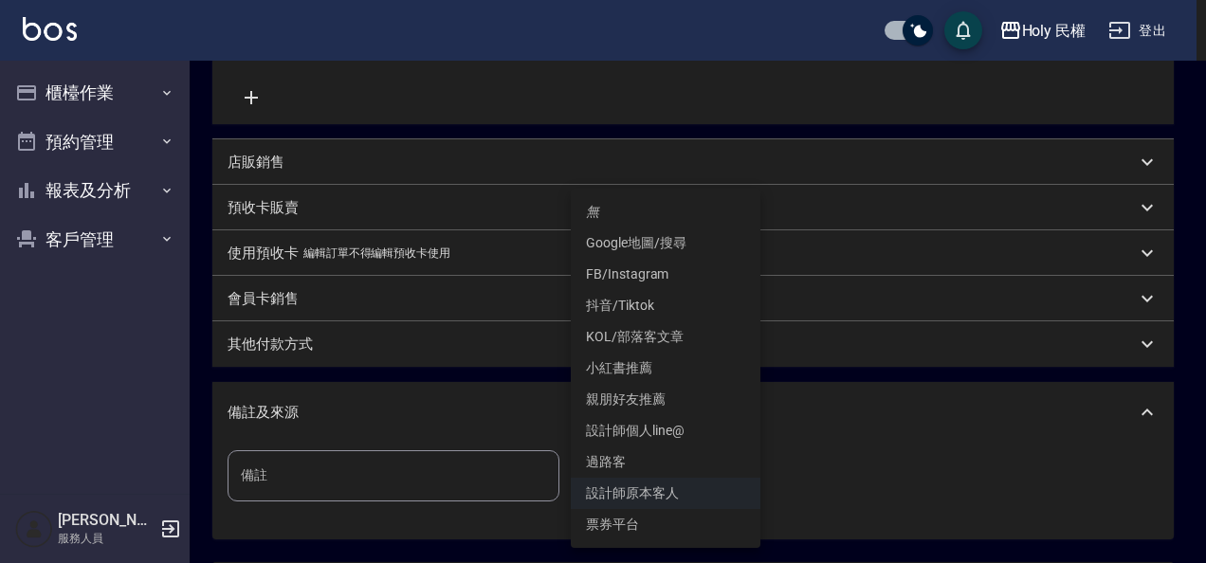
click at [664, 390] on li "親朋好友推薦" at bounding box center [666, 399] width 190 height 31
type input "親朋好友推薦"
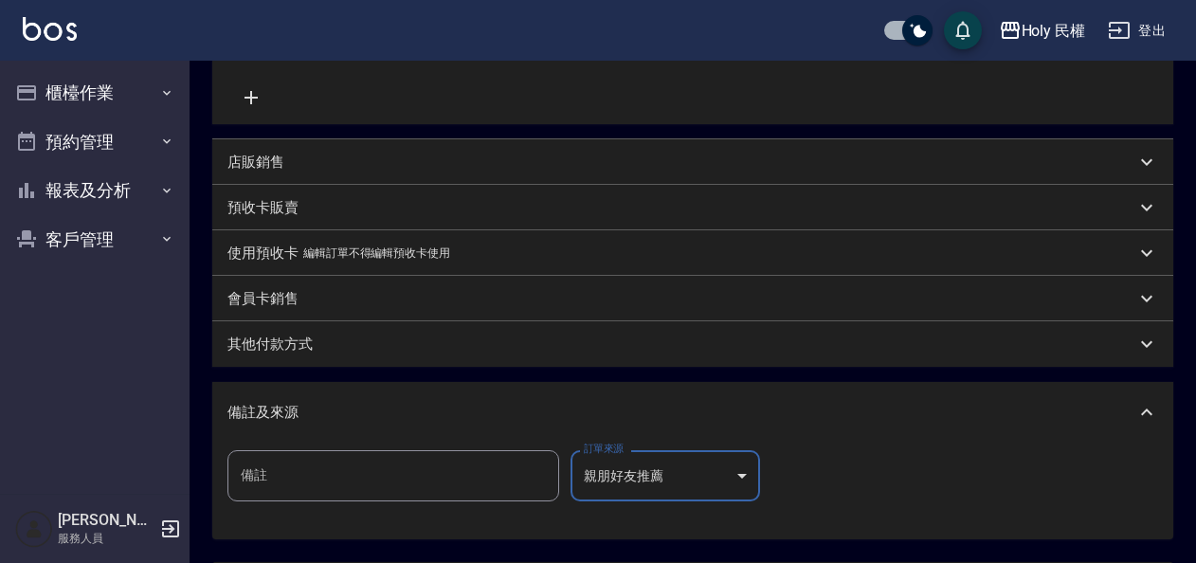
scroll to position [558, 0]
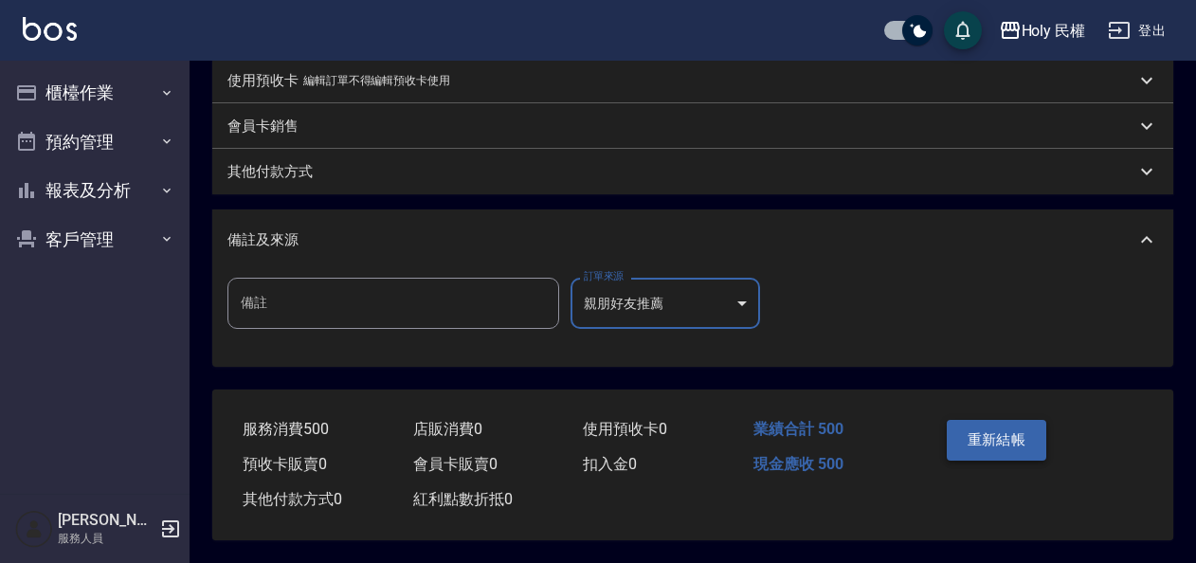
click at [999, 440] on button "重新結帳" at bounding box center [997, 440] width 100 height 40
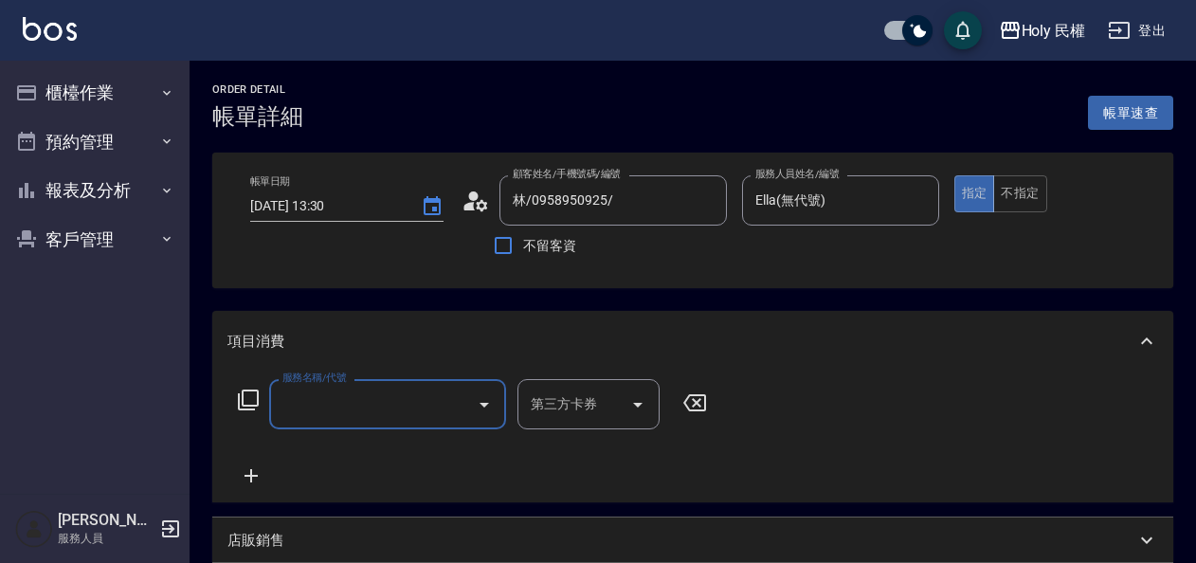
click at [403, 395] on input "服務名稱/代號" at bounding box center [373, 404] width 191 height 33
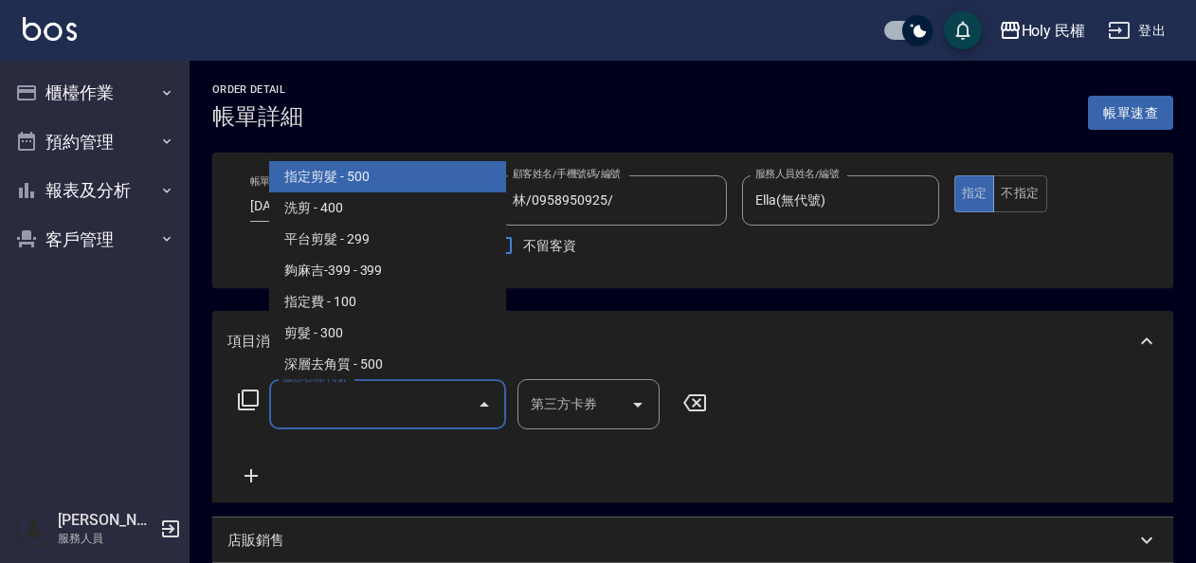
click at [372, 180] on span "指定剪髮 - 500" at bounding box center [387, 176] width 237 height 31
type input "指定剪髮(1)"
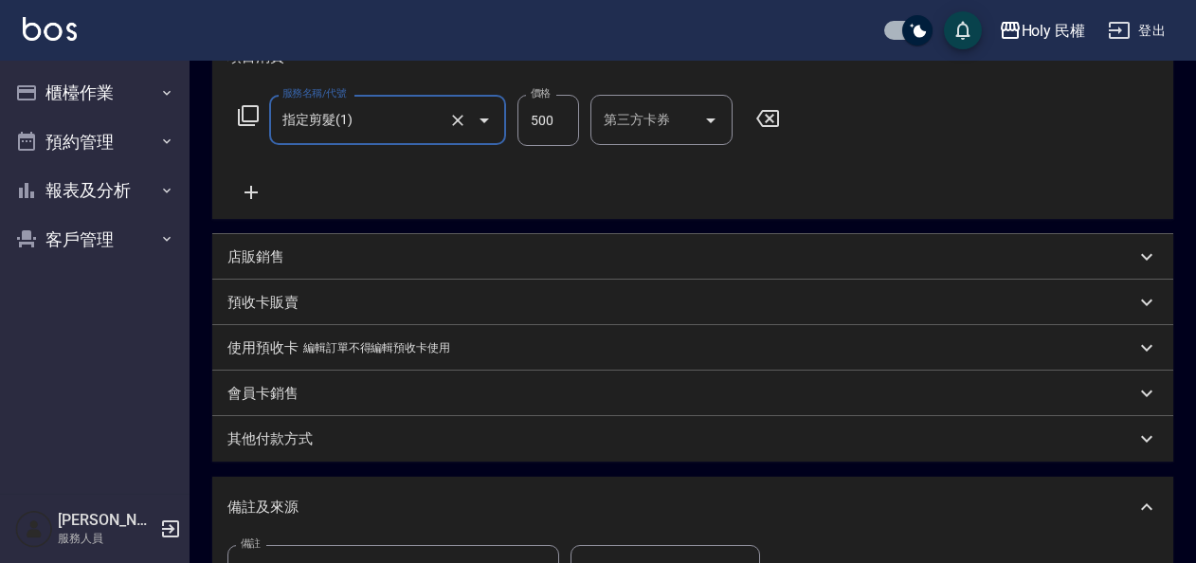
scroll to position [474, 0]
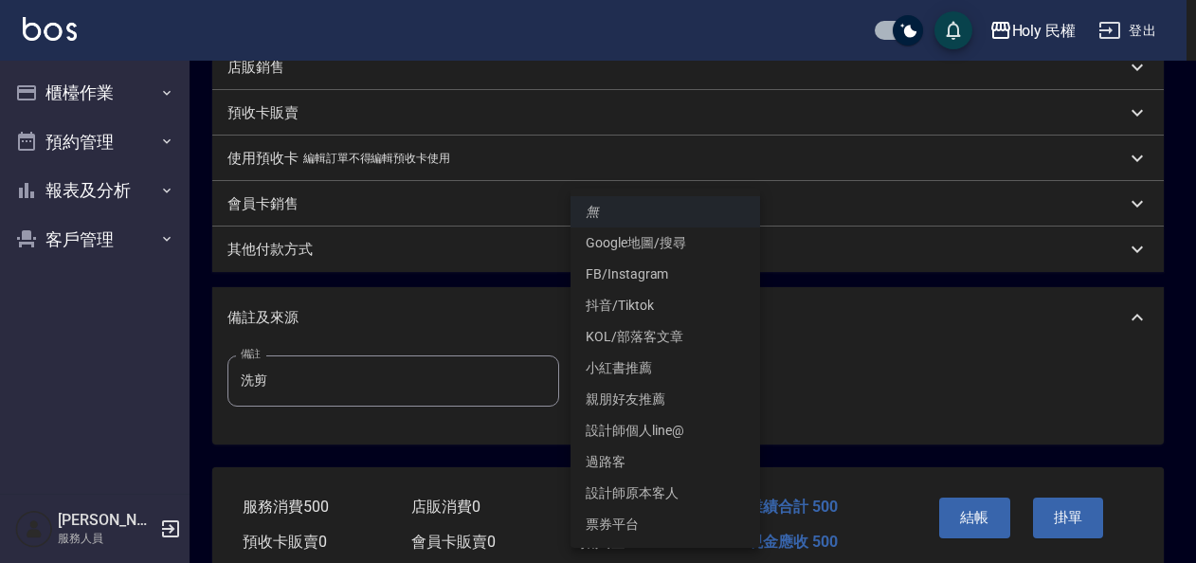
click at [745, 397] on body "Holy 民權 登出 櫃檯作業 打帳單 帳單列表 營業儀表板 現場電腦打卡 預約管理 預約管理 單日預約紀錄 單週預約紀錄 報表及分析 報表目錄 店家日報表 …" at bounding box center [598, 83] width 1196 height 1115
click at [696, 480] on li "設計師原本客人" at bounding box center [666, 493] width 190 height 31
type input "設計師原本客人"
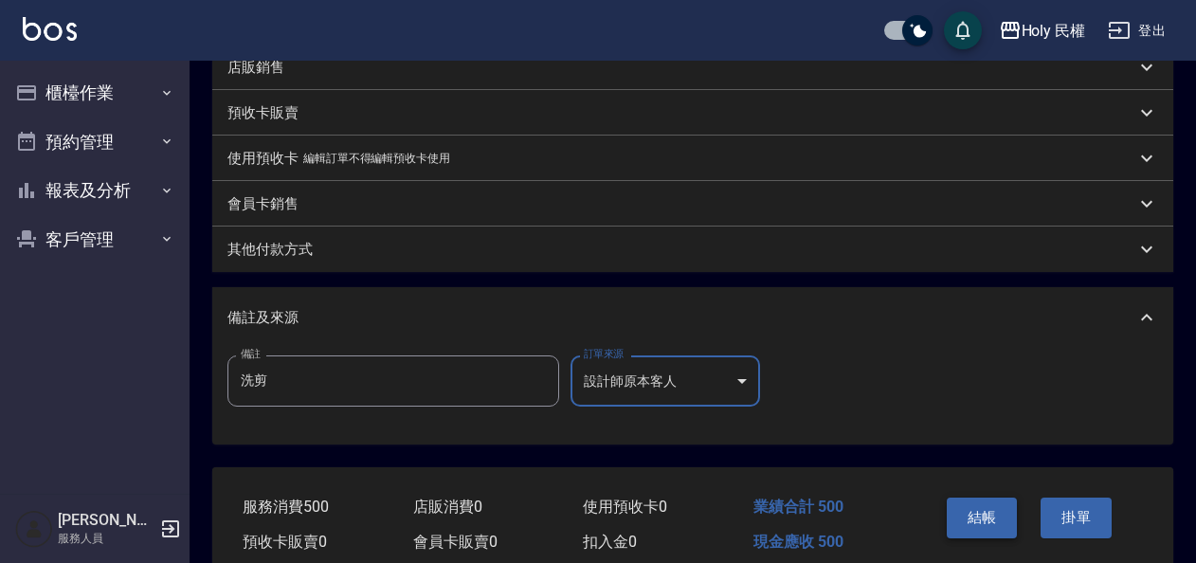
click at [978, 514] on button "結帳" at bounding box center [982, 518] width 71 height 40
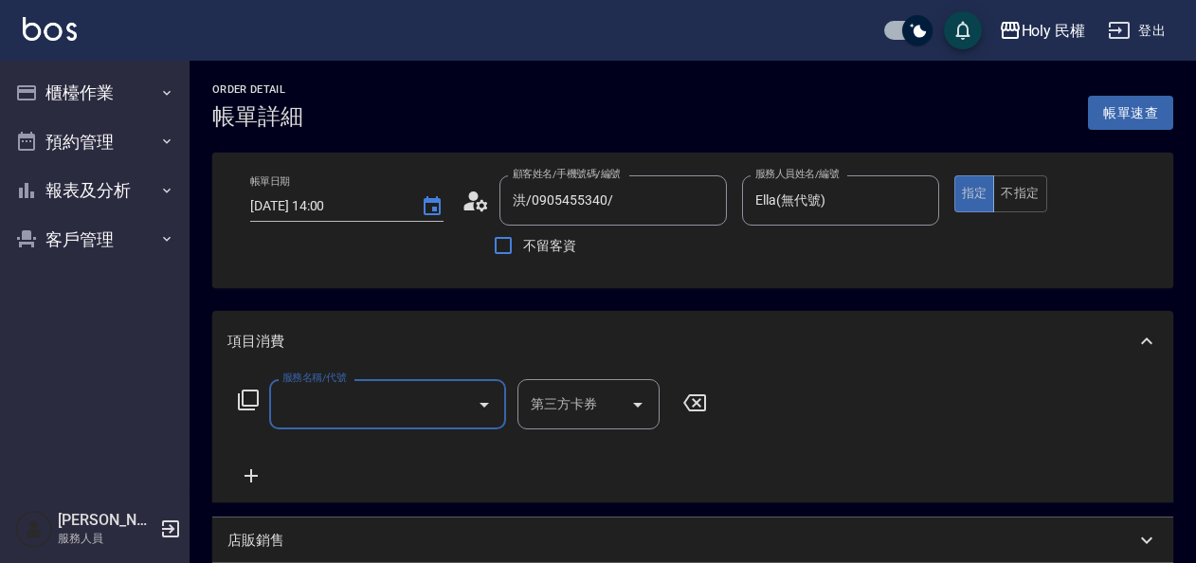
click at [381, 402] on input "服務名稱/代號" at bounding box center [373, 404] width 191 height 33
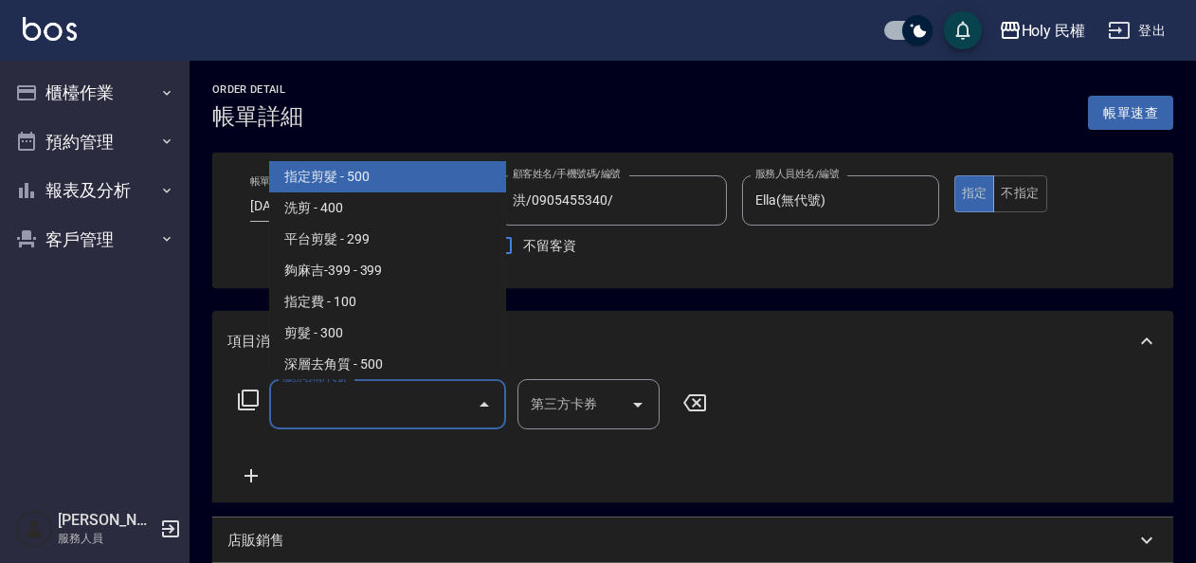
click at [356, 185] on span "指定剪髮 - 500" at bounding box center [387, 176] width 237 height 31
type input "指定剪髮(1)"
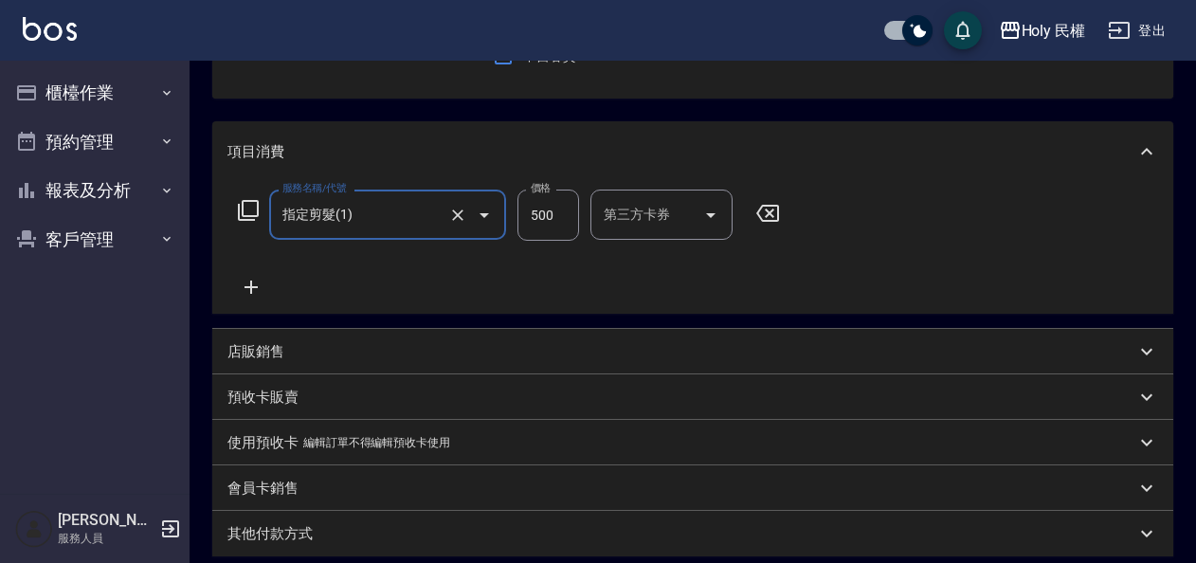
scroll to position [379, 0]
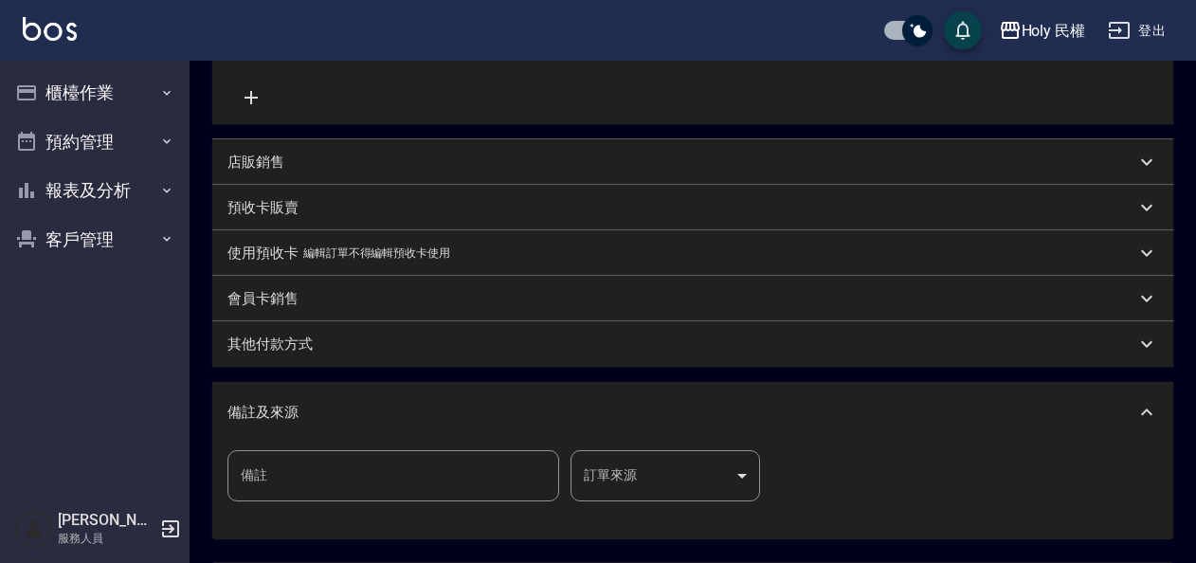
click at [739, 485] on body "Holy 民權 登出 櫃檯作業 打帳單 帳單列表 營業儀表板 現場電腦打卡 預約管理 預約管理 單日預約紀錄 單週預約紀錄 報表及分析 報表目錄 店家日報表 …" at bounding box center [598, 178] width 1196 height 1115
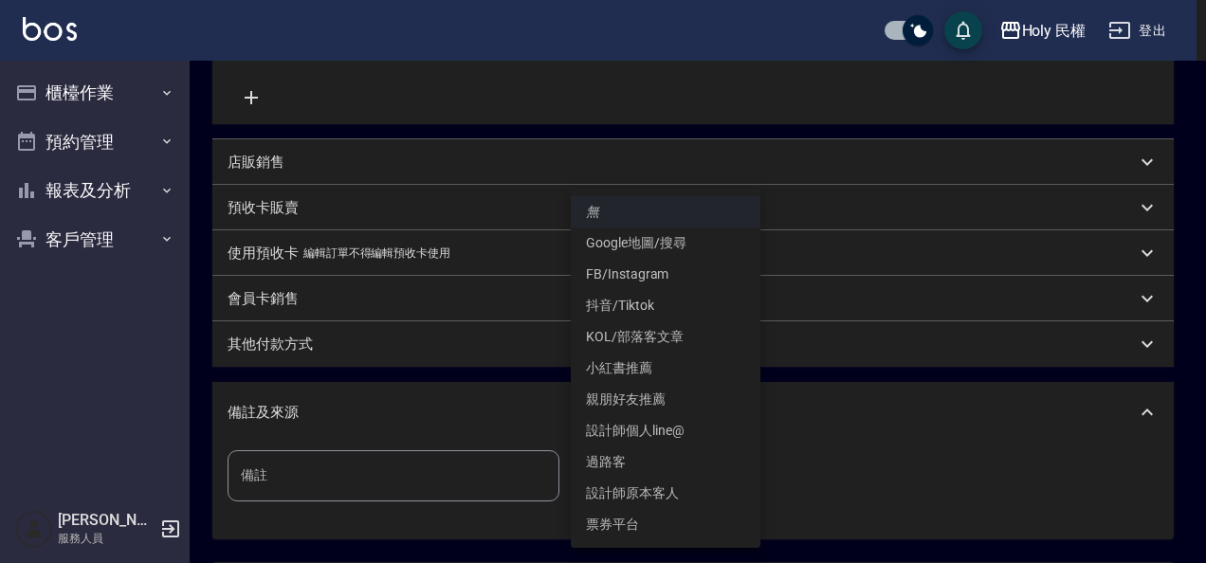
click at [703, 506] on li "設計師原本客人" at bounding box center [666, 493] width 190 height 31
type input "設計師原本客人"
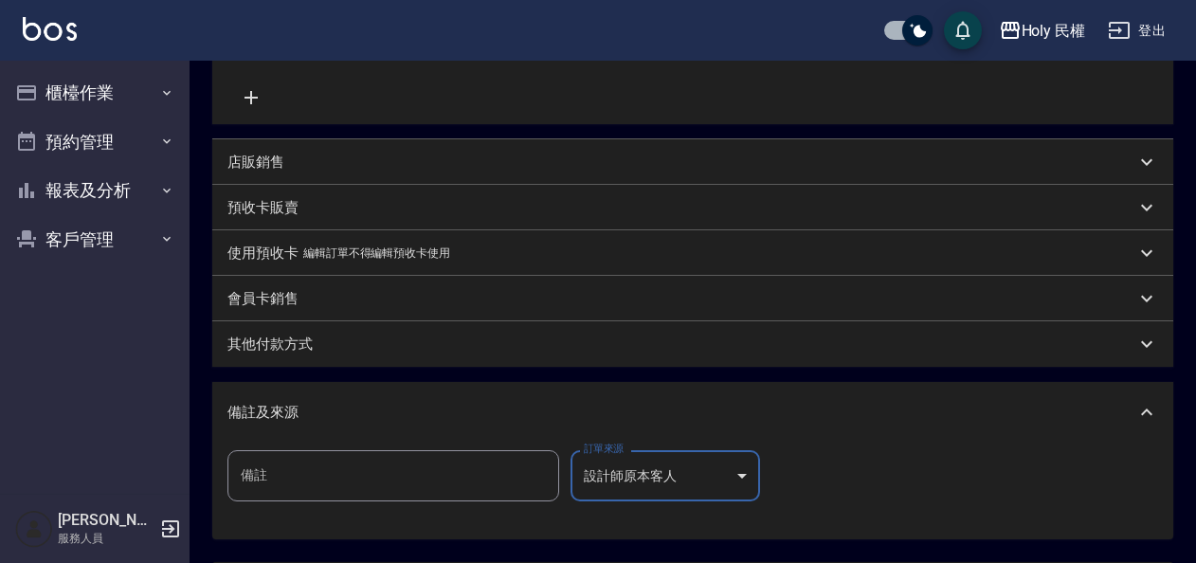
scroll to position [558, 0]
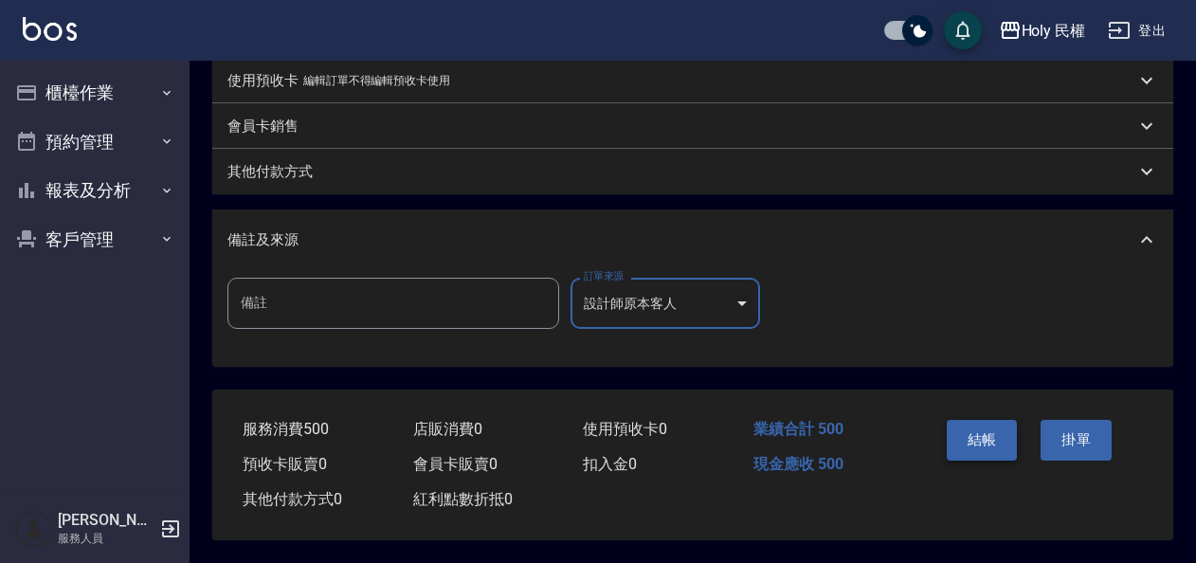
click at [965, 428] on button "結帳" at bounding box center [982, 440] width 71 height 40
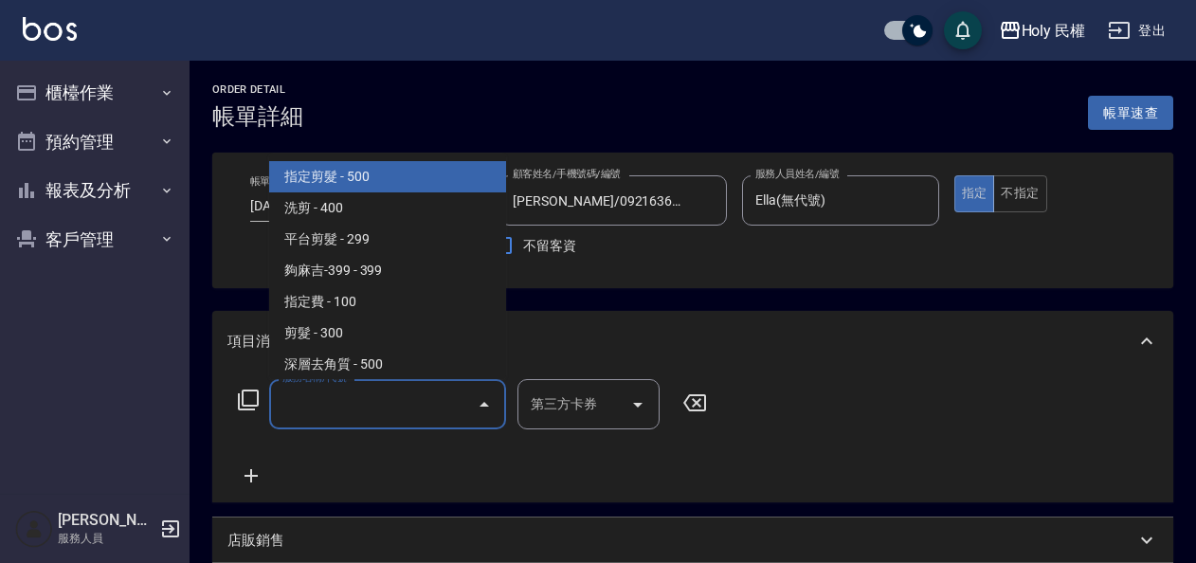
click at [431, 408] on input "服務名稱/代號" at bounding box center [373, 404] width 191 height 33
click at [407, 176] on span "指定剪髮 - 500" at bounding box center [387, 176] width 237 height 31
type input "指定剪髮(1)"
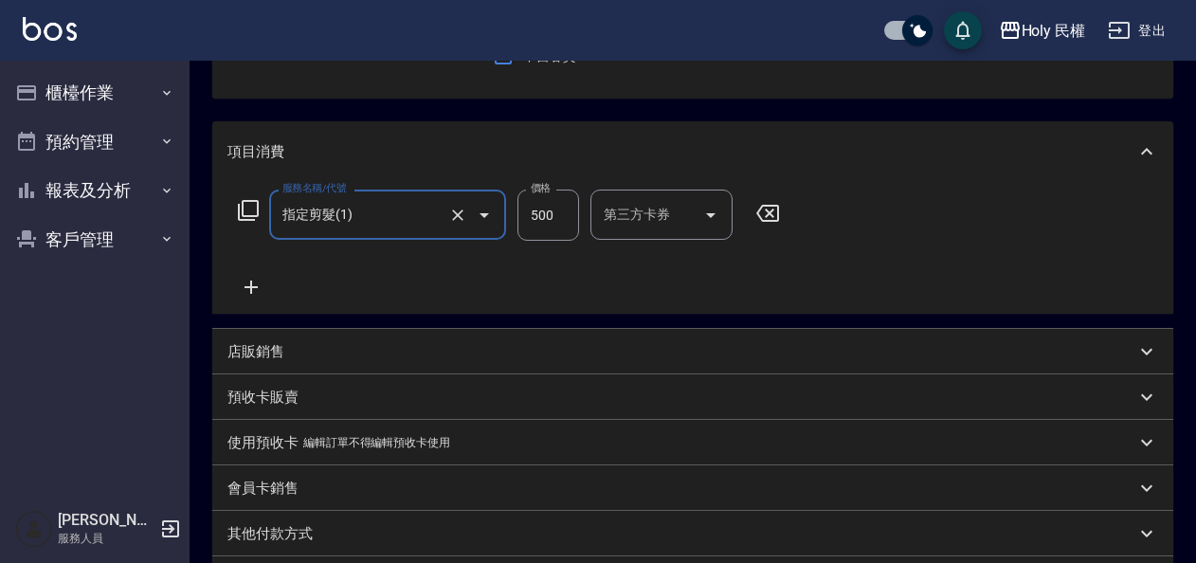
scroll to position [379, 0]
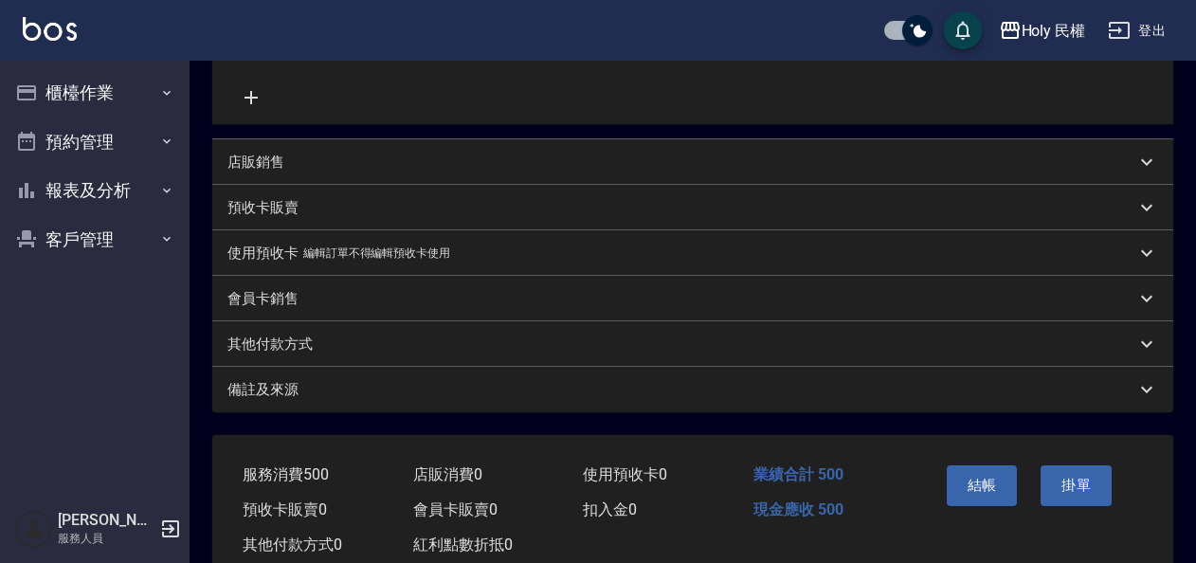
click at [598, 372] on div "備註及來源" at bounding box center [692, 389] width 961 height 45
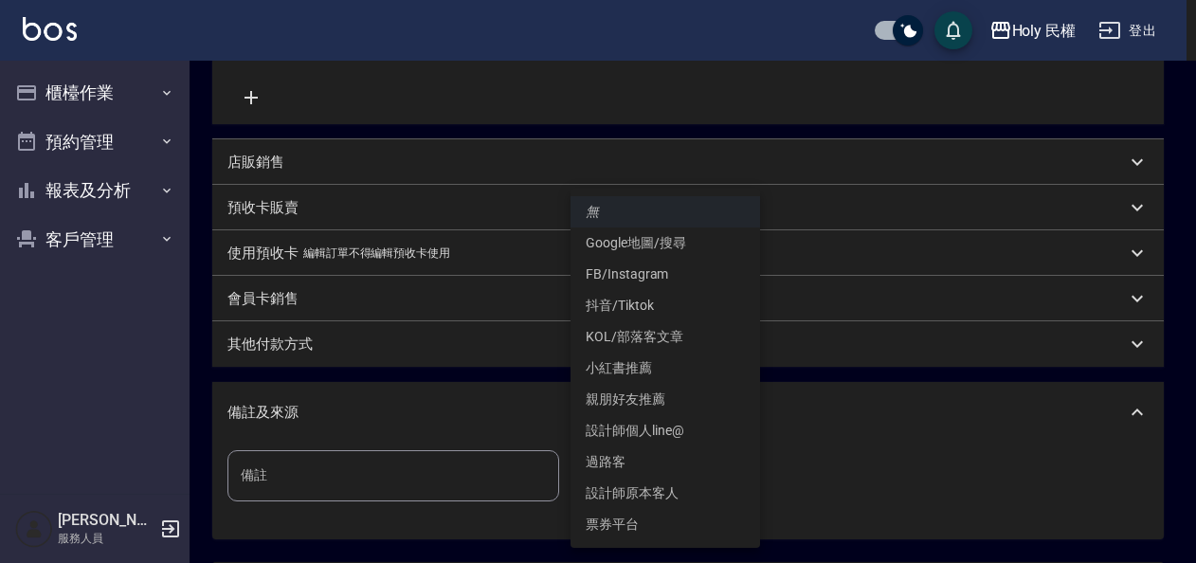
click at [596, 466] on body "Holy 民權 登出 櫃檯作業 打帳單 帳單列表 營業儀表板 現場電腦打卡 預約管理 預約管理 單日預約紀錄 單週預約紀錄 報表及分析 報表目錄 店家日報表 …" at bounding box center [598, 178] width 1196 height 1115
click at [608, 501] on li "設計師原本客人" at bounding box center [666, 493] width 190 height 31
type input "設計師原本客人"
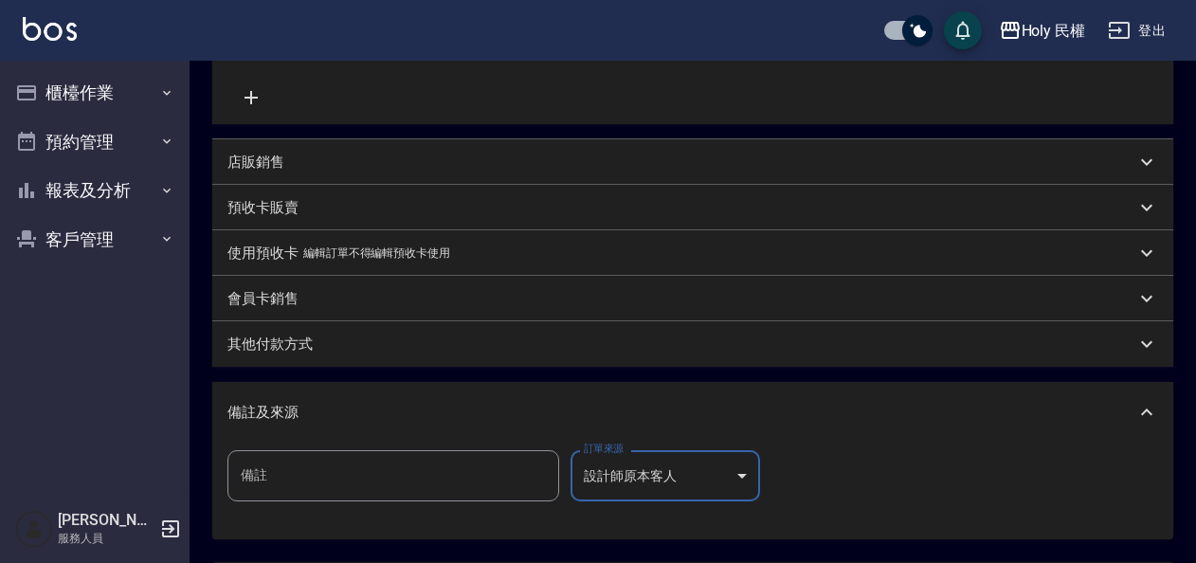
scroll to position [558, 0]
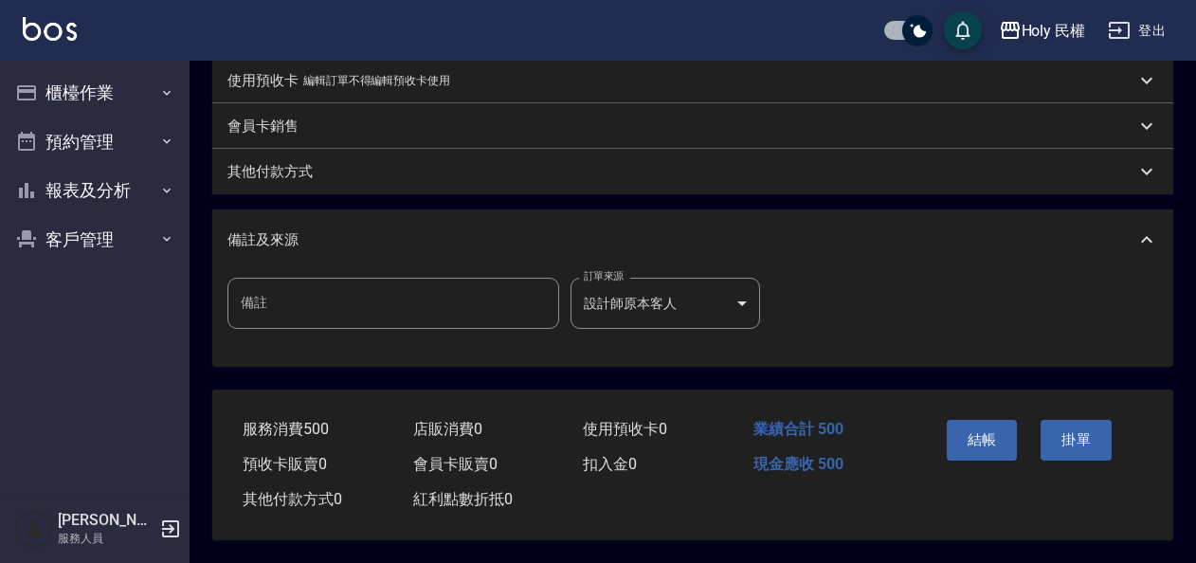
click at [945, 423] on div "結帳" at bounding box center [986, 453] width 95 height 82
click at [952, 423] on button "結帳" at bounding box center [982, 440] width 71 height 40
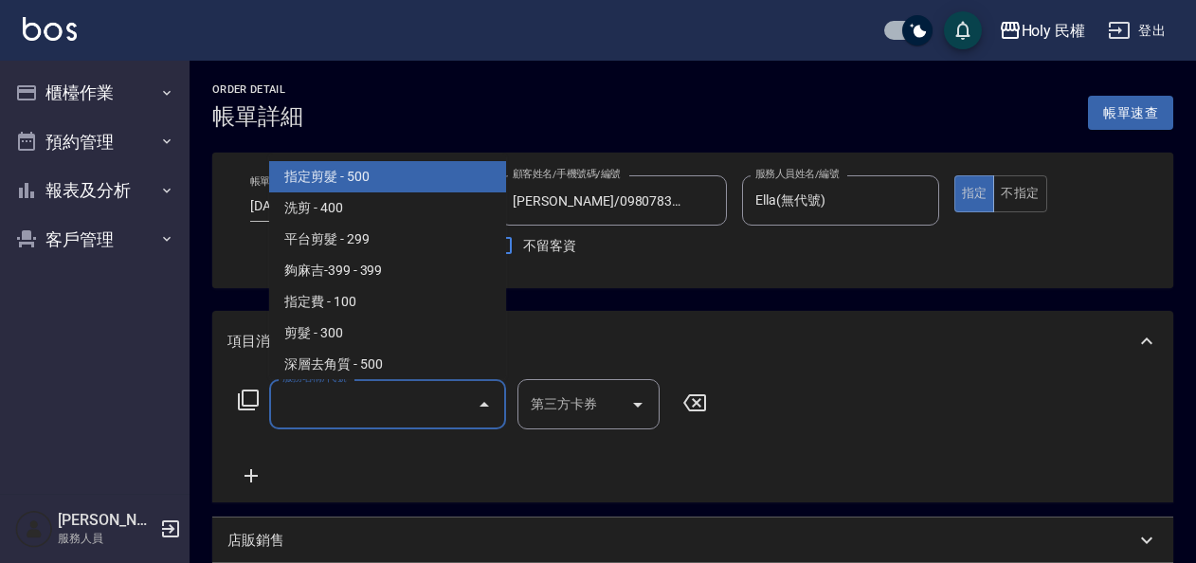
click at [445, 392] on input "服務名稱/代號" at bounding box center [373, 404] width 191 height 33
click at [387, 184] on span "指定剪髮 - 500" at bounding box center [387, 176] width 237 height 31
type input "指定剪髮(1)"
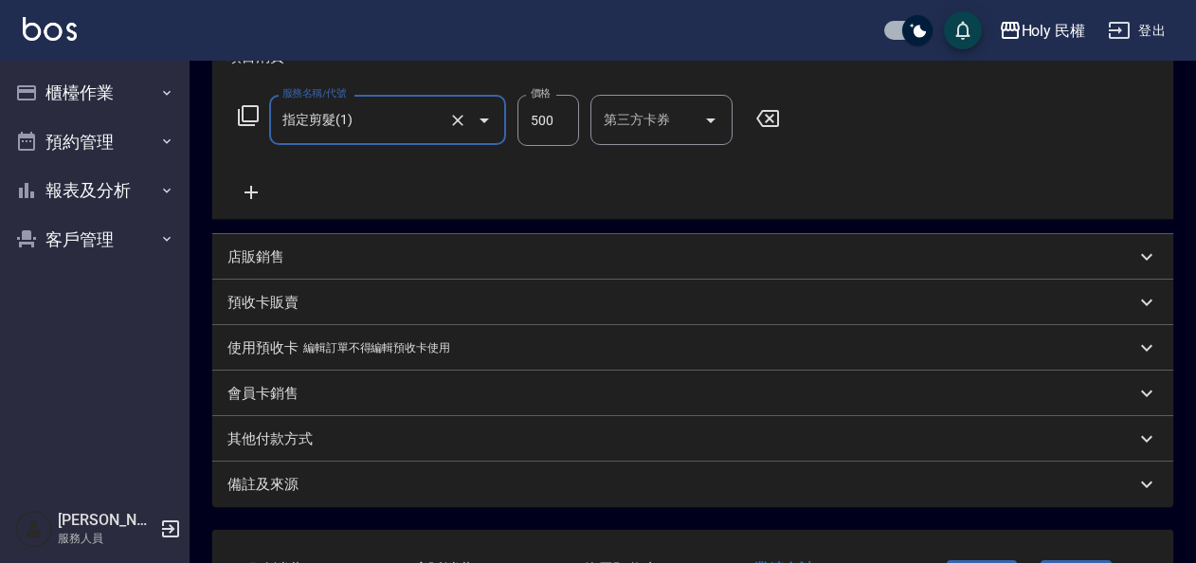
scroll to position [431, 0]
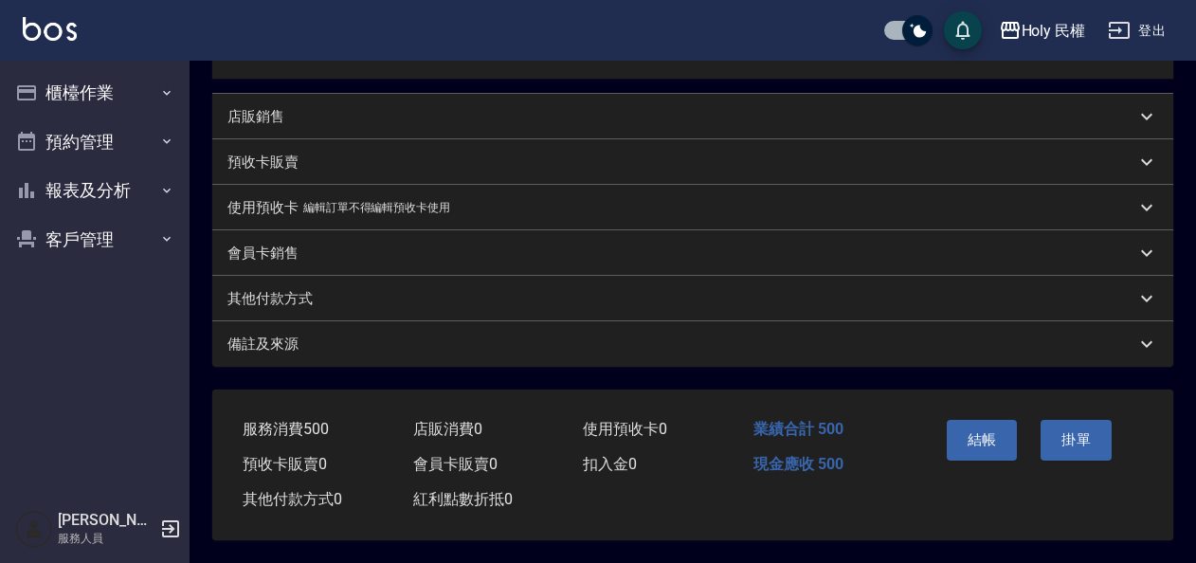
click at [572, 336] on div "備註及來源" at bounding box center [681, 345] width 908 height 20
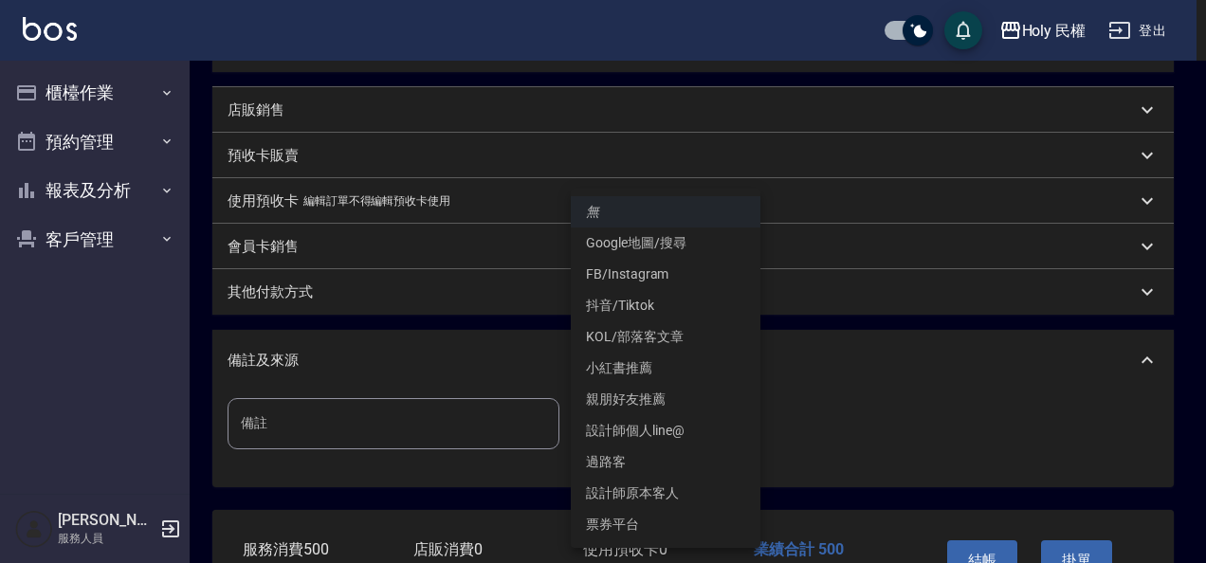
click at [594, 420] on body "Holy 民權 登出 櫃檯作業 打帳單 帳單列表 營業儀表板 現場電腦打卡 預約管理 預約管理 單日預約紀錄 單週預約紀錄 報表及分析 報表目錄 店家日報表 …" at bounding box center [603, 126] width 1206 height 1115
click at [611, 493] on li "設計師原本客人" at bounding box center [666, 493] width 190 height 31
type input "設計師原本客人"
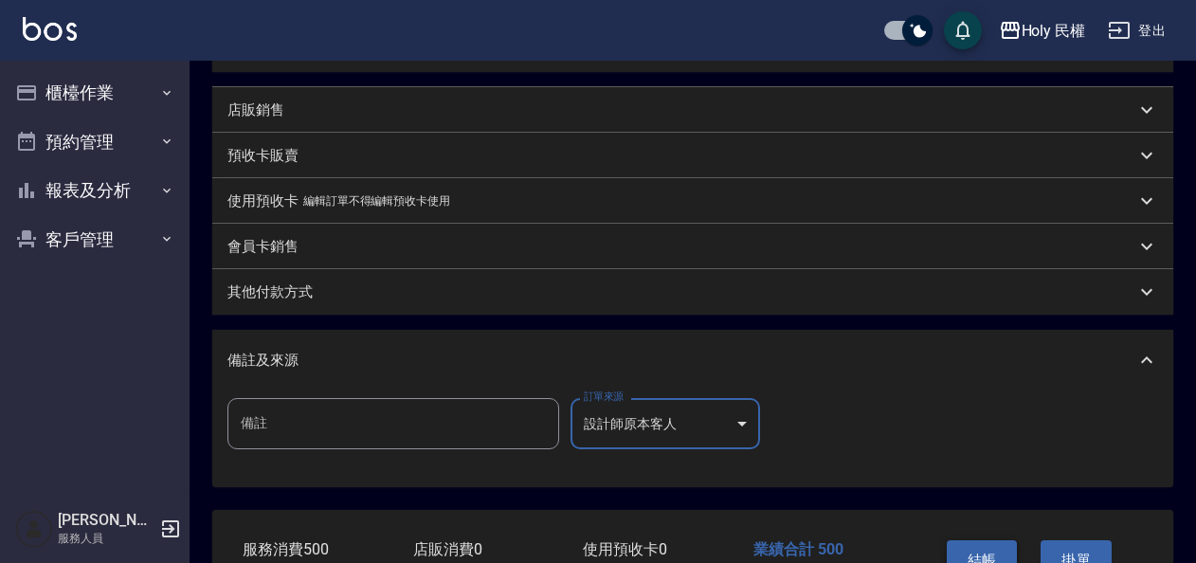
click at [970, 543] on button "結帳" at bounding box center [982, 560] width 71 height 40
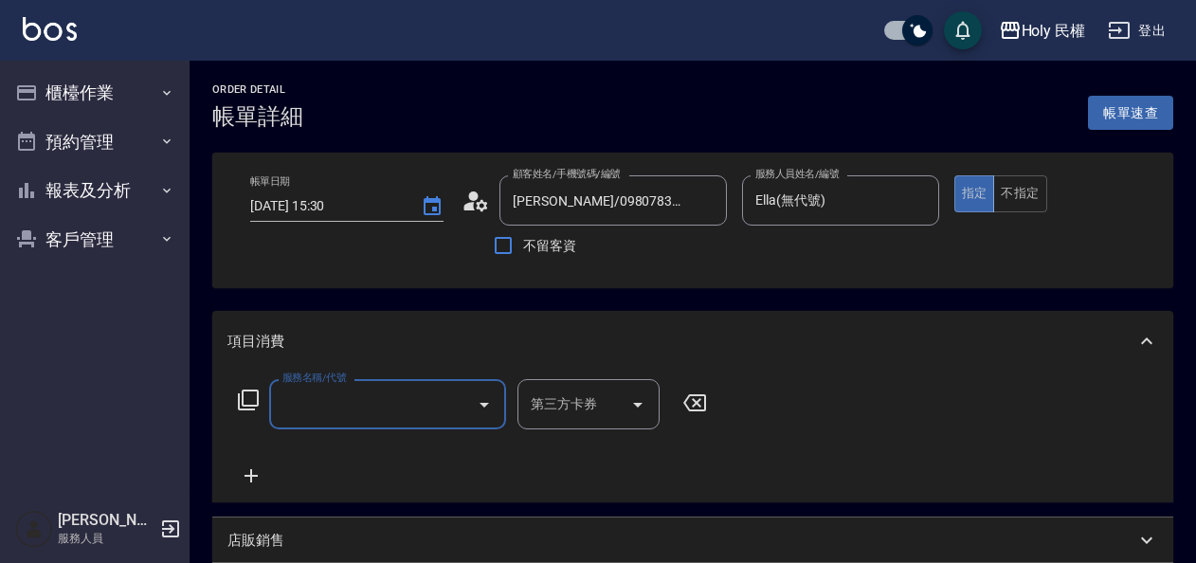
click at [389, 410] on input "服務名稱/代號" at bounding box center [373, 404] width 191 height 33
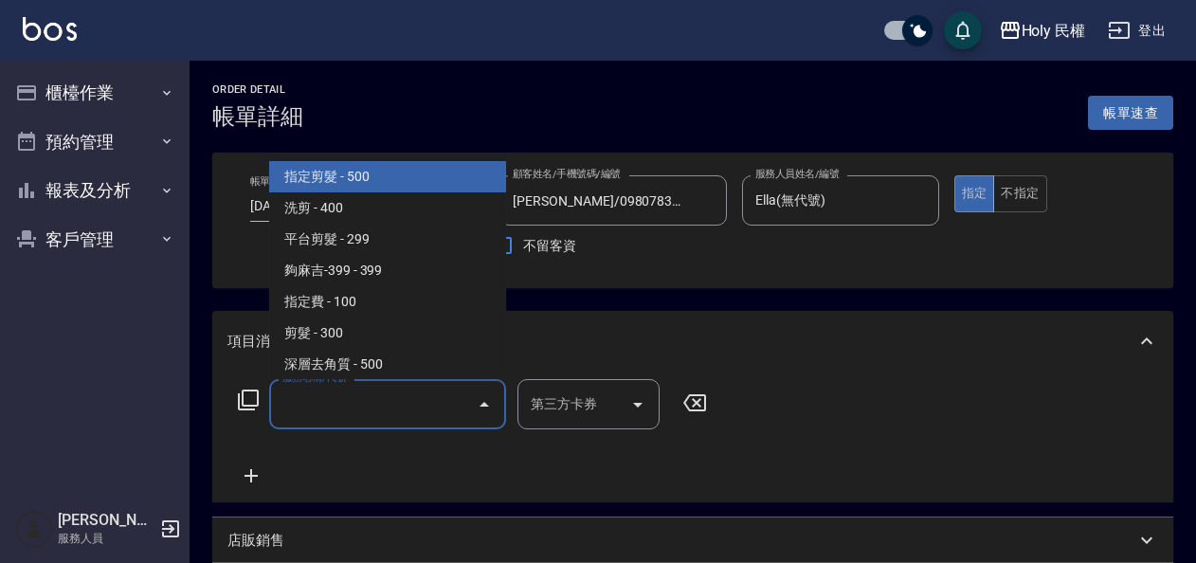
click at [345, 171] on span "指定剪髮 - 500" at bounding box center [387, 176] width 237 height 31
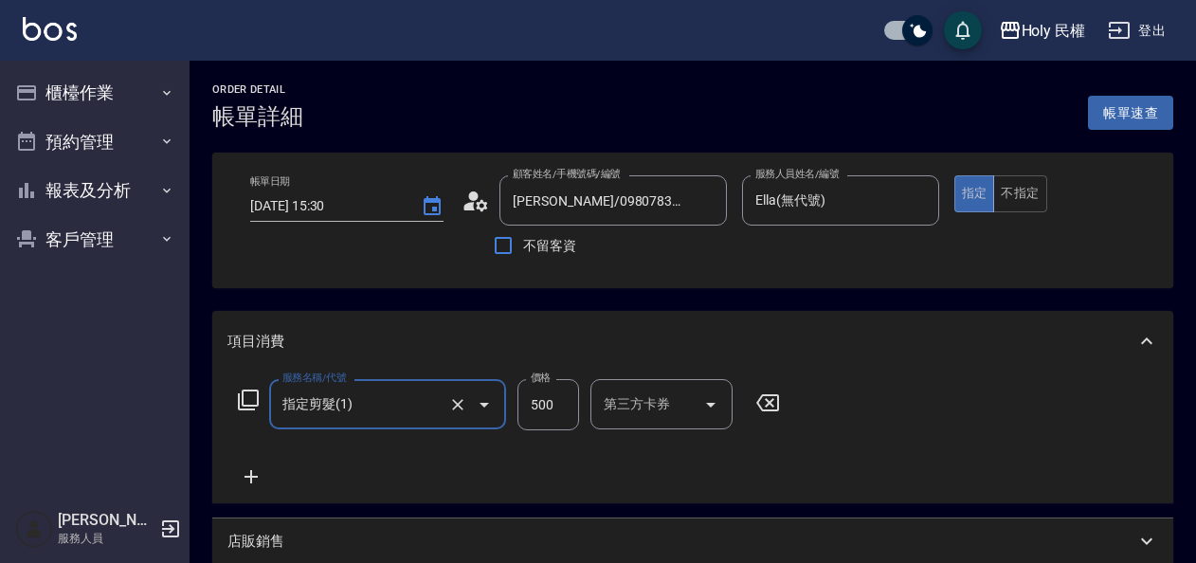
type input "指定剪髮(1)"
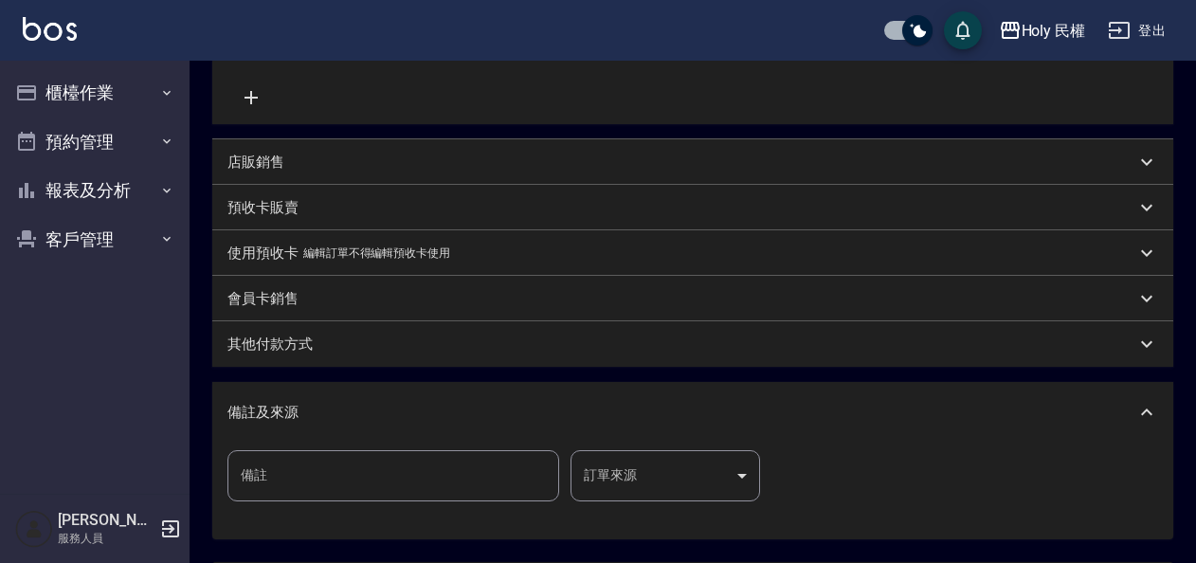
scroll to position [474, 0]
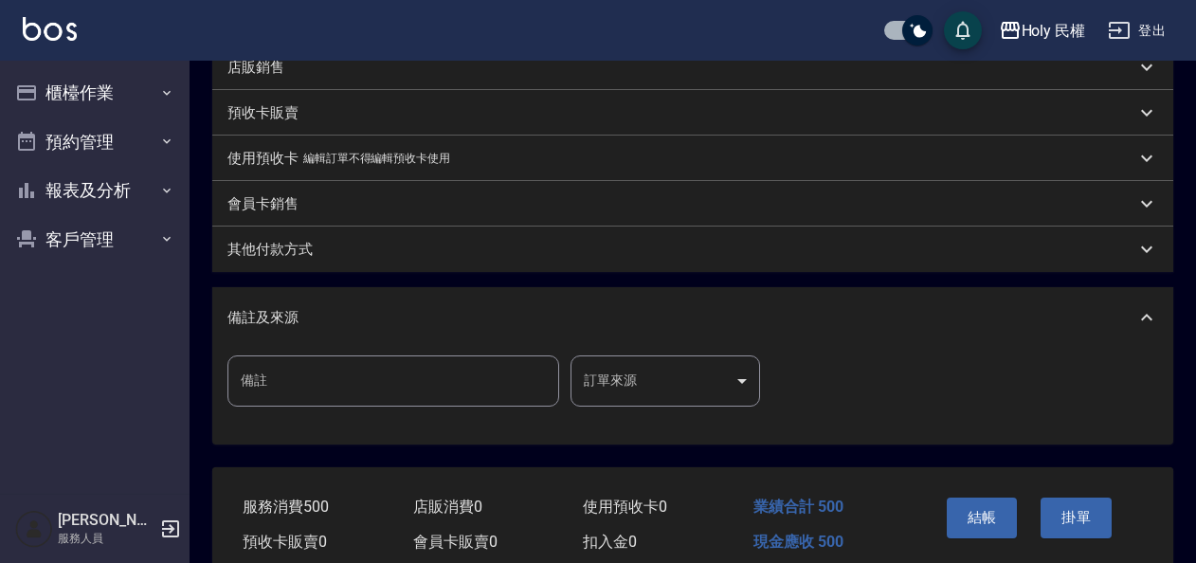
click at [741, 384] on body "Holy 民權 登出 櫃檯作業 打帳單 帳單列表 營業儀表板 現場電腦打卡 預約管理 預約管理 單日預約紀錄 單週預約紀錄 報表及分析 報表目錄 店家日報表 …" at bounding box center [598, 83] width 1196 height 1115
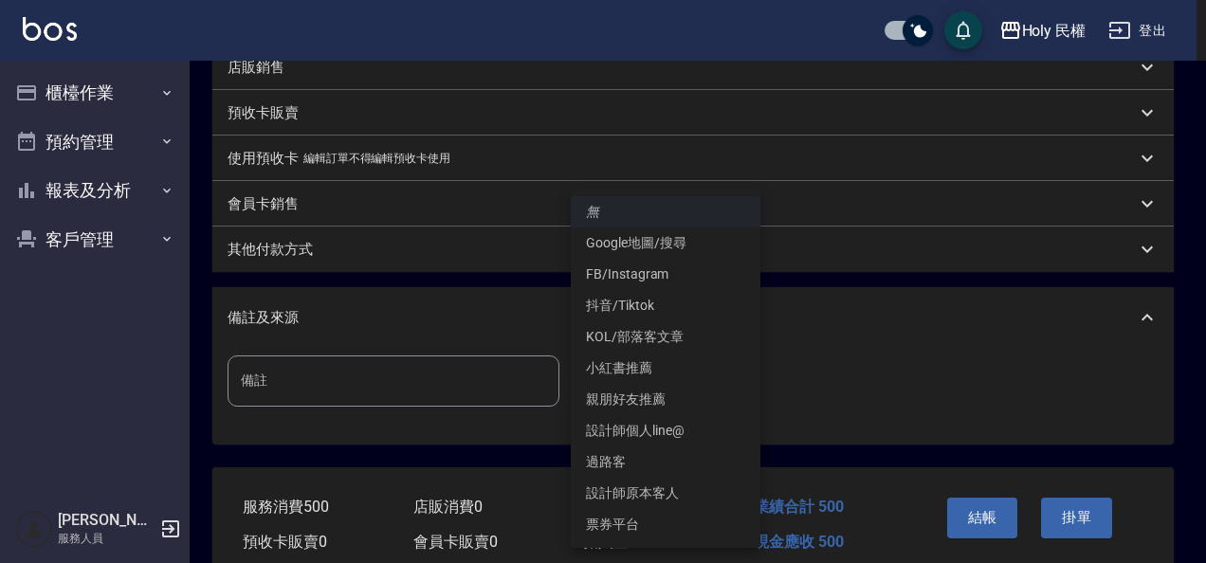
click at [690, 481] on li "設計師原本客人" at bounding box center [666, 493] width 190 height 31
type input "設計師原本客人"
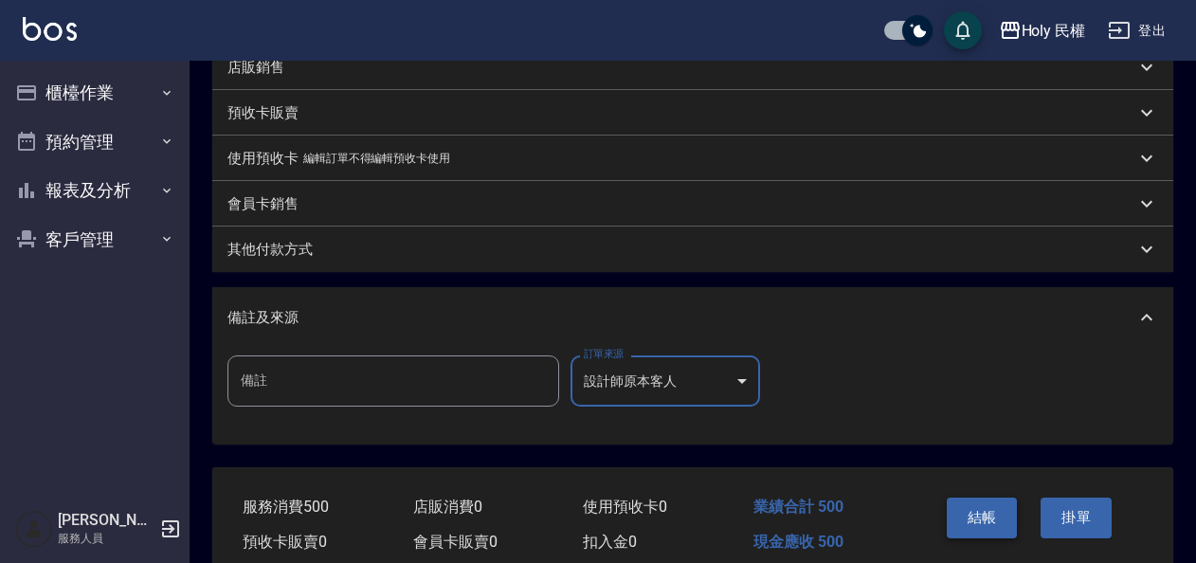
click at [984, 514] on button "結帳" at bounding box center [982, 518] width 71 height 40
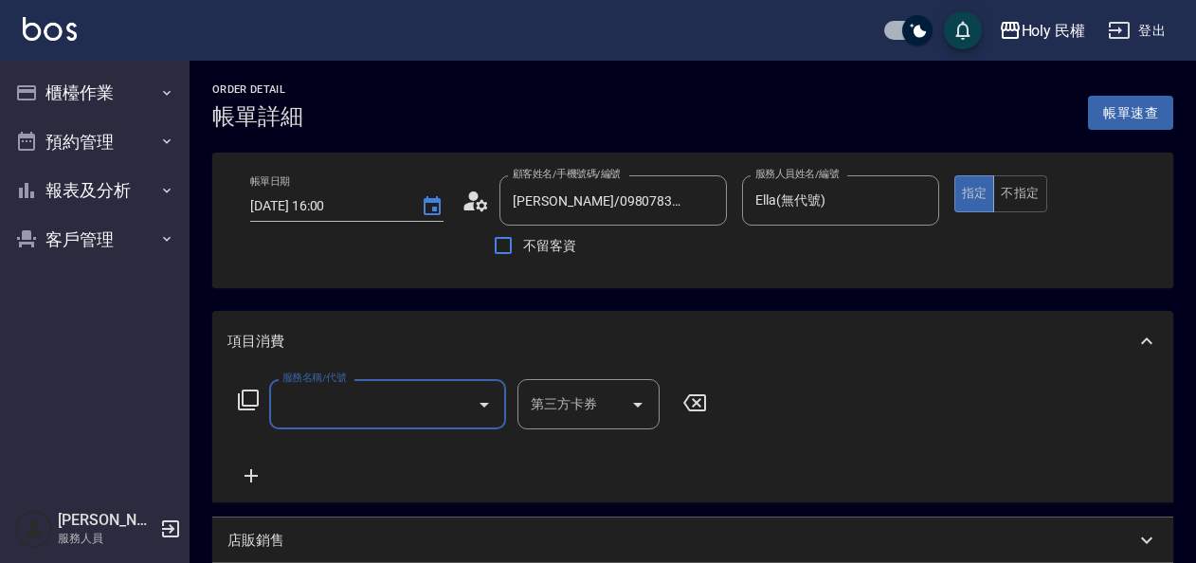
click at [339, 413] on input "服務名稱/代號" at bounding box center [373, 404] width 191 height 33
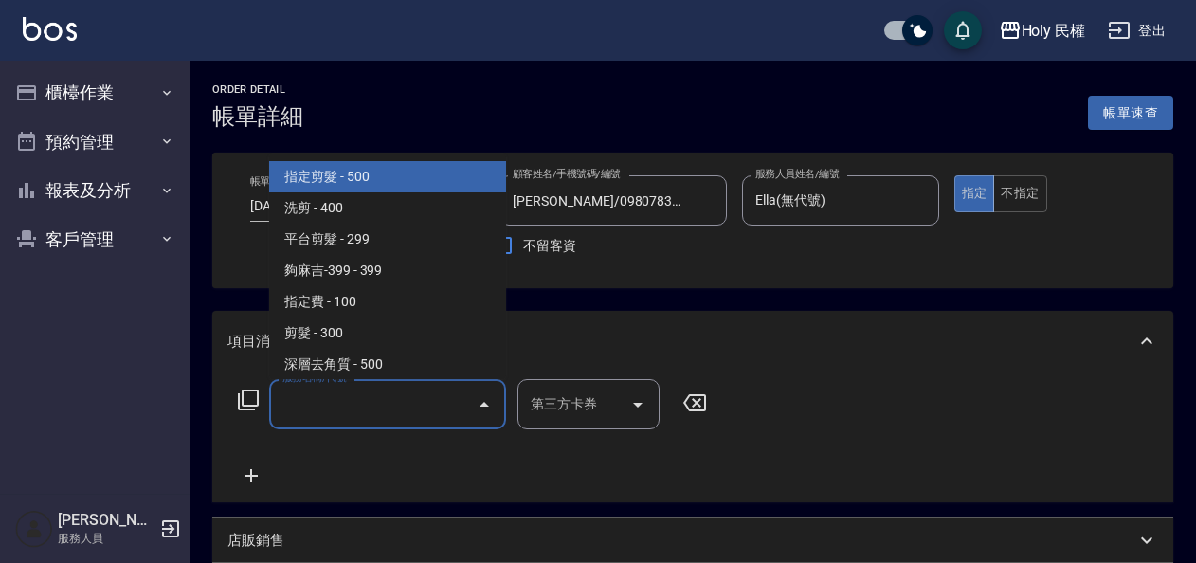
click at [317, 176] on span "指定剪髮 - 500" at bounding box center [387, 176] width 237 height 31
type input "指定剪髮(1)"
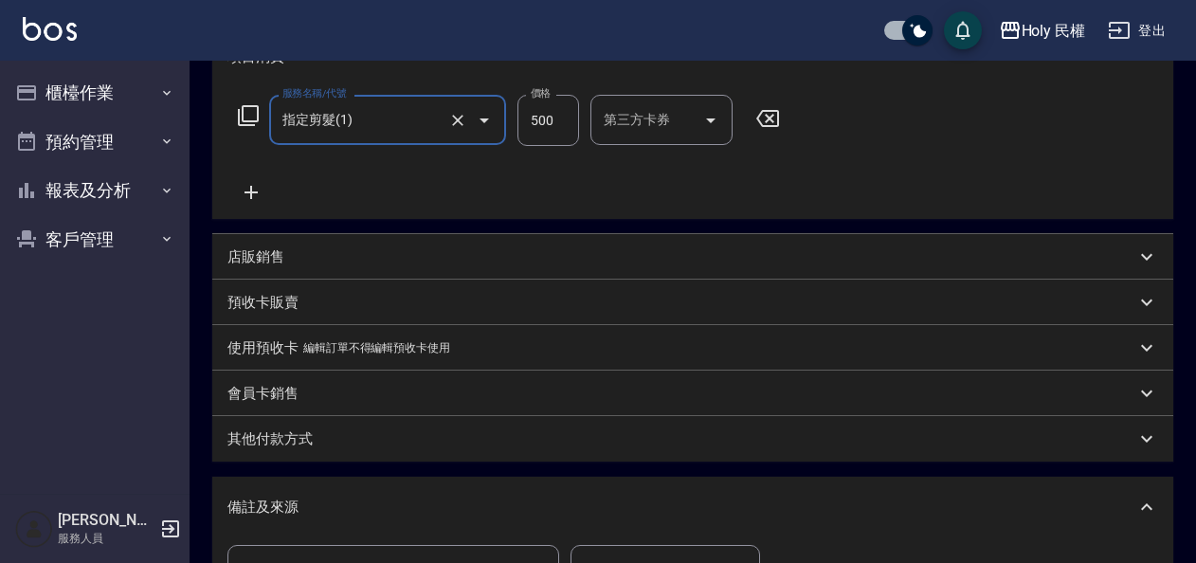
scroll to position [558, 0]
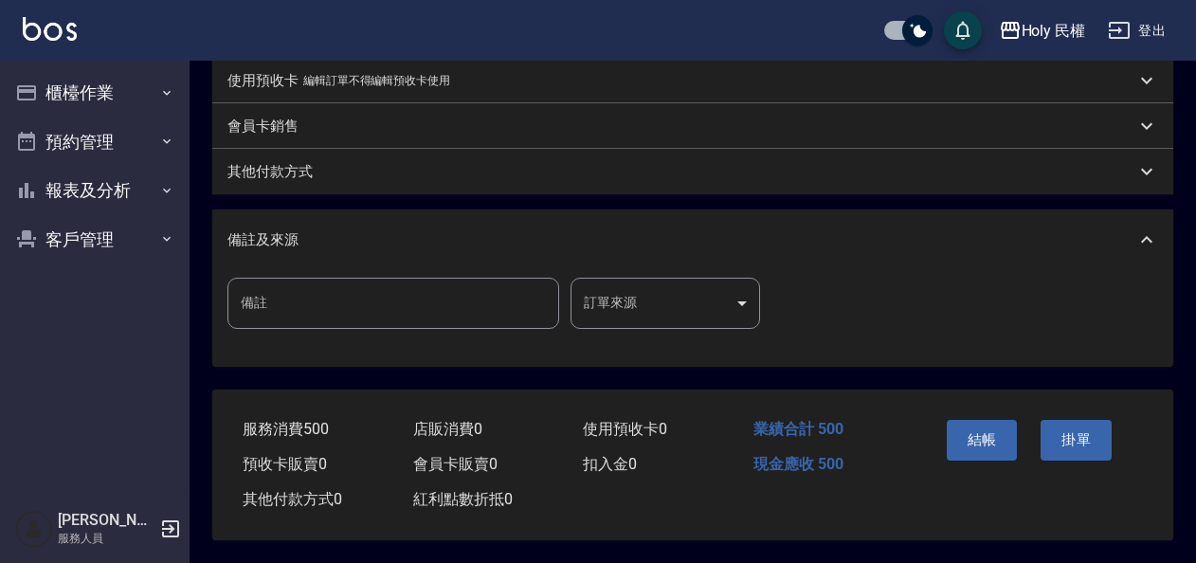
click at [656, 286] on body "Holy 民權 登出 櫃檯作業 打帳單 帳單列表 營業儀表板 現場電腦打卡 預約管理 預約管理 單日預約紀錄 單週預約紀錄 報表及分析 報表目錄 店家日報表 …" at bounding box center [598, 5] width 1196 height 1115
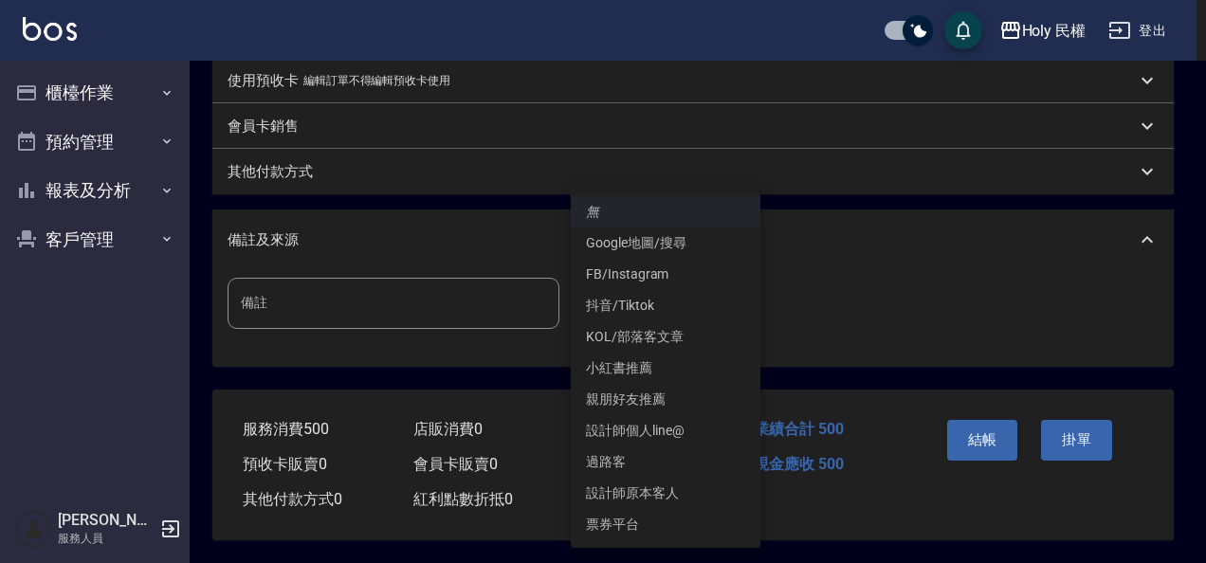
click at [659, 490] on li "設計師原本客人" at bounding box center [666, 493] width 190 height 31
type input "設計師原本客人"
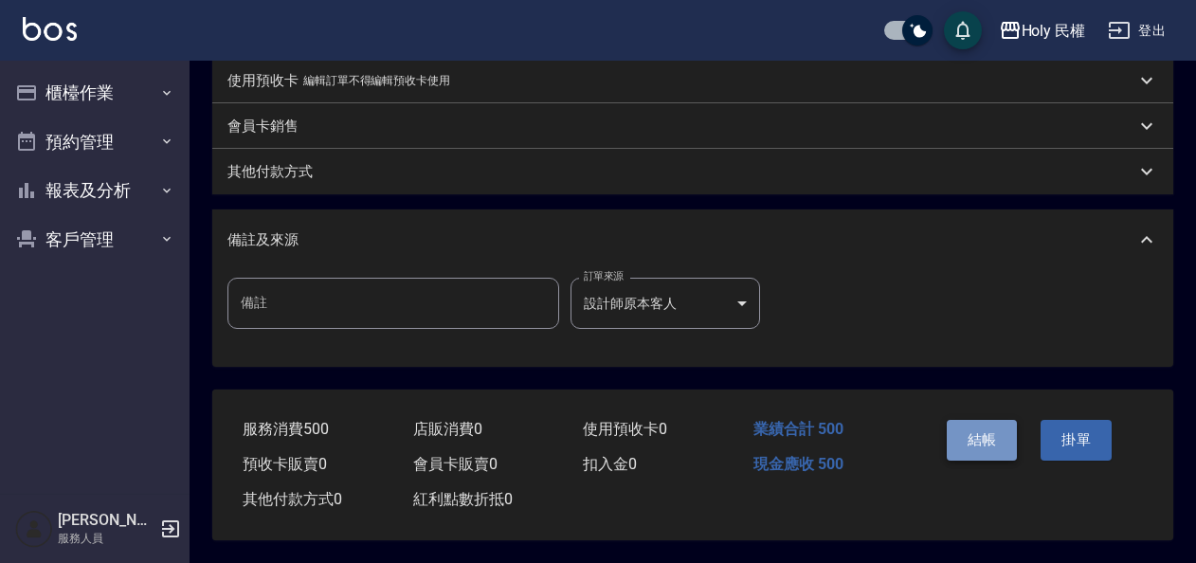
click at [992, 447] on button "結帳" at bounding box center [982, 440] width 71 height 40
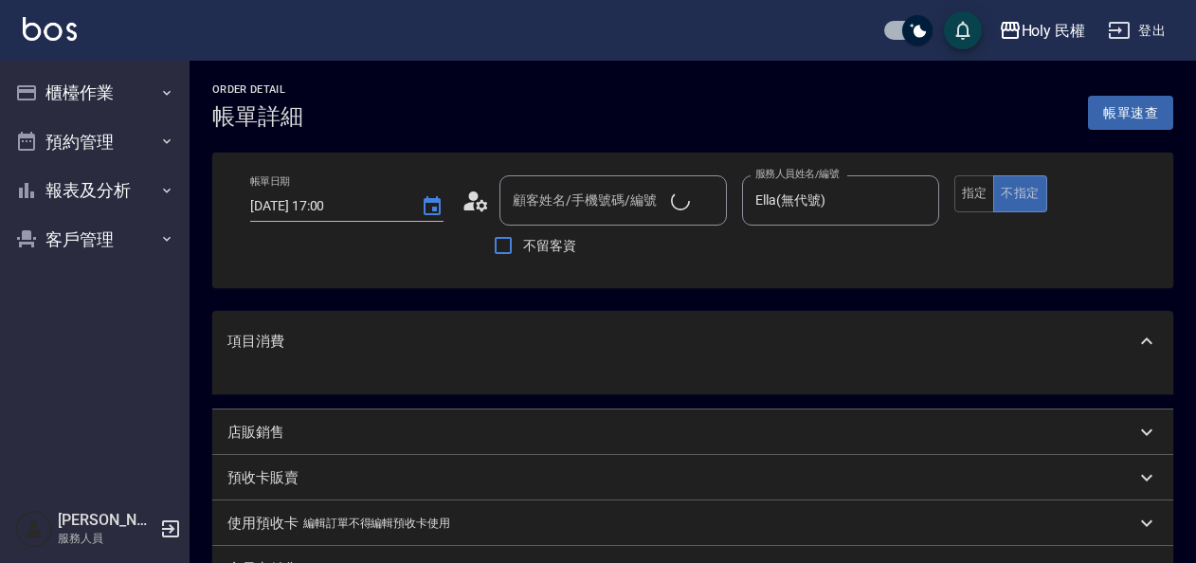
type input "張時造/0956951015/null"
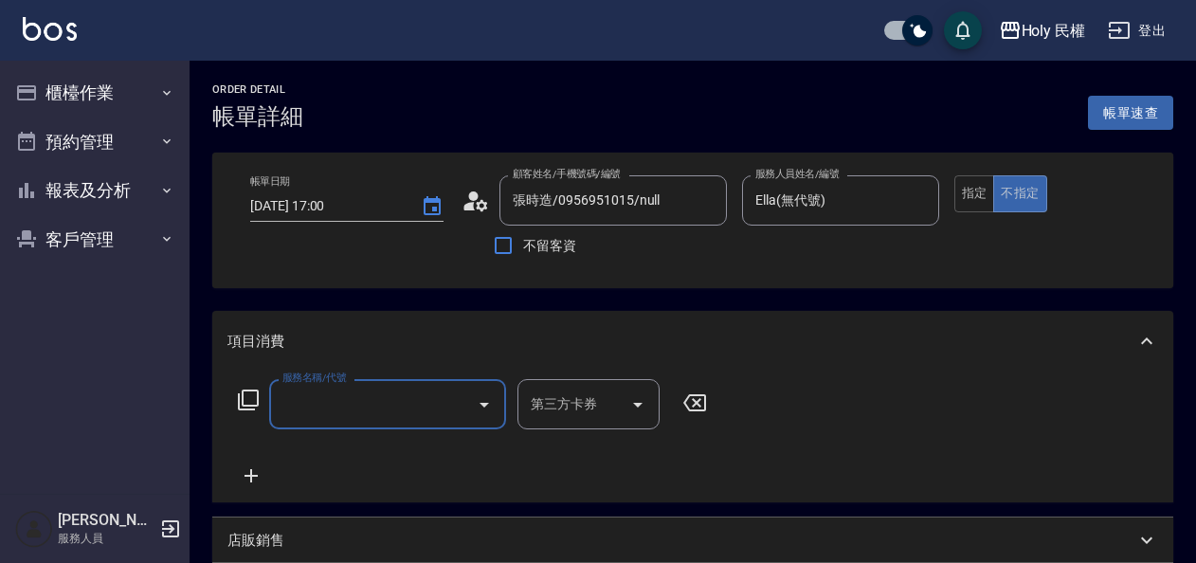
click at [427, 415] on input "服務名稱/代號" at bounding box center [373, 404] width 191 height 33
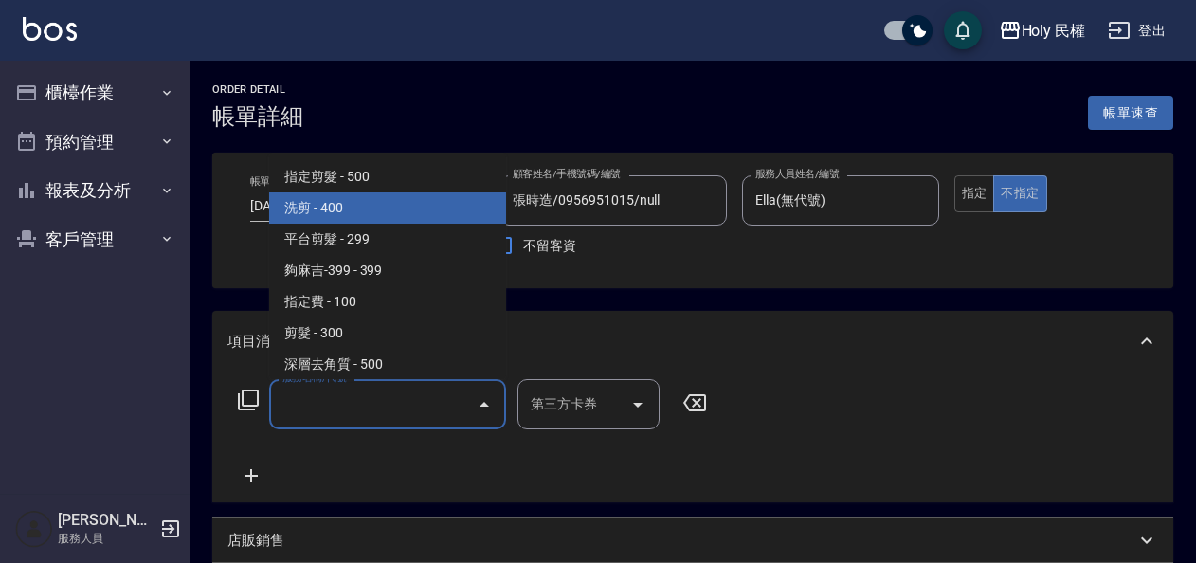
click at [375, 221] on span "洗剪 - 400" at bounding box center [387, 207] width 237 height 31
type input "洗剪(3)"
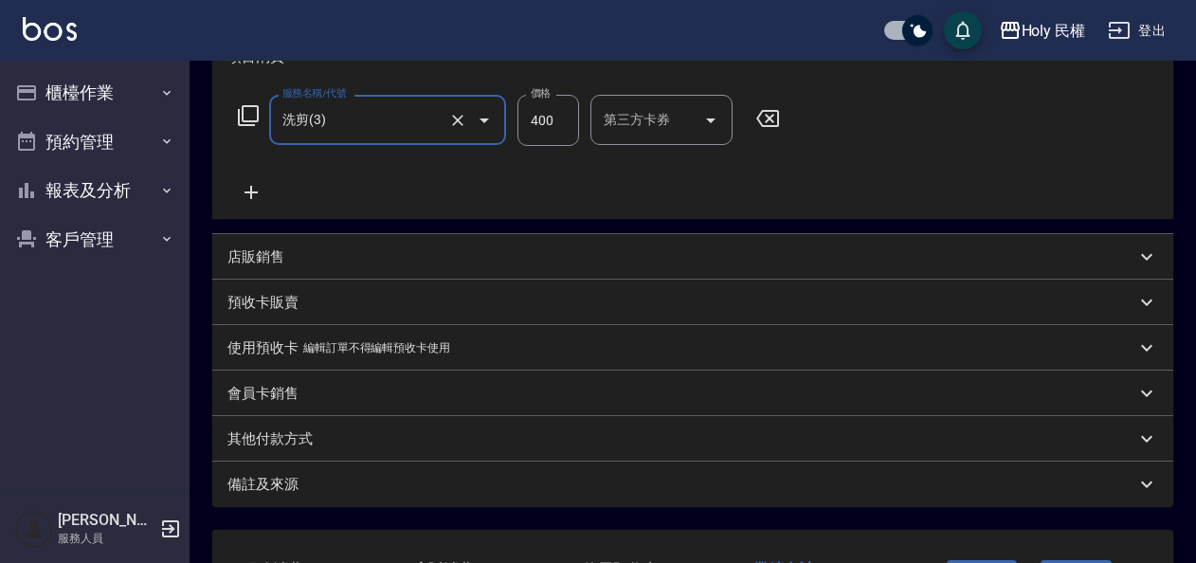
scroll to position [431, 0]
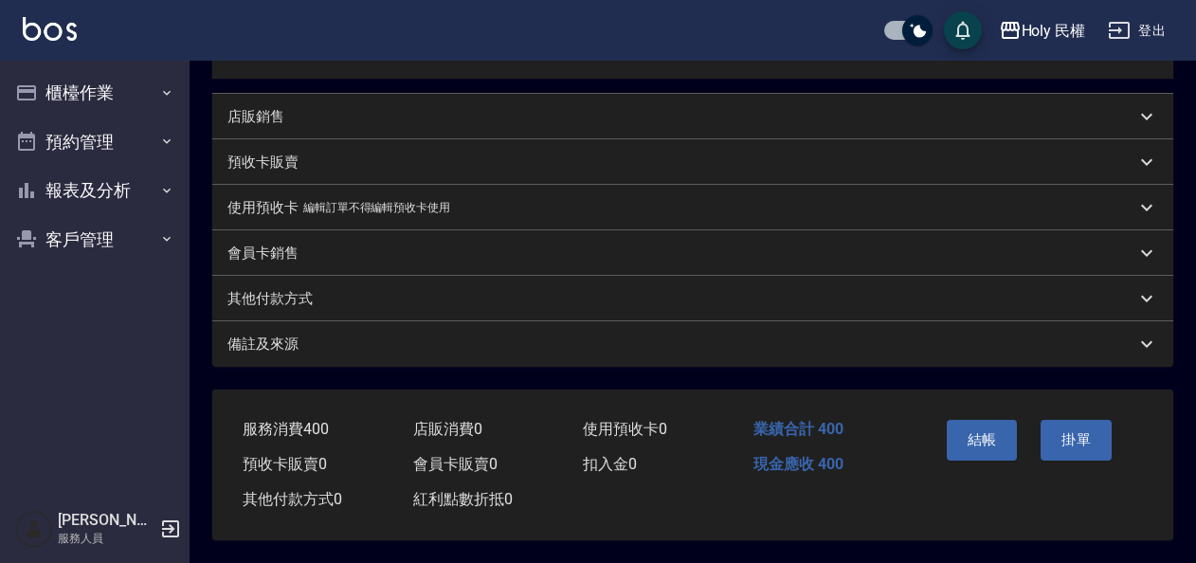
click at [654, 345] on div "備註及來源" at bounding box center [681, 345] width 908 height 20
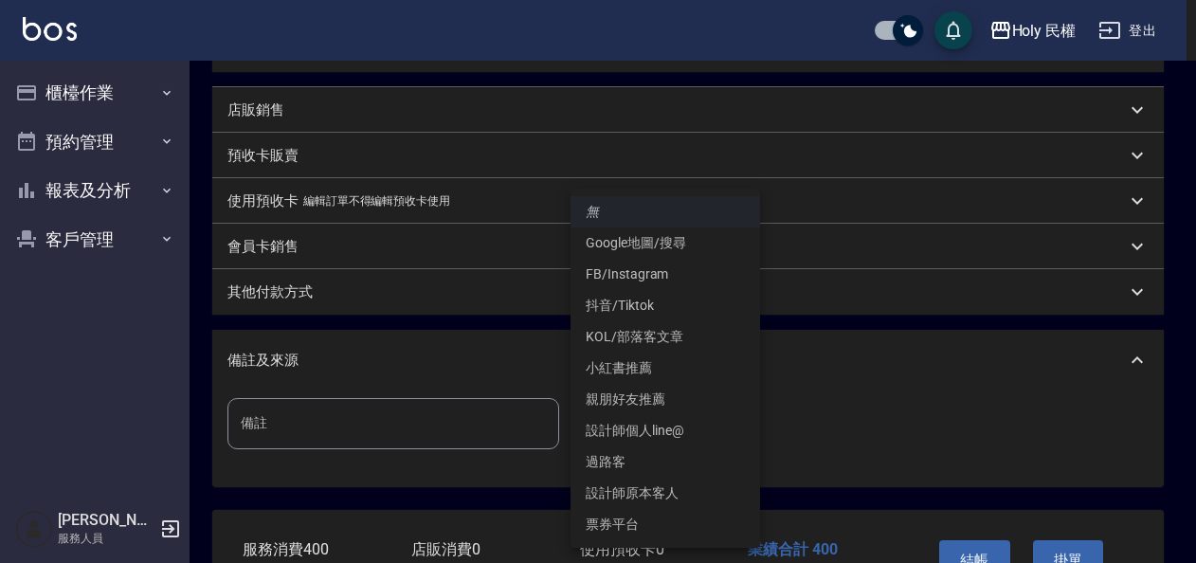
click at [650, 408] on body "Holy 民權 登出 櫃檯作業 打帳單 帳單列表 營業儀表板 現場電腦打卡 預約管理 預約管理 單日預約紀錄 單週預約紀錄 報表及分析 報表目錄 店家日報表 …" at bounding box center [598, 126] width 1196 height 1115
click at [640, 245] on li "Google地圖/搜尋" at bounding box center [666, 242] width 190 height 31
type input "Google地圖/搜尋"
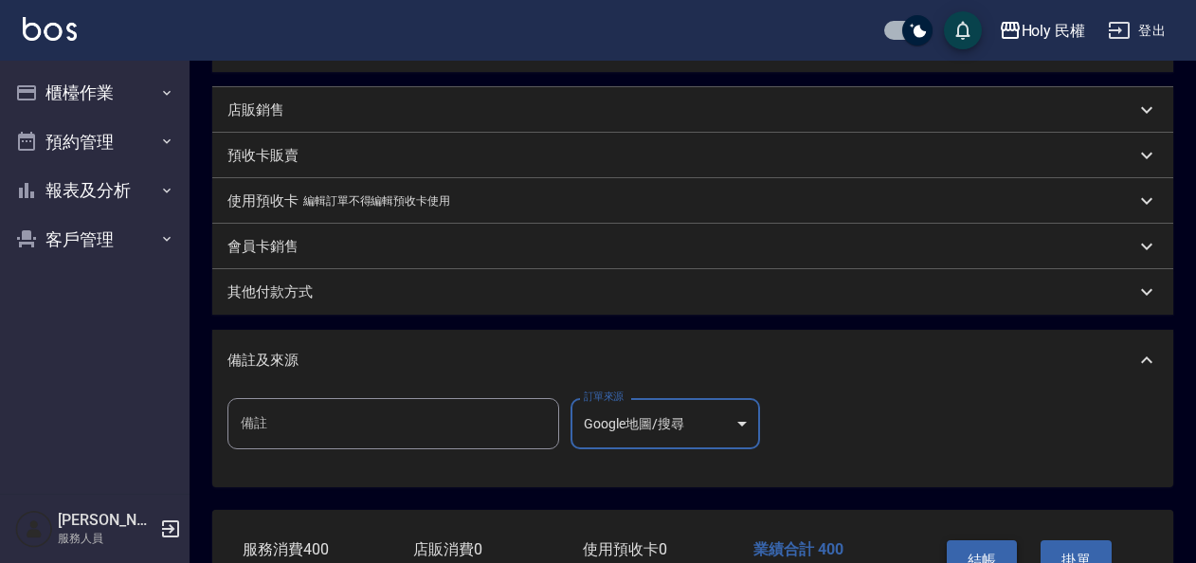
click at [993, 557] on button "結帳" at bounding box center [982, 560] width 71 height 40
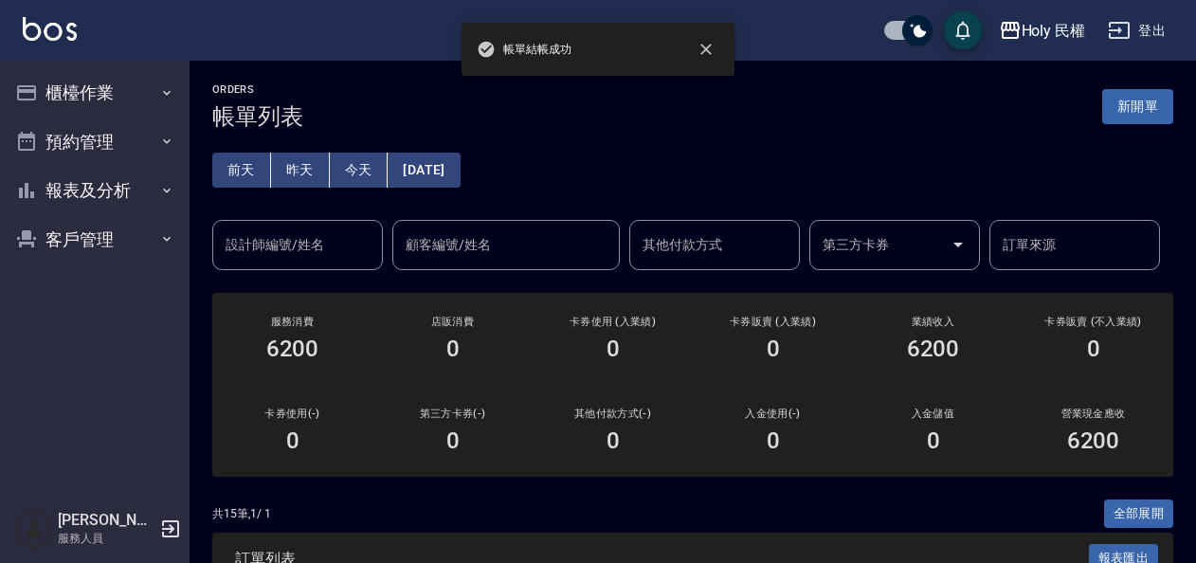
scroll to position [190, 0]
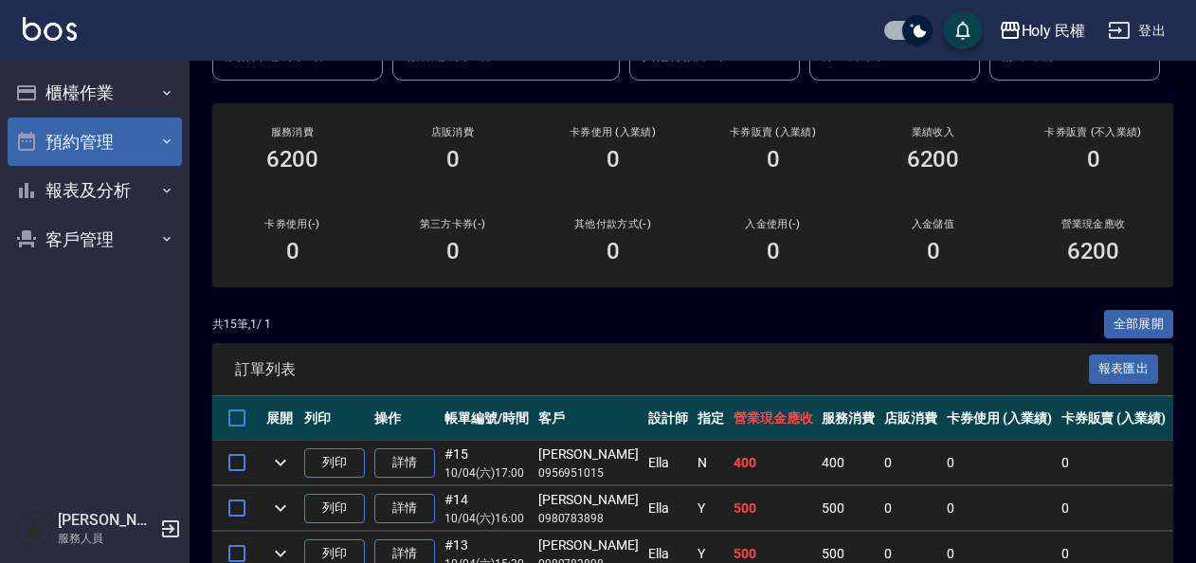
click at [101, 129] on button "預約管理" at bounding box center [95, 142] width 174 height 49
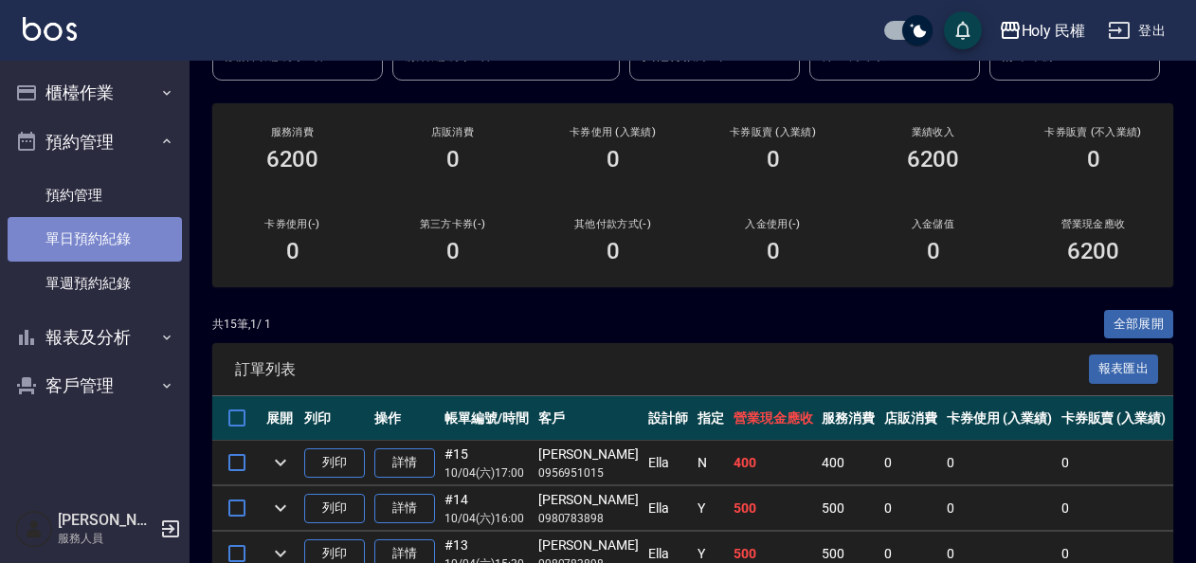
click at [110, 226] on link "單日預約紀錄" at bounding box center [95, 239] width 174 height 44
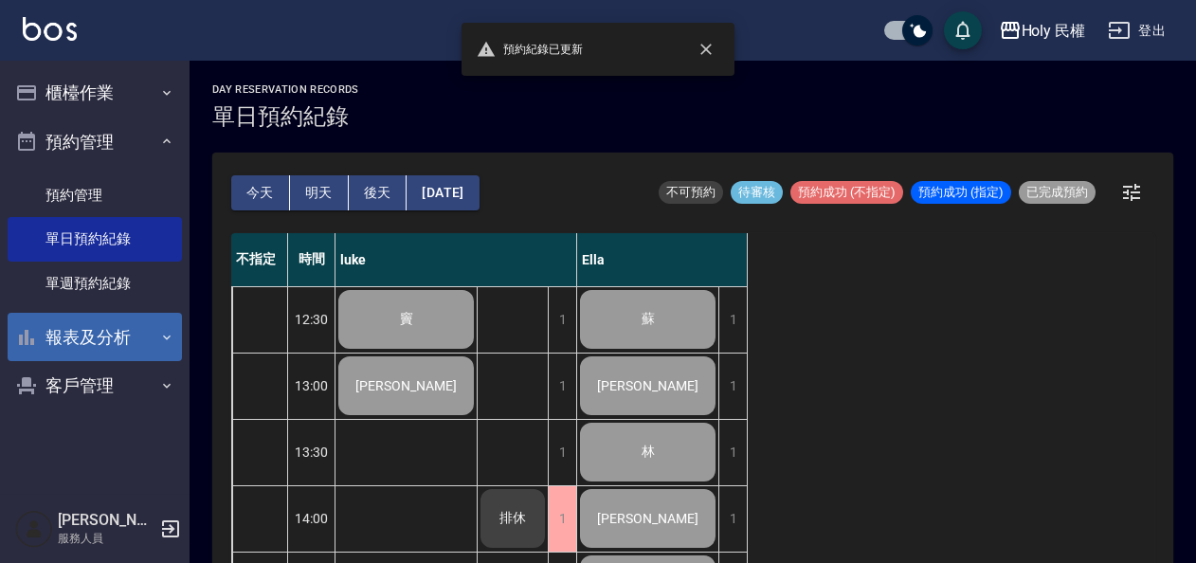
click at [125, 333] on button "報表及分析" at bounding box center [95, 337] width 174 height 49
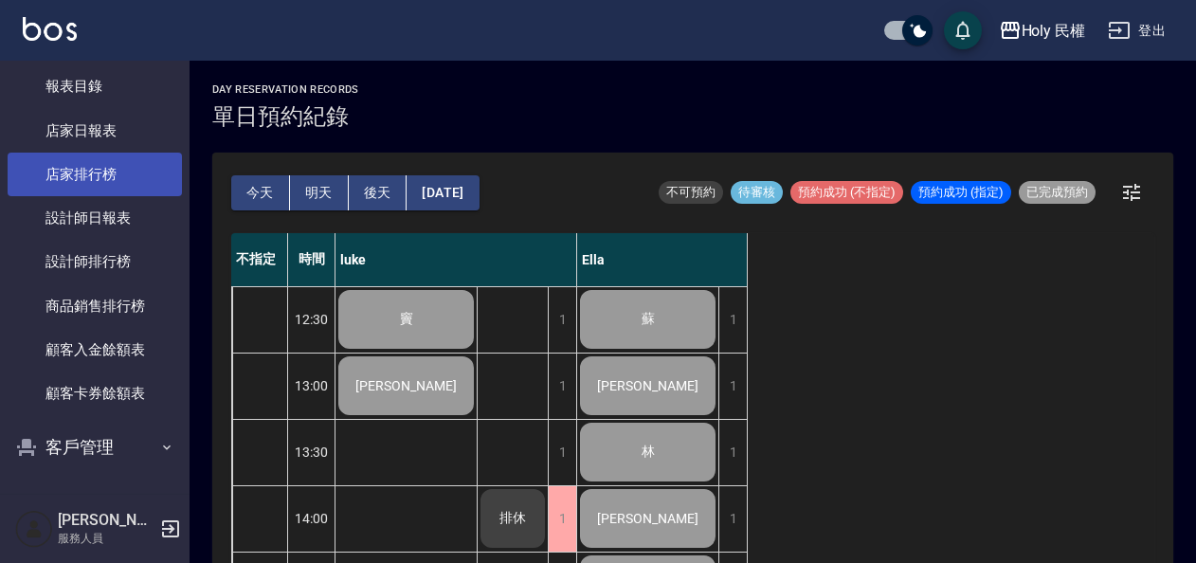
scroll to position [209, 0]
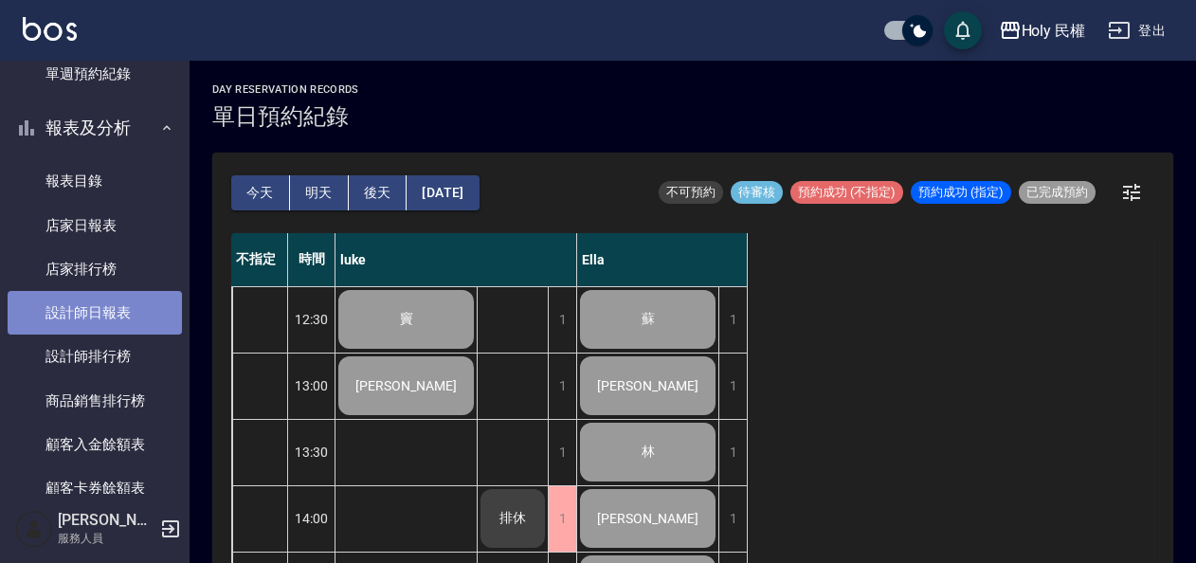
click at [99, 308] on link "設計師日報表" at bounding box center [95, 313] width 174 height 44
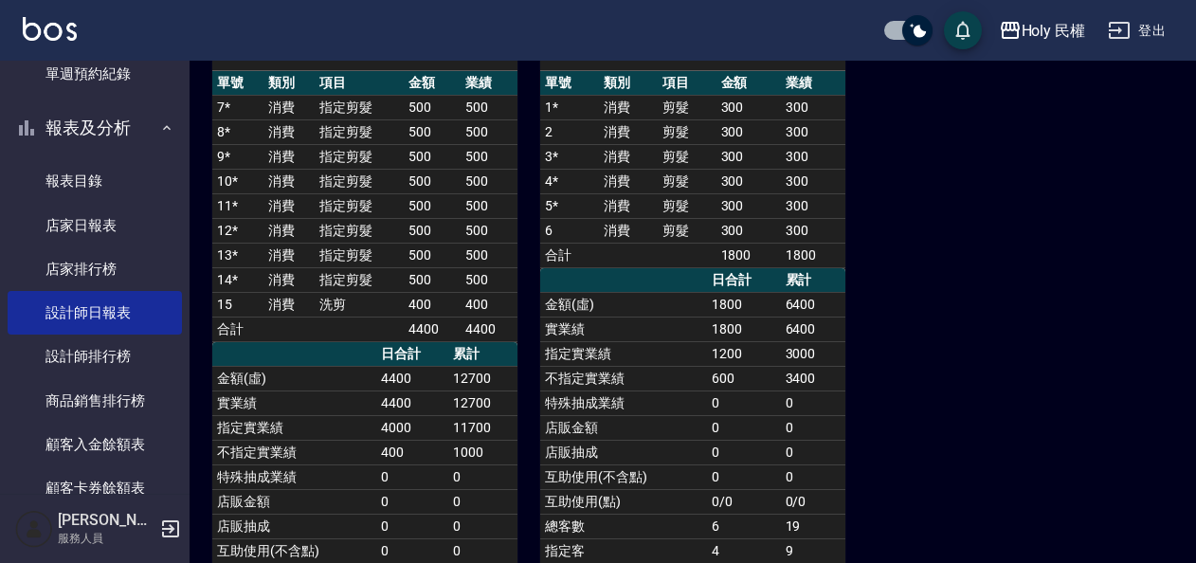
scroll to position [379, 0]
